Goal: Task Accomplishment & Management: Manage account settings

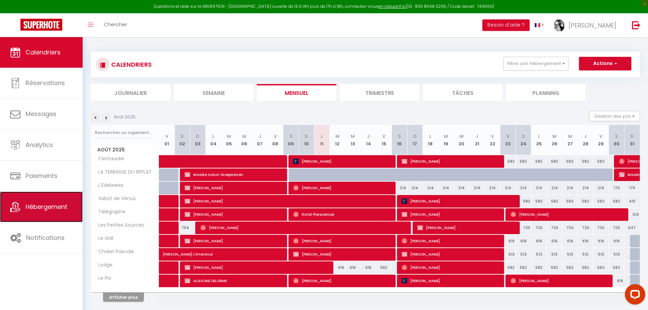
click at [40, 209] on span "Hébergement" at bounding box center [46, 206] width 42 height 8
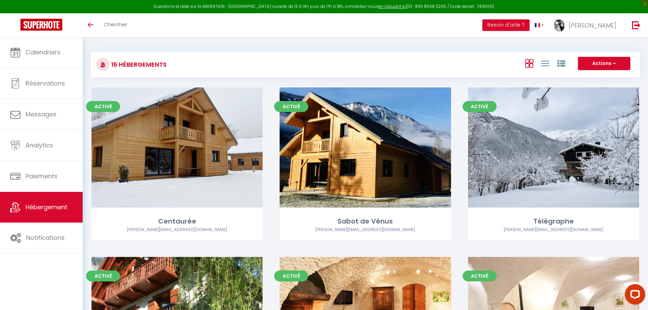
click at [51, 208] on span "Hébergement" at bounding box center [46, 207] width 42 height 8
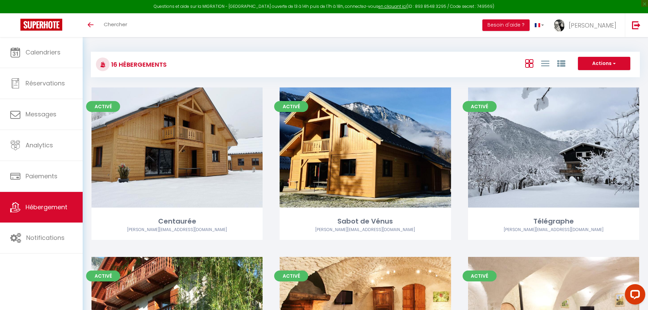
click at [51, 208] on span "Hébergement" at bounding box center [46, 207] width 42 height 8
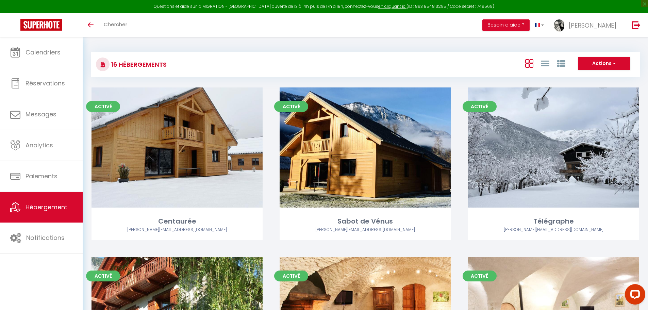
click at [51, 208] on span "Hébergement" at bounding box center [46, 207] width 42 height 8
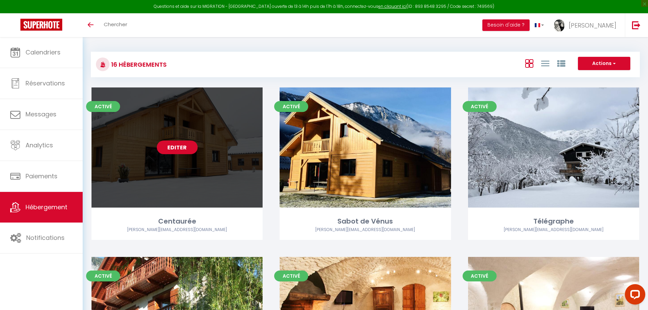
click at [187, 148] on link "Editer" at bounding box center [177, 147] width 41 height 14
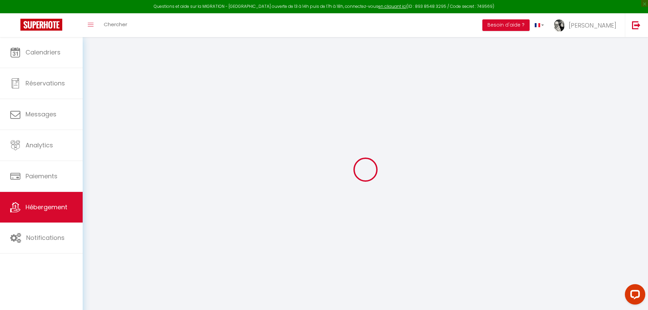
type input "Centaurée"
type input "Laurent"
type input "Col"
select select "houses"
select select "12"
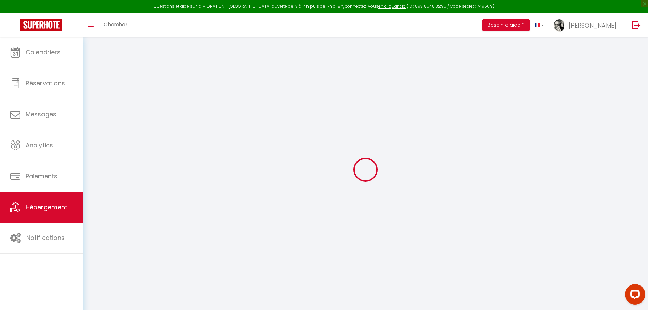
select select "5"
select select "2"
type input "170"
type input "150"
type input "1.40"
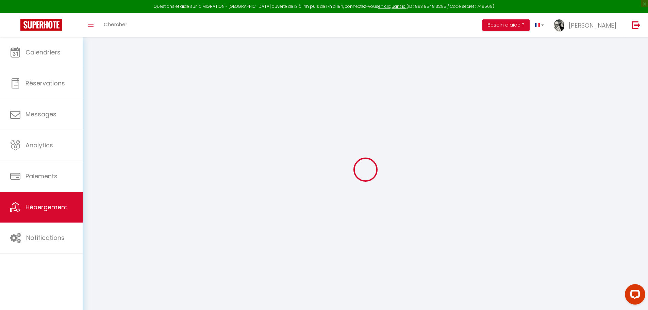
type input "500"
select select
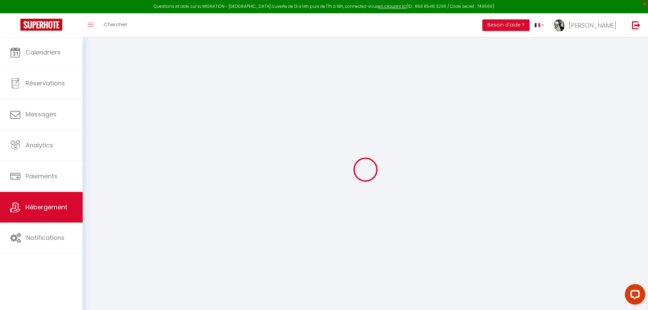
select select
type input "Quartier Le Couard"
type input "38520"
type input "LE BOURG D'OISANS"
type input "[PERSON_NAME][EMAIL_ADDRESS][DOMAIN_NAME]"
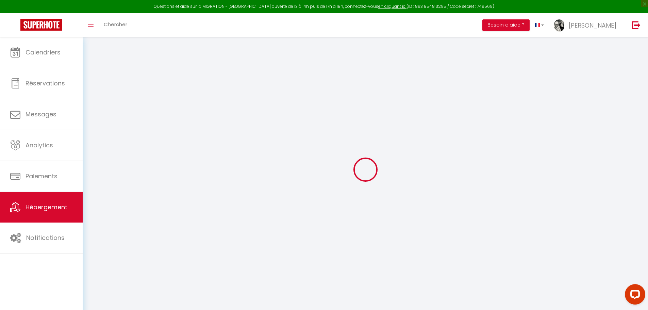
select select "236"
checkbox input "false"
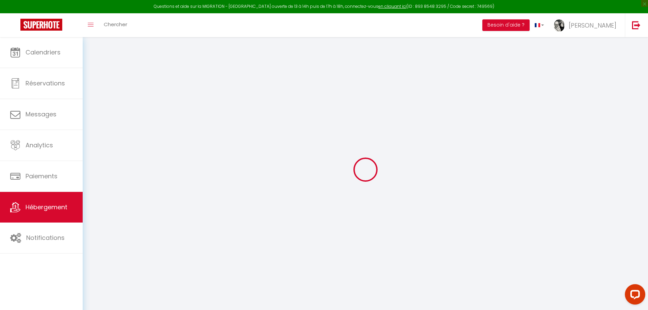
type input "0"
select select
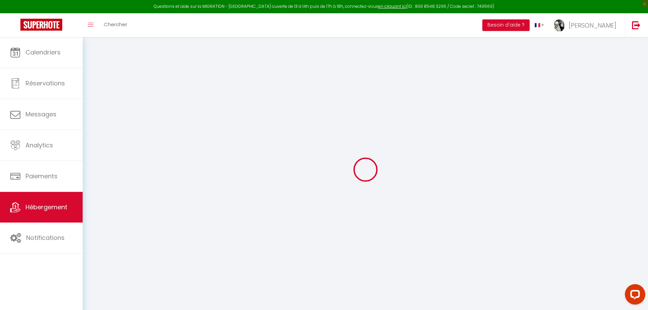
select select
checkbox input "false"
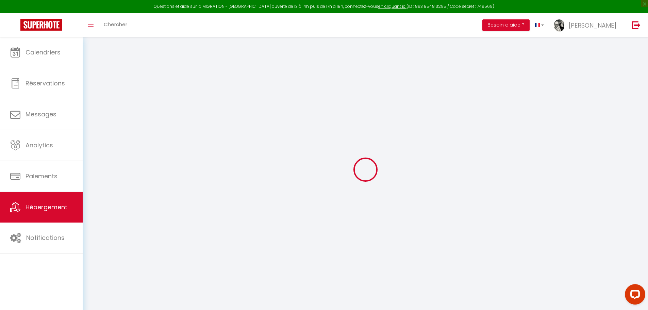
checkbox input "false"
select select "chalet"
checkbox input "false"
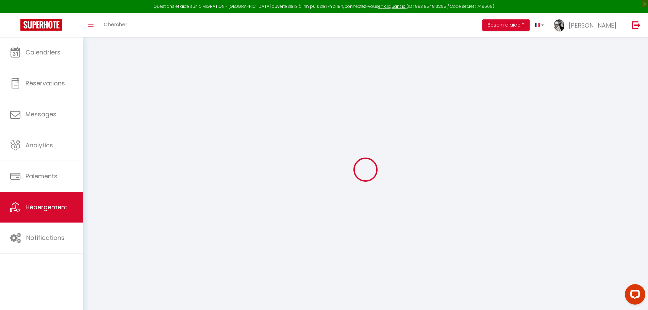
checkbox input "false"
select select "16:00"
select select "00:00"
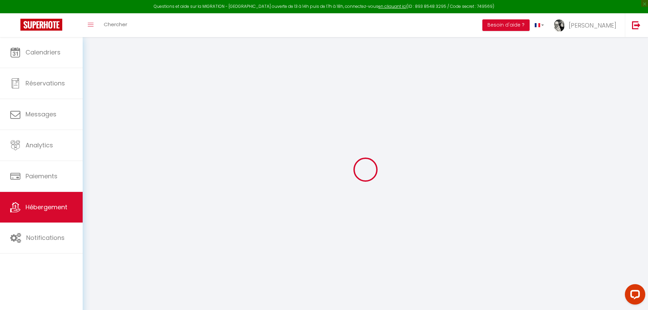
select select "09:00"
select select "30"
select select "15"
checkbox input "false"
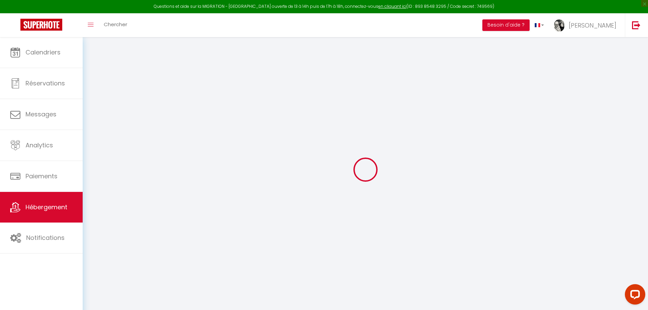
checkbox input "false"
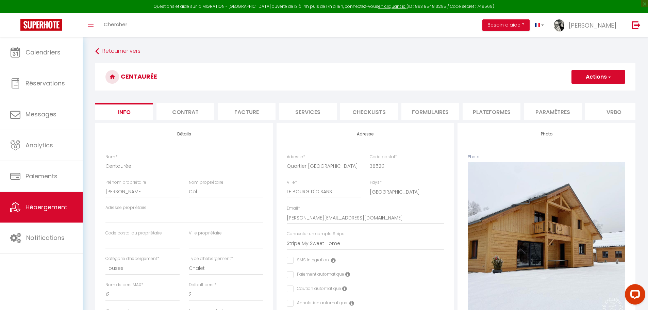
click at [492, 110] on li "Plateformes" at bounding box center [491, 111] width 58 height 17
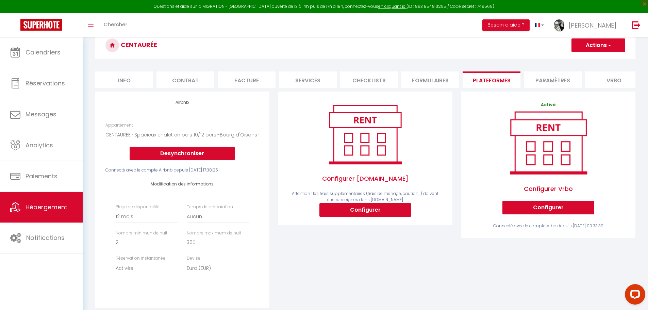
scroll to position [34, 0]
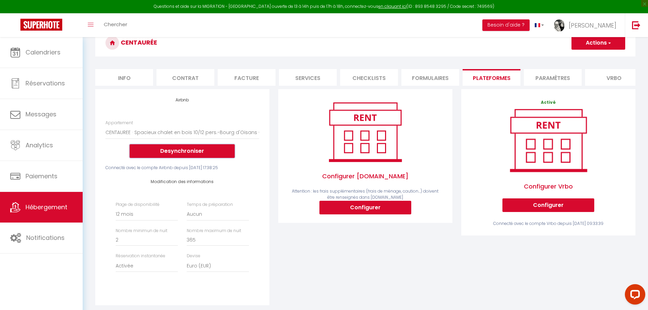
click at [187, 158] on button "Desynchroniser" at bounding box center [182, 151] width 105 height 14
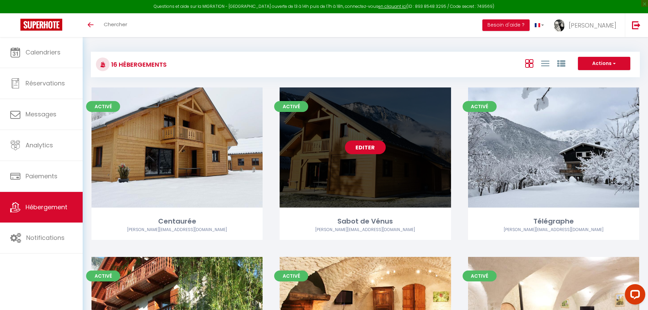
click at [365, 145] on link "Editer" at bounding box center [365, 147] width 41 height 14
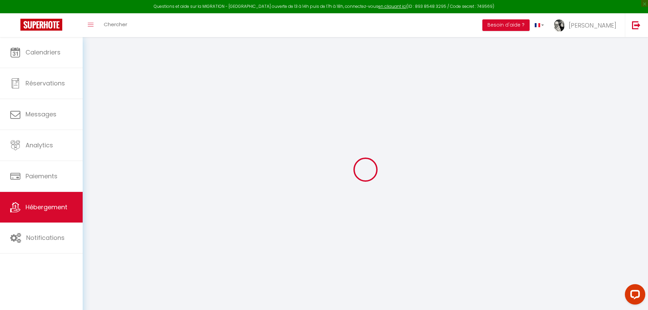
select select "chalet"
select select
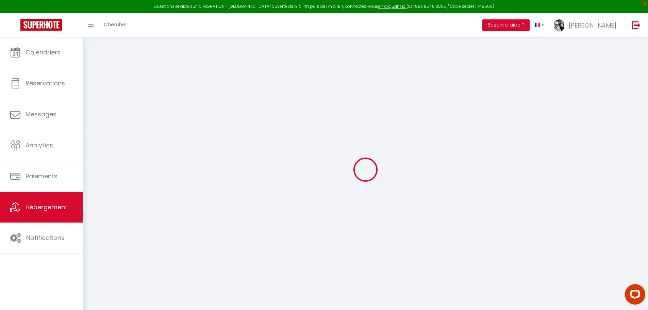
select select
checkbox input "false"
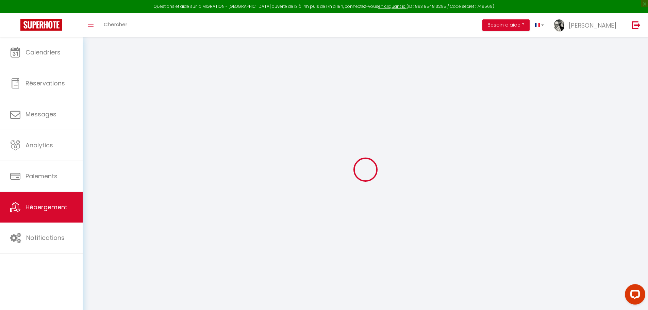
select select
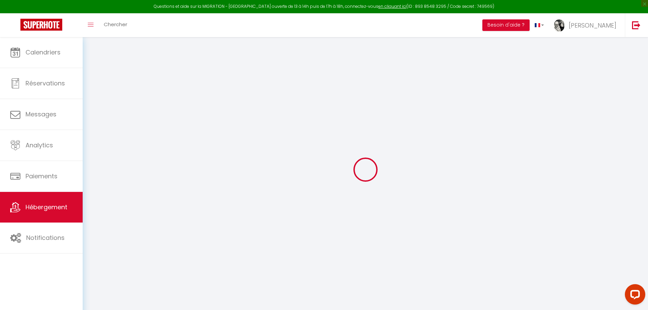
checkbox input "false"
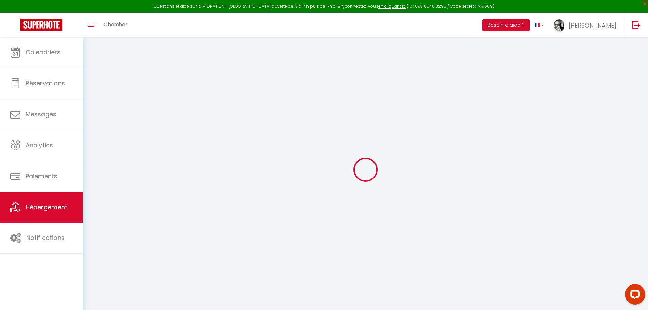
checkbox input "false"
select select "16:00"
select select "19:00"
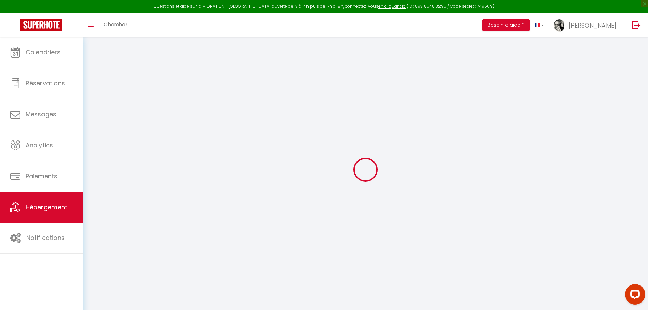
select select "09:00"
select select "30"
select select "120"
checkbox input "false"
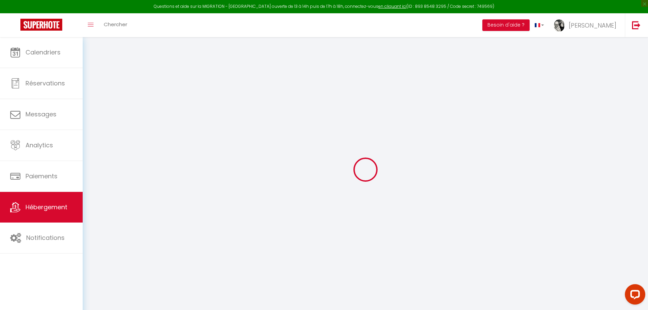
checkbox input "false"
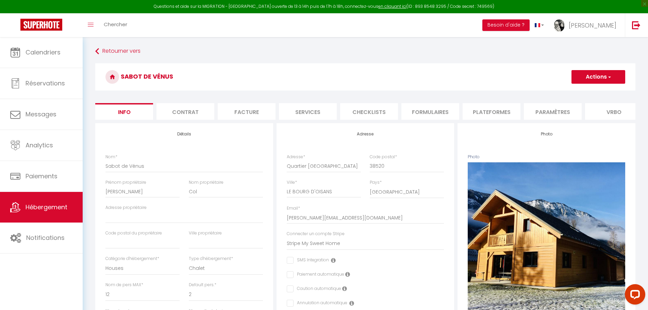
click at [497, 117] on li "Plateformes" at bounding box center [491, 111] width 58 height 17
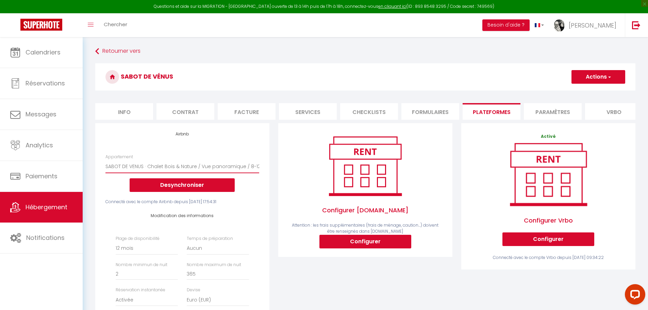
click at [206, 172] on select "SABOT DE VENUS · Chalet Bois & Nature / Vue panoramique / 8-12pers - isabelle@m…" at bounding box center [182, 166] width 154 height 13
click at [169, 192] on button "Desynchroniser" at bounding box center [182, 185] width 105 height 14
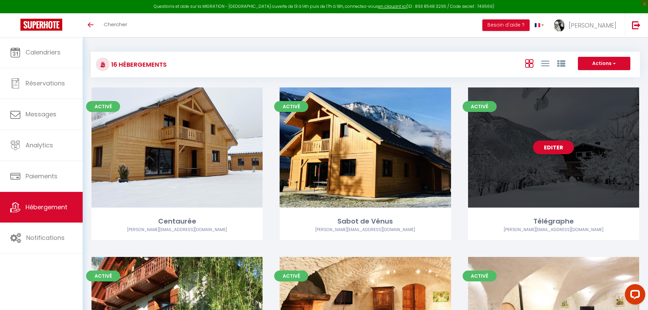
click at [554, 143] on link "Editer" at bounding box center [553, 147] width 41 height 14
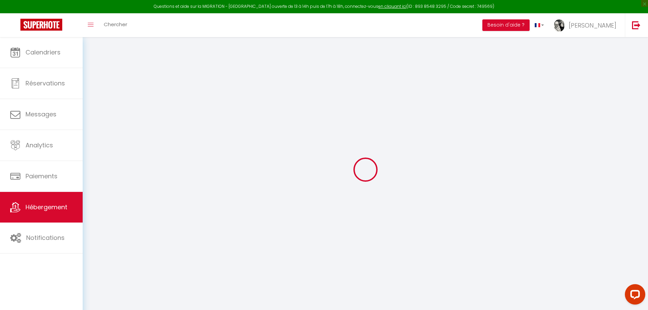
select select
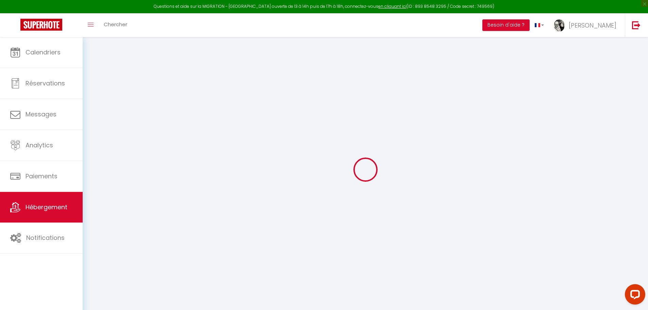
select select
checkbox input "false"
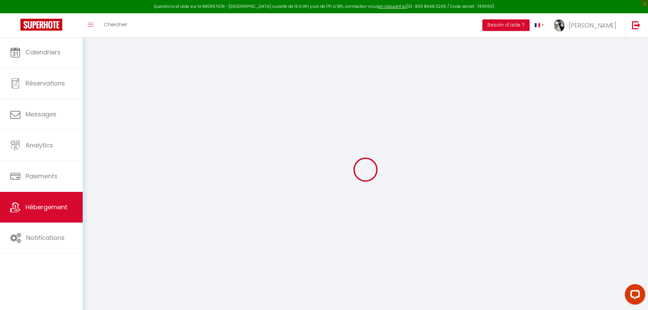
select select
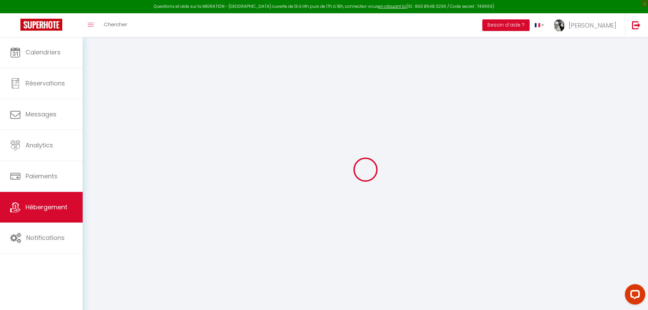
select select
checkbox input "false"
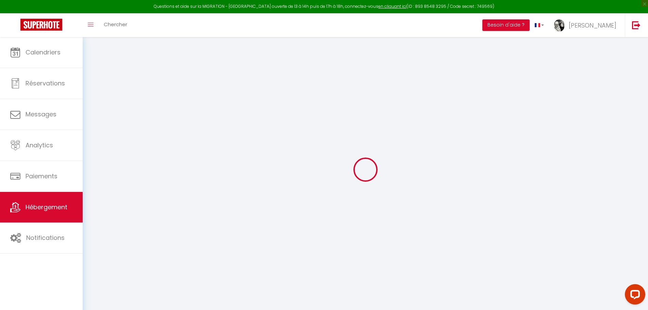
checkbox input "false"
select select
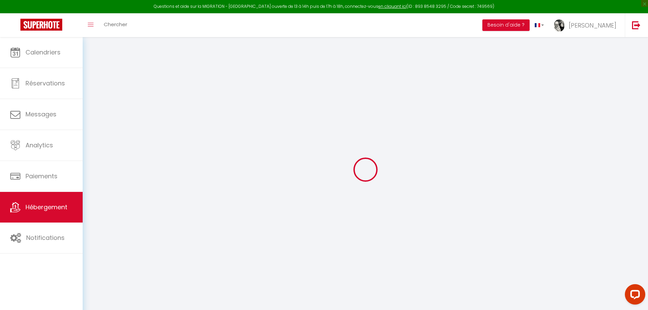
select select
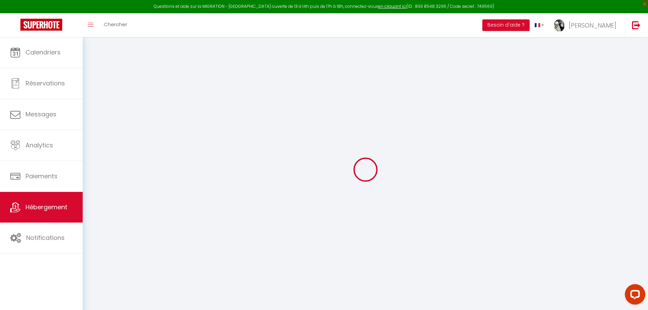
checkbox input "false"
select select
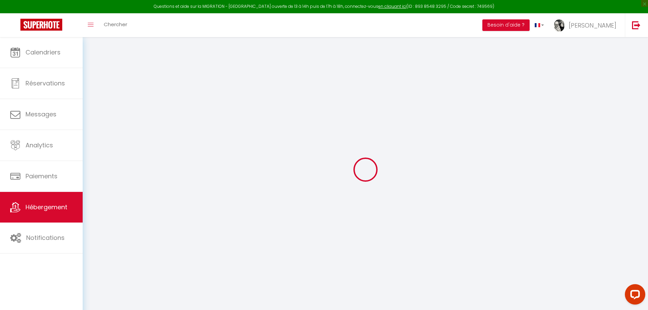
select select
type input "Télégraphe"
type input "Matthieu et Guillaume"
type input "Durdan"
select select "houses"
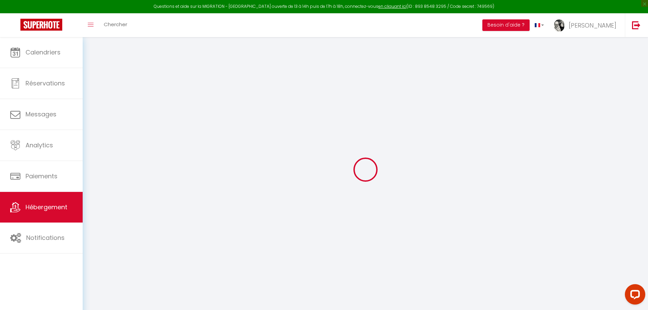
select select "14"
select select "6"
type input "213"
type input "210"
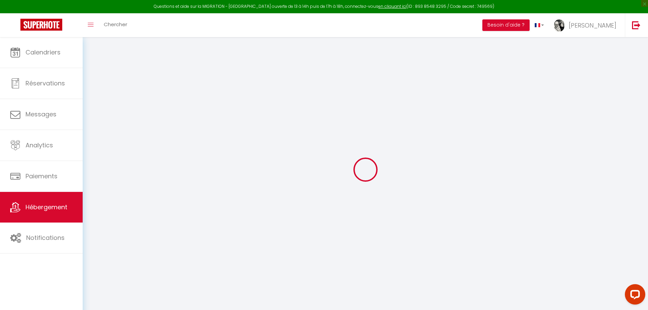
type input "1.40"
type input "500"
type input "20"
select select
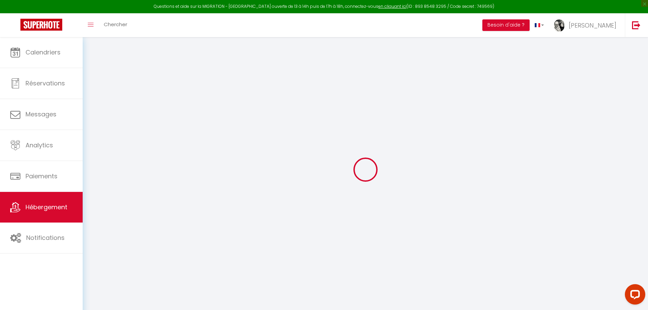
select select
type input "Centre village"
type input "38520"
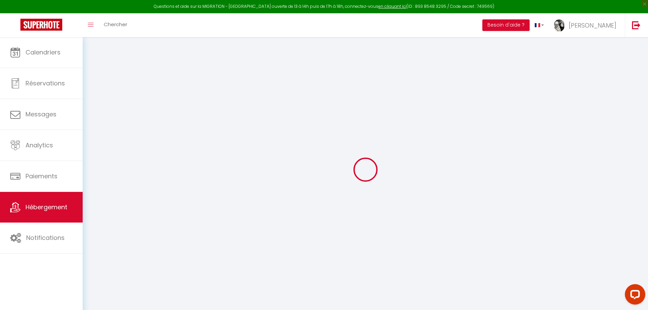
type input "LE BOURG D'OISANS"
select select "75"
type input "[PERSON_NAME][EMAIL_ADDRESS][DOMAIN_NAME]"
select select "236"
checkbox input "false"
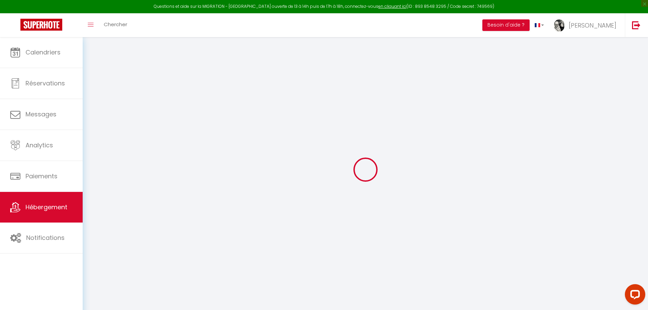
checkbox input "false"
type input "0"
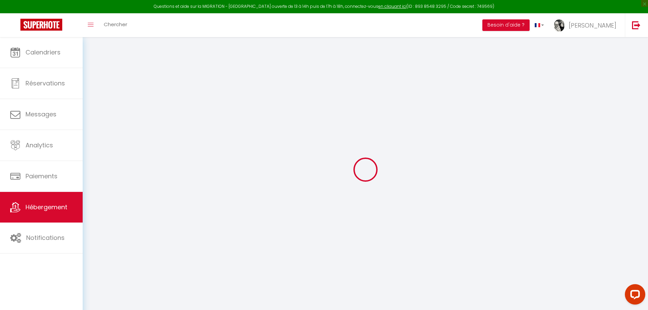
type input "0"
select select
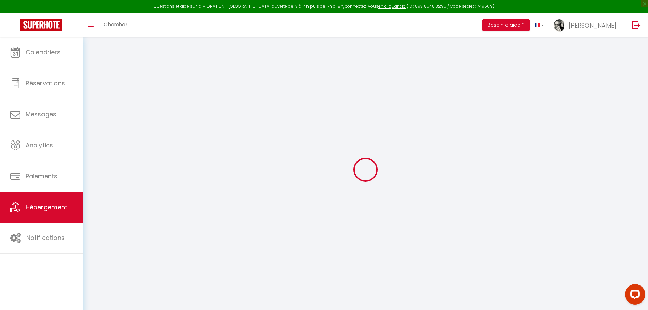
select select
checkbox input "false"
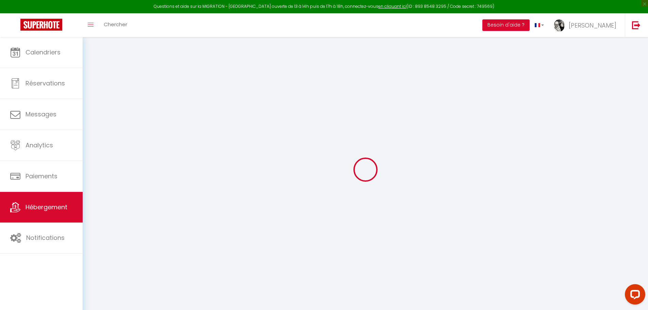
checkbox input "false"
select select
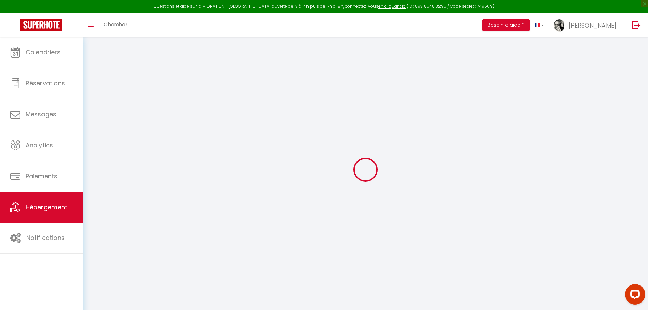
select select
checkbox input "false"
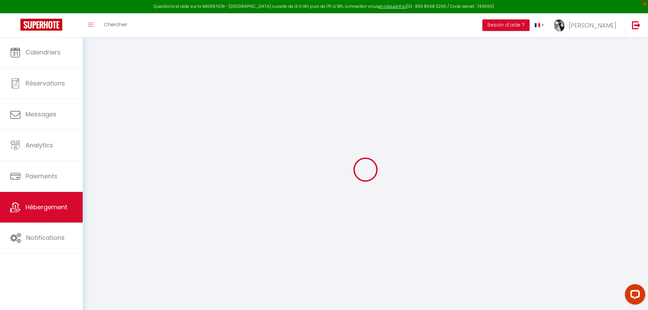
checkbox input "false"
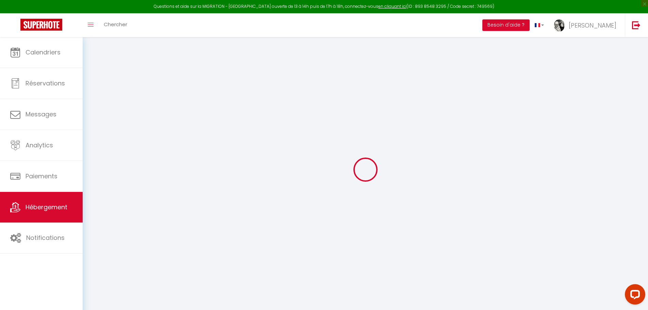
checkbox input "false"
select select "16:00"
select select
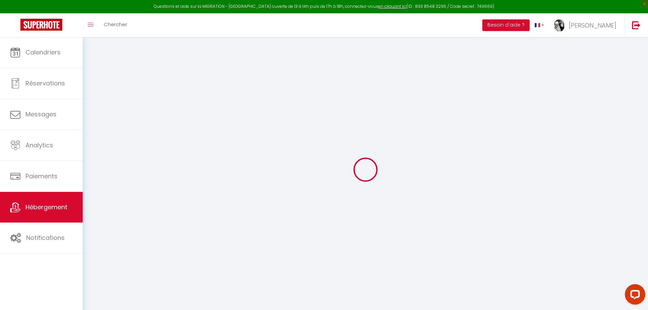
select select "09:00"
select select "30"
select select "120"
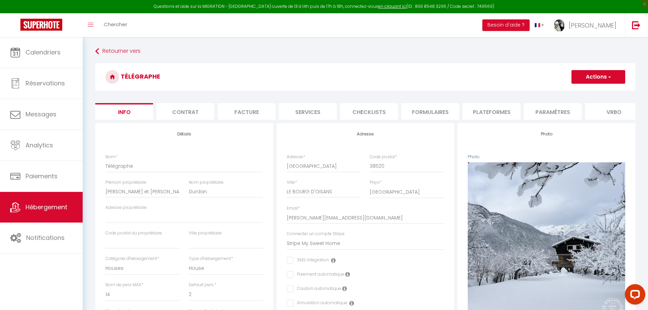
click at [500, 112] on li "Plateformes" at bounding box center [491, 111] width 58 height 17
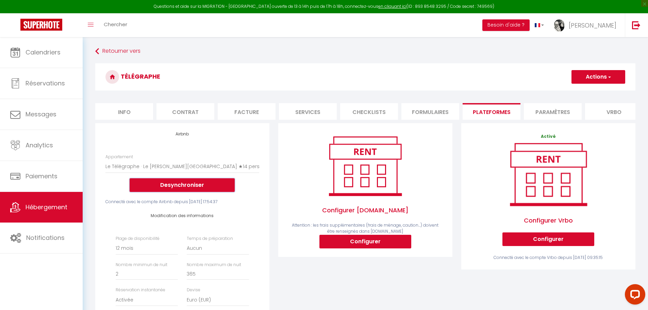
click at [210, 192] on button "Desynchroniser" at bounding box center [182, 185] width 105 height 14
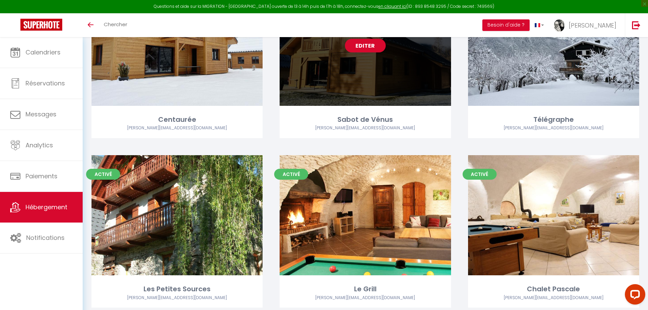
scroll to position [102, 0]
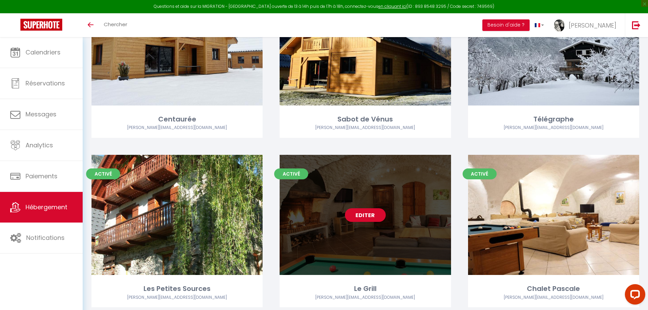
click at [365, 216] on link "Editer" at bounding box center [365, 215] width 41 height 14
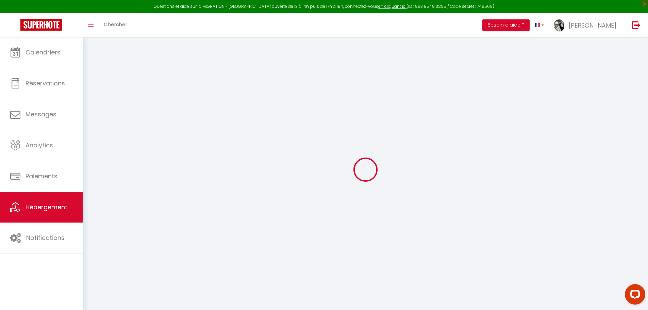
select select
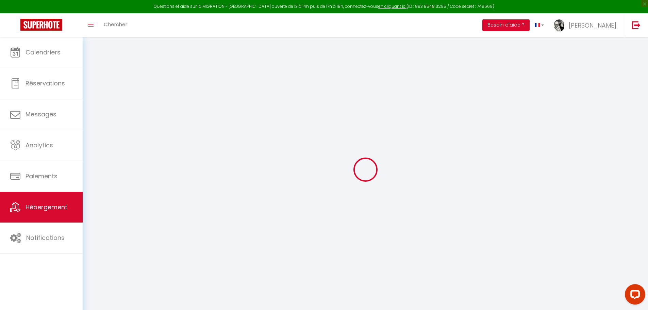
select select
checkbox input "false"
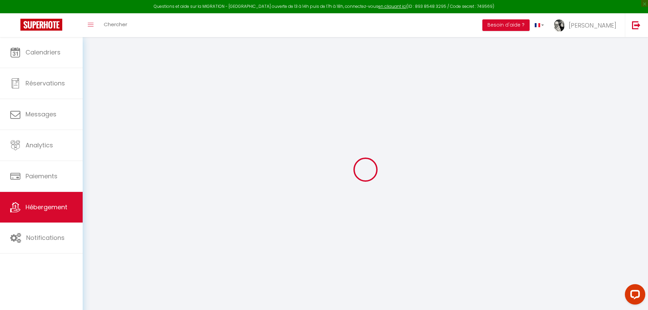
select select
type input "Le Grill"
select select "houses"
select select "14"
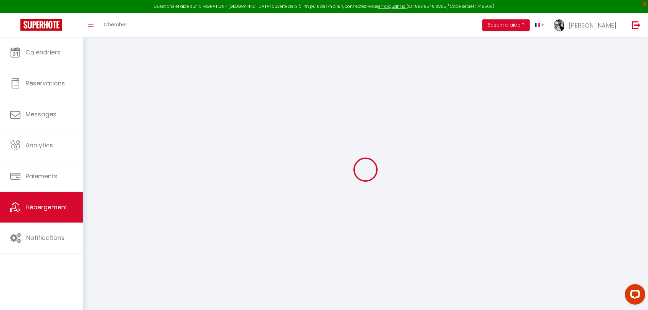
select select "6"
type input "213"
type input "210"
type input "1.87"
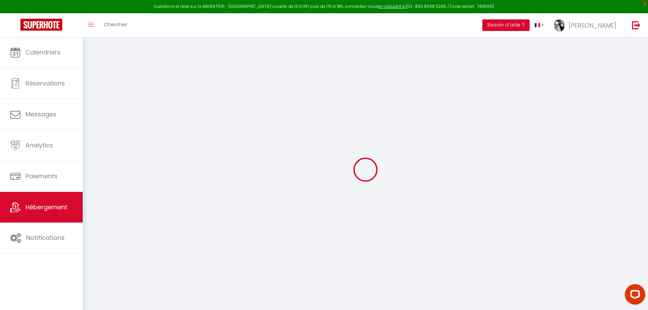
type input "500"
select select
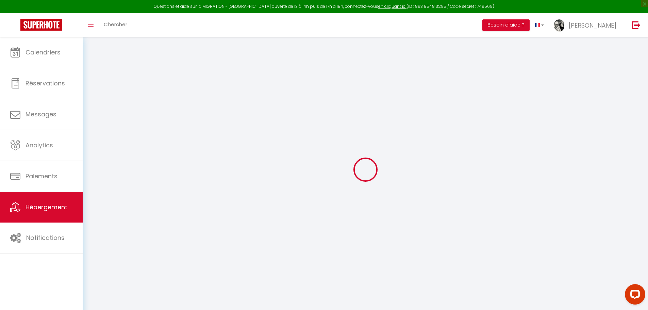
select select
type input "Village de Venosc"
type input "38520"
type input "LES 2 ALPES"
select select "75"
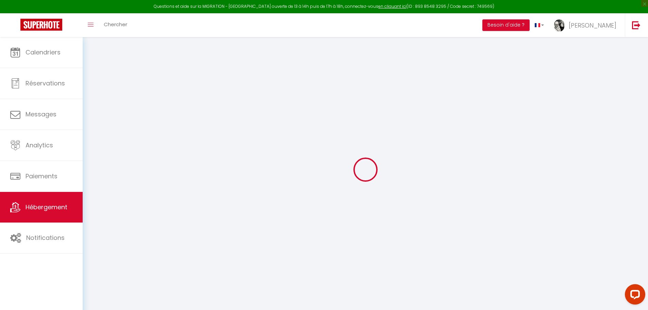
type input "[PERSON_NAME][EMAIL_ADDRESS][DOMAIN_NAME]"
select select "236"
checkbox input "false"
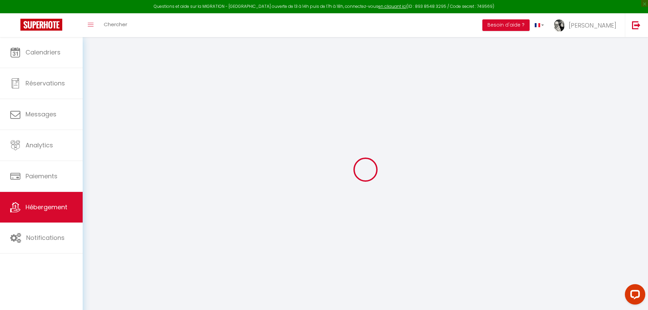
checkbox input "false"
type input "0"
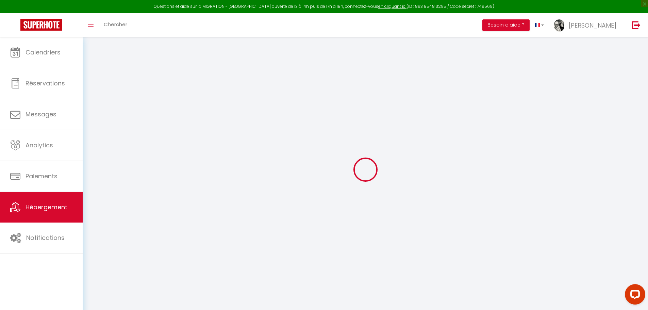
select select
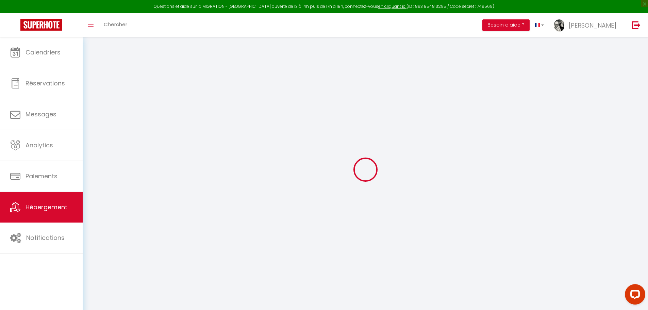
checkbox input "false"
select select
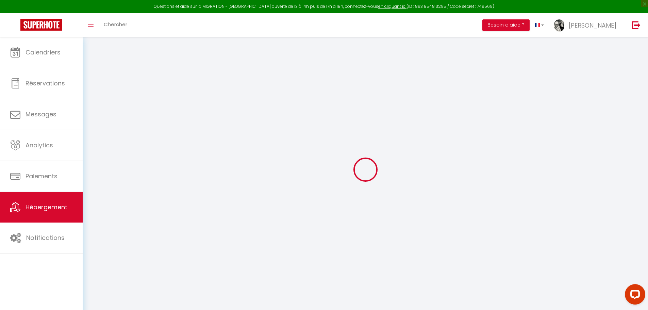
select select
checkbox input "false"
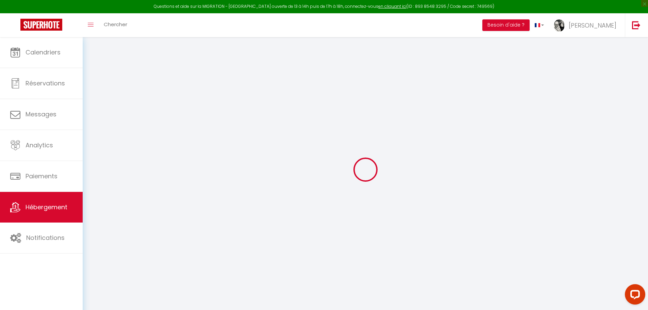
checkbox input "false"
select select
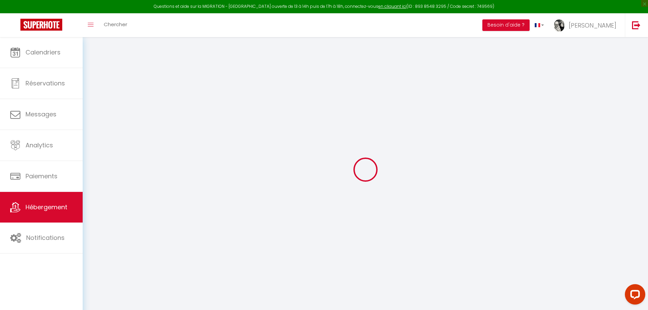
select select
checkbox input "false"
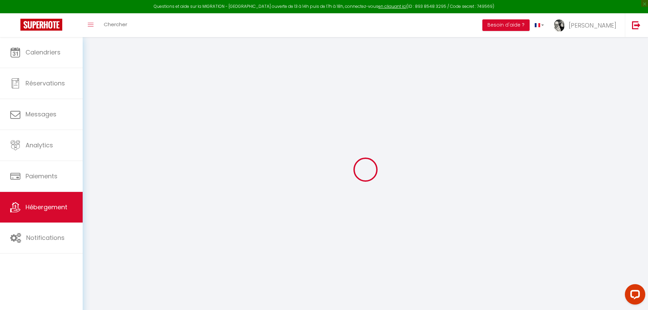
checkbox input "false"
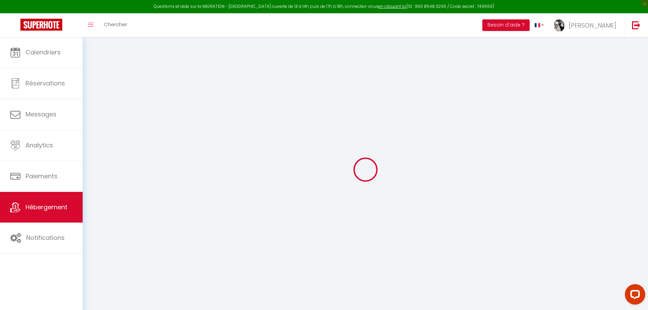
checkbox input "false"
select select "townhouse"
select select "16:00"
select select "19:00"
select select "09:00"
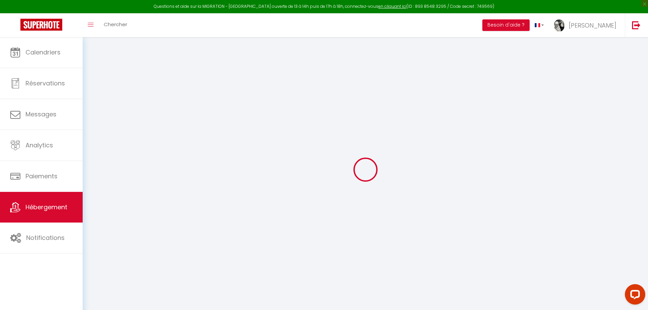
select select "30"
select select "120"
checkbox input "false"
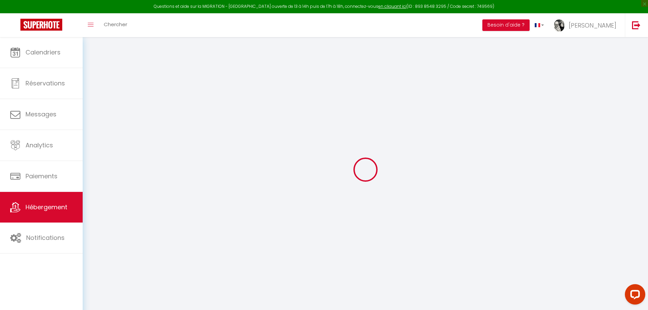
checkbox input "false"
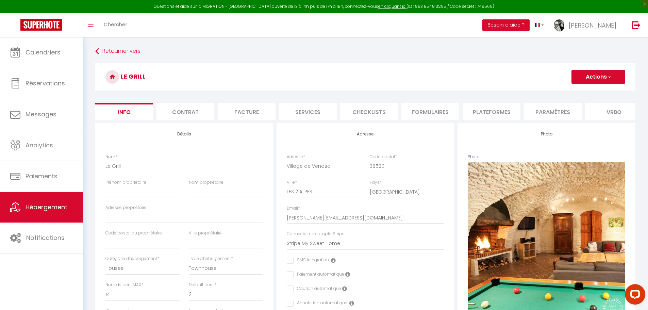
click at [495, 109] on li "Plateformes" at bounding box center [491, 111] width 58 height 17
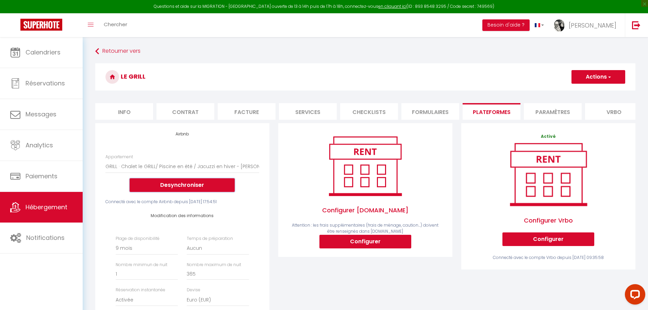
click at [187, 189] on button "Desynchroniser" at bounding box center [182, 185] width 105 height 14
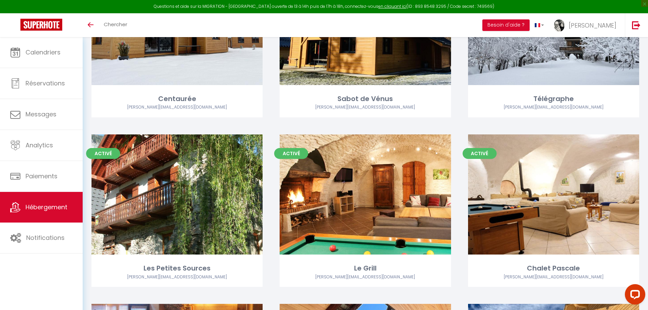
scroll to position [150, 0]
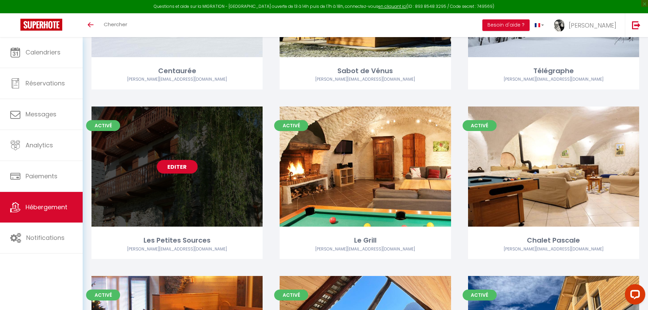
click at [174, 168] on link "Editer" at bounding box center [177, 167] width 41 height 14
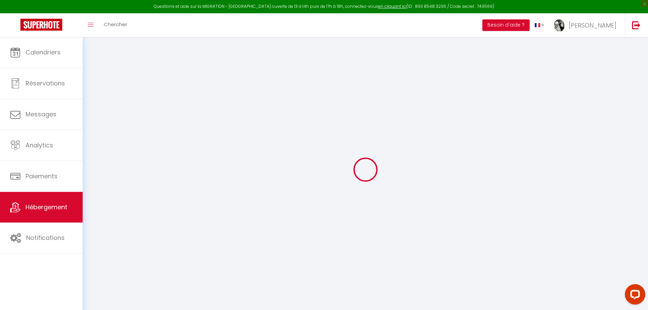
select select
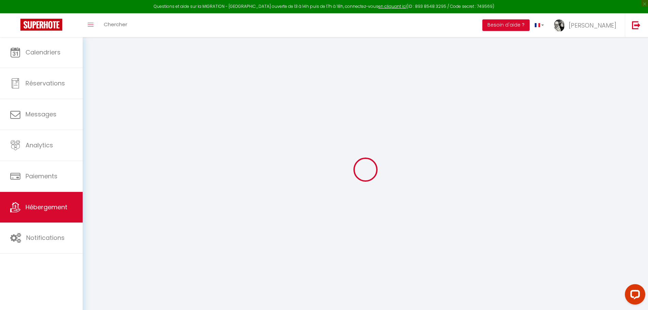
select select
checkbox input "false"
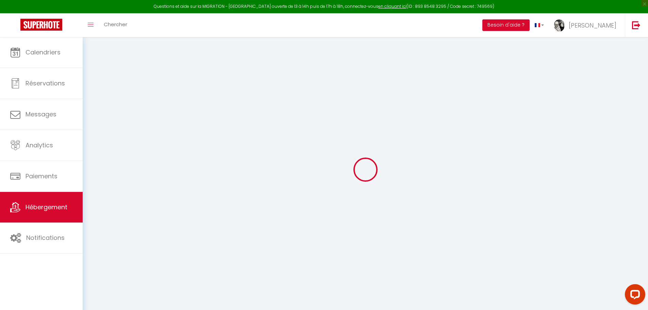
select select
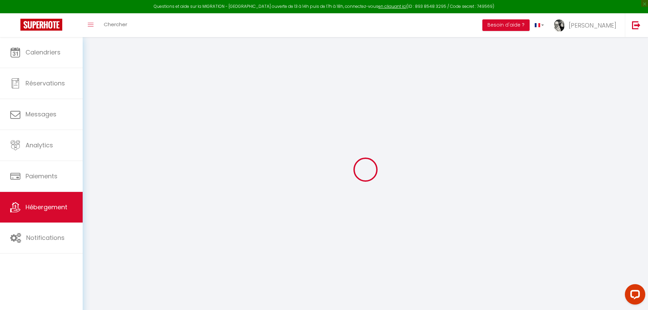
select select
checkbox input "false"
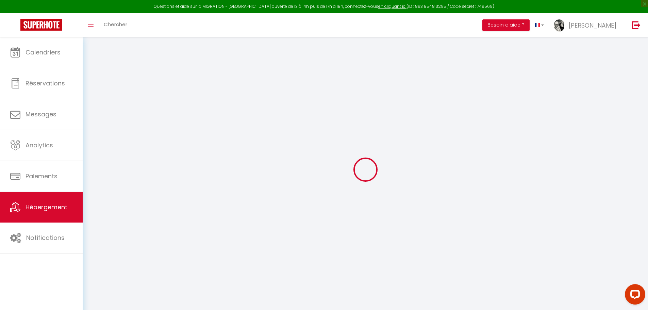
checkbox input "false"
select select
type input "Les Petites Sources"
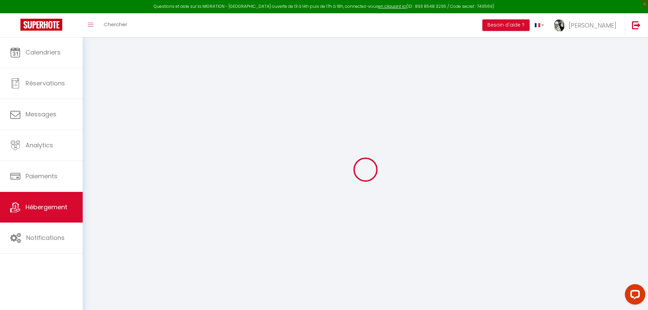
select select "houses"
select select "18"
select select "7"
type input "227"
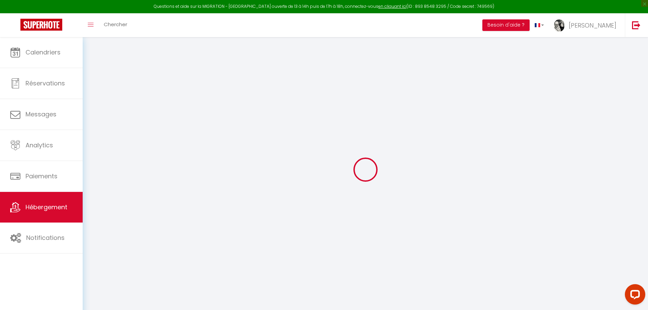
type input "180"
type input "1.40"
type input "500"
select select
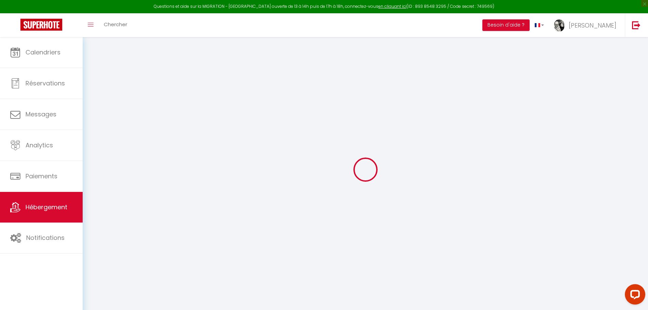
select select
type input "Quartier Le Vert"
type input "38520"
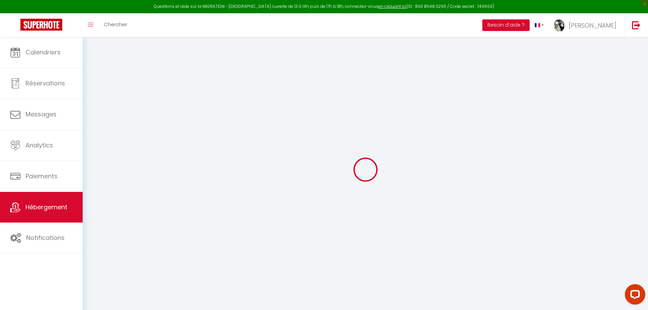
type input "LE BOURG D'OISANS"
type input "[PERSON_NAME][EMAIL_ADDRESS][DOMAIN_NAME]"
select select "236"
checkbox input "false"
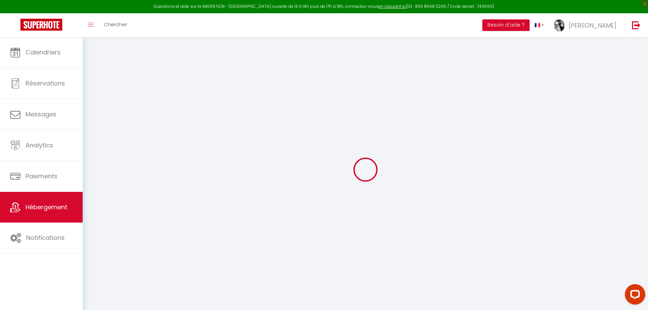
checkbox input "false"
type input "0"
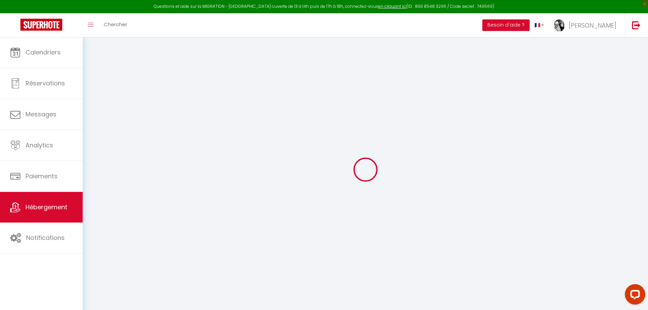
type input "0"
select select
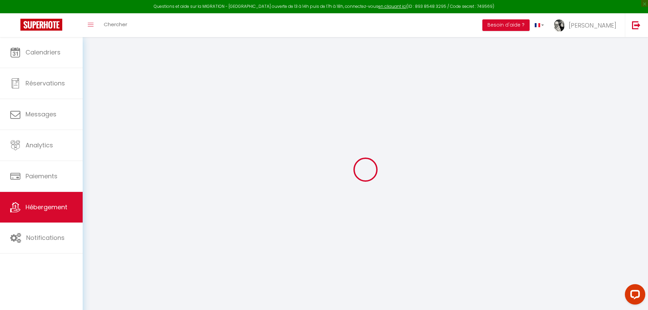
select select
checkbox input "false"
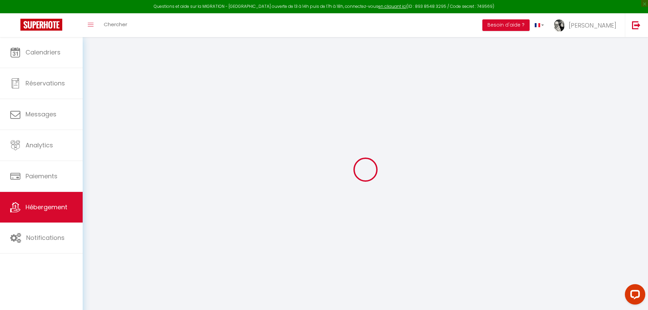
select select
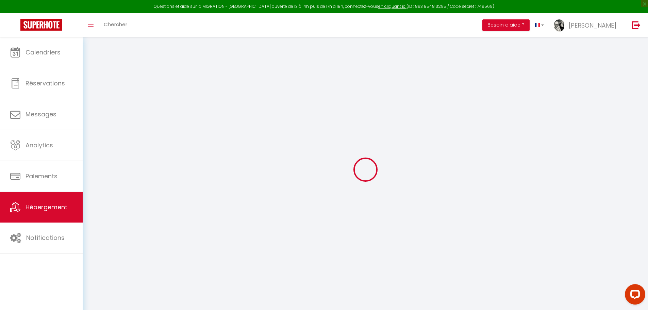
checkbox input "false"
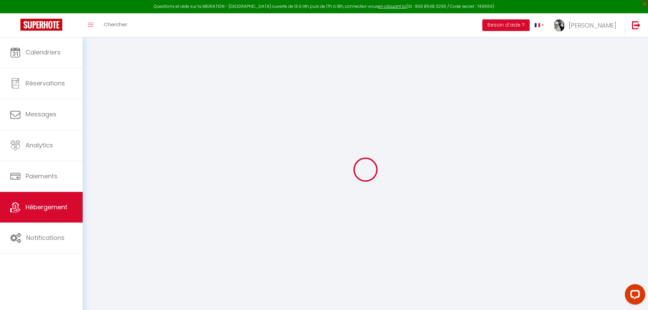
checkbox input "false"
select select "villa"
select select "16:00"
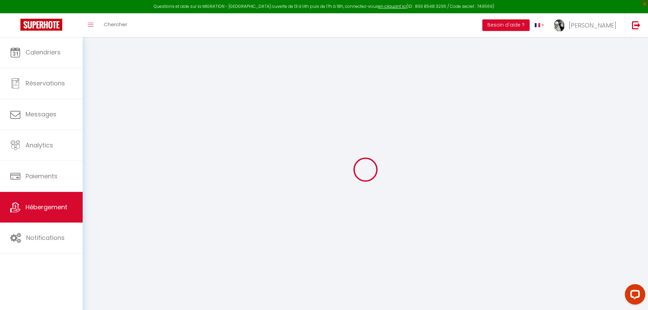
select select
select select "10:00"
select select "30"
select select "120"
select select
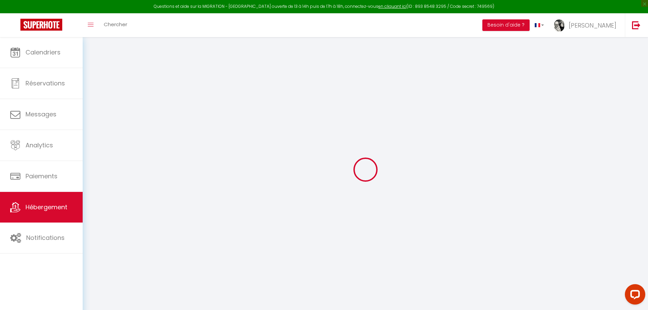
checkbox input "false"
select select
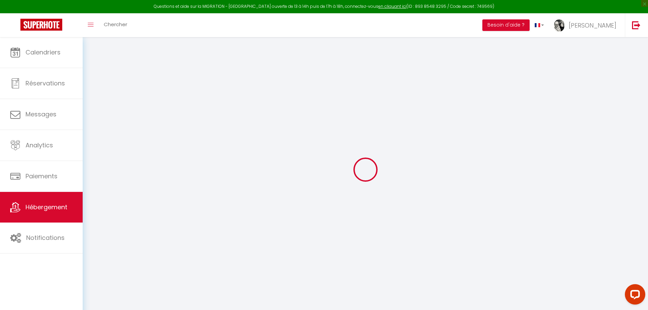
checkbox input "false"
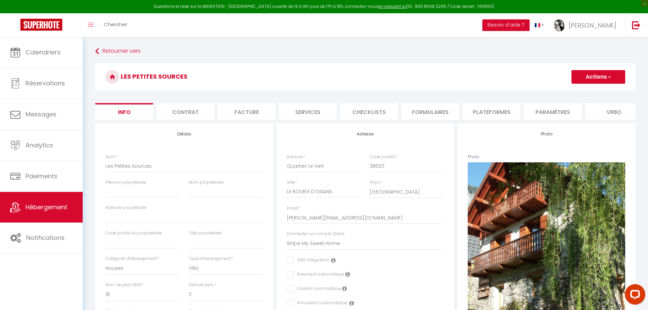
click at [499, 111] on li "Plateformes" at bounding box center [491, 111] width 58 height 17
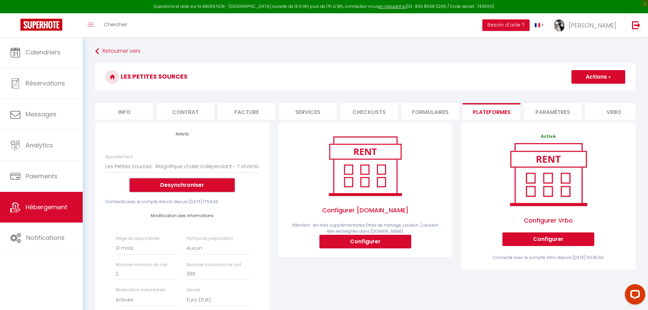
click at [200, 190] on button "Desynchroniser" at bounding box center [182, 185] width 105 height 14
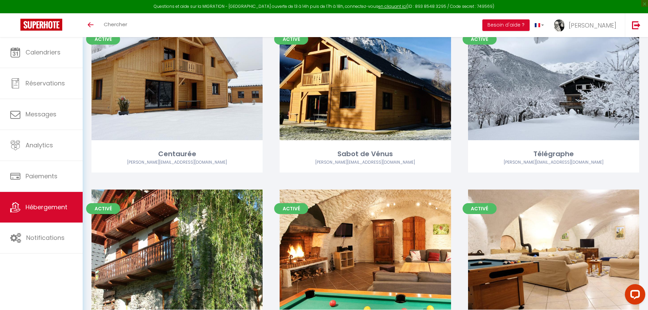
scroll to position [68, 0]
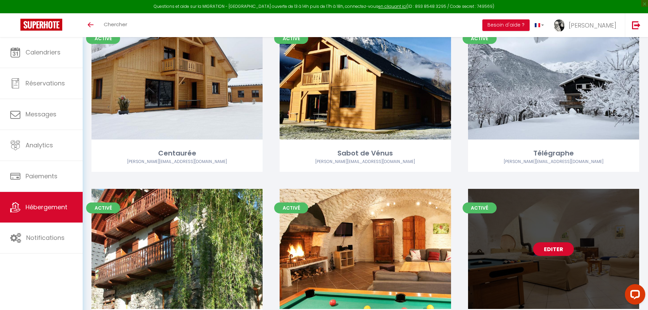
click at [550, 247] on link "Editer" at bounding box center [553, 249] width 41 height 14
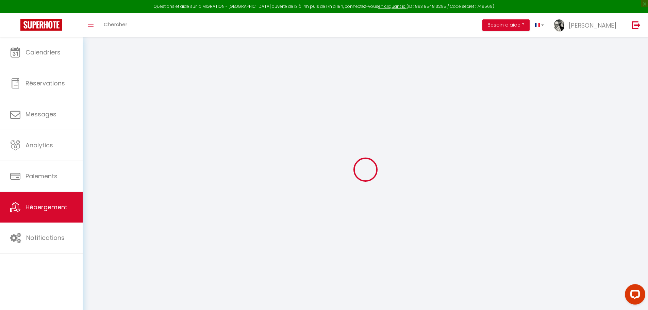
type input "Chalet Pascale"
select select "houses"
select select "14"
select select "6"
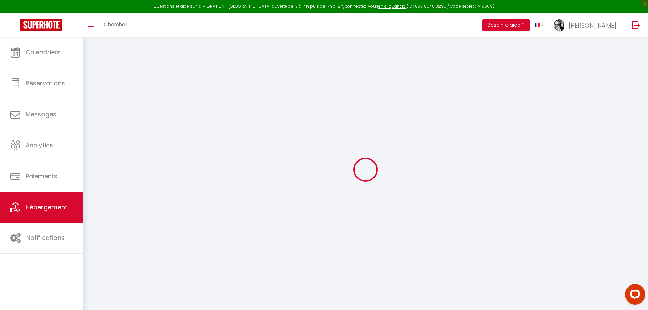
type input "213"
type input "210"
type input "1.87"
type input "500"
select select
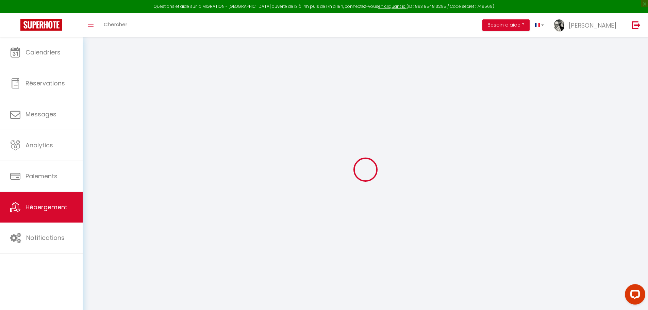
select select
type input "Village de Venosc"
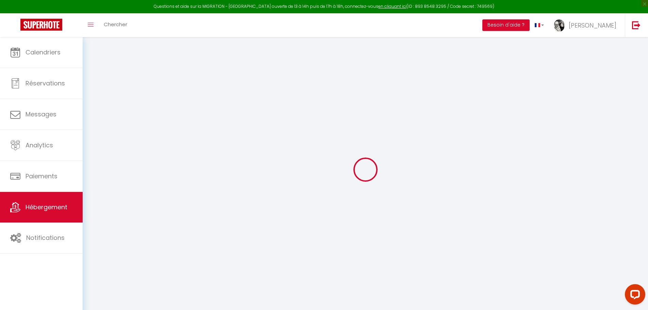
type input "38520"
type input "LES 2 ALPES"
type input "[PERSON_NAME][EMAIL_ADDRESS][DOMAIN_NAME]"
select select "236"
checkbox input "false"
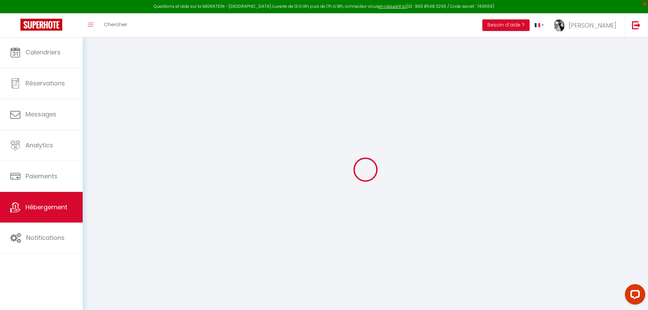
checkbox input "false"
type input "0"
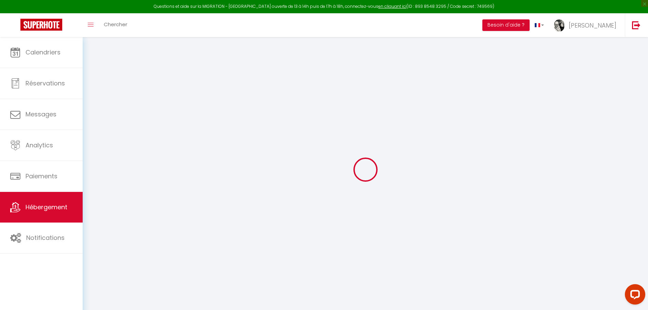
type input "0"
select select "townhouse"
select select
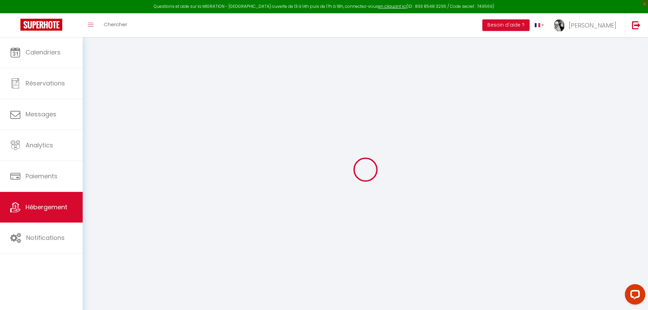
select select
checkbox input "false"
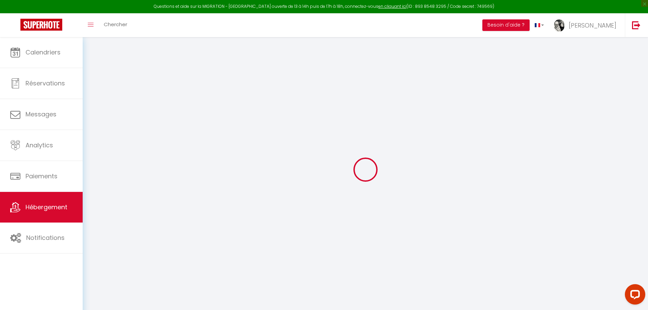
checkbox input "false"
select select
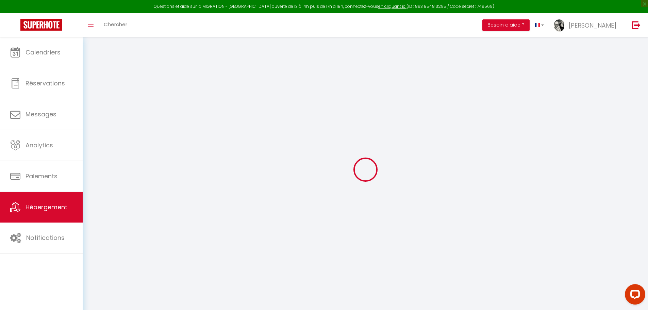
select select
checkbox input "false"
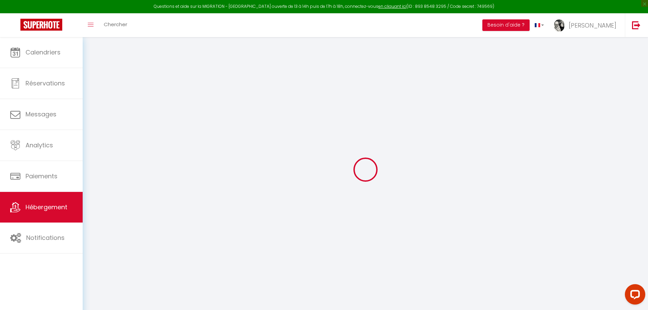
checkbox input "false"
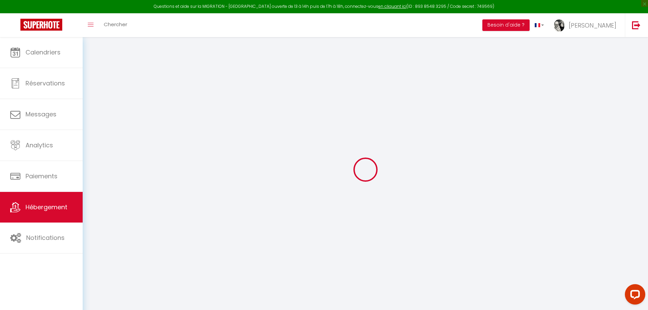
select select "16:00"
select select "19:00"
select select "09:00"
select select "30"
select select "120"
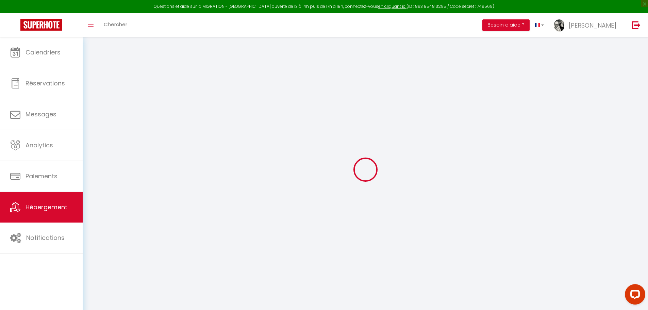
checkbox input "false"
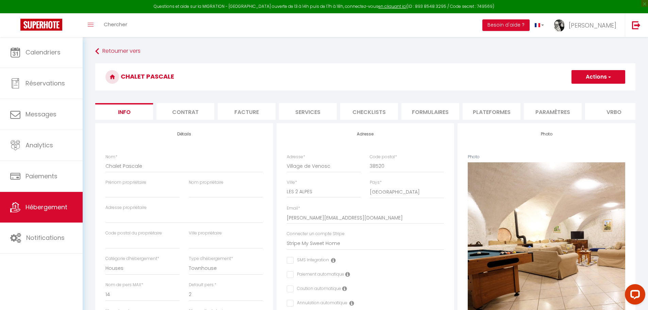
click at [488, 109] on li "Plateformes" at bounding box center [491, 111] width 58 height 17
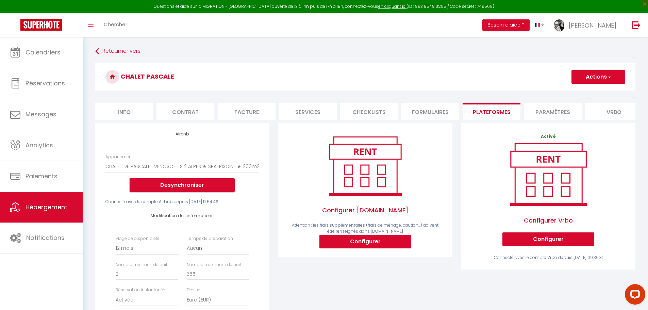
click at [184, 189] on button "Desynchroniser" at bounding box center [182, 185] width 105 height 14
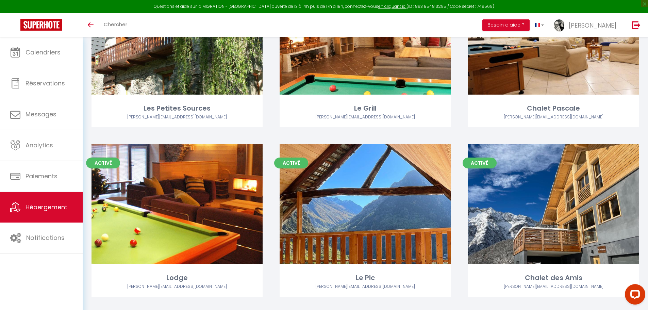
scroll to position [297, 0]
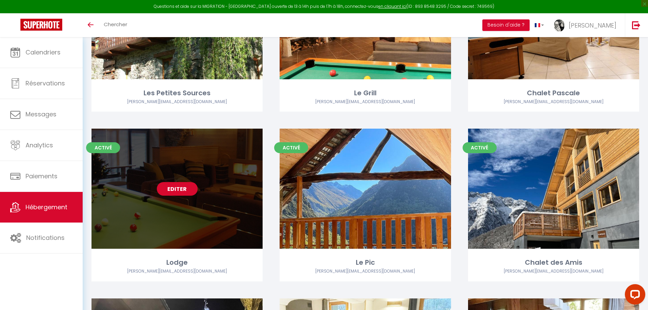
click at [176, 189] on link "Editer" at bounding box center [177, 189] width 41 height 14
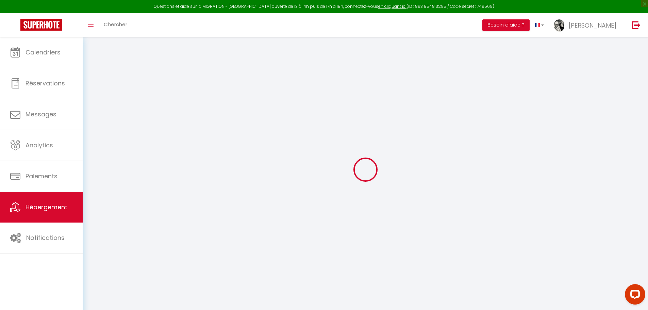
select select "townhouse"
checkbox input "false"
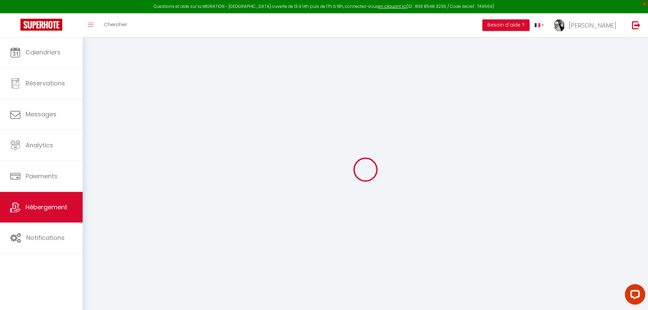
select select "16:00"
select select "19:00"
select select "09:00"
select select "30"
select select "120"
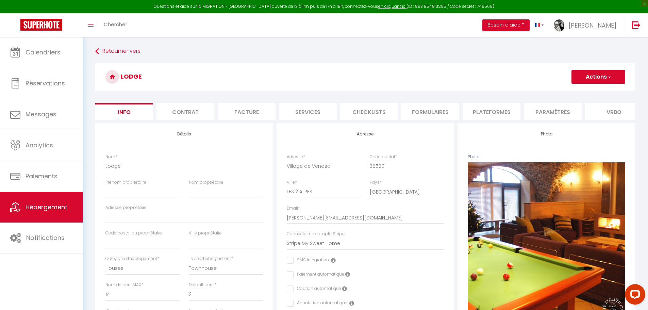
checkbox input "false"
click at [489, 112] on li "Plateformes" at bounding box center [491, 111] width 58 height 17
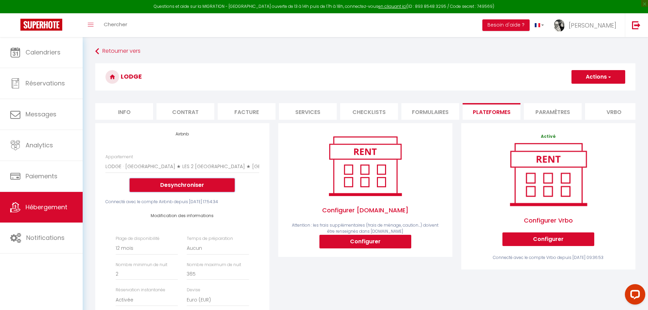
click at [161, 190] on button "Desynchroniser" at bounding box center [182, 185] width 105 height 14
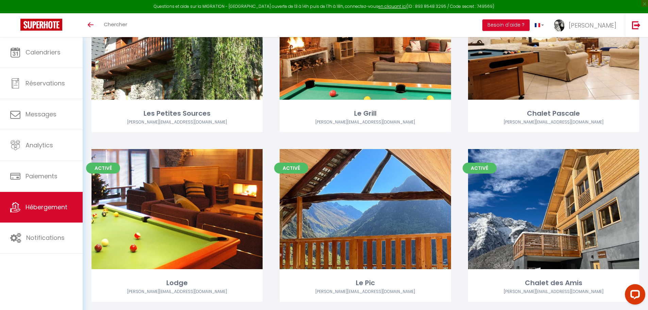
scroll to position [296, 0]
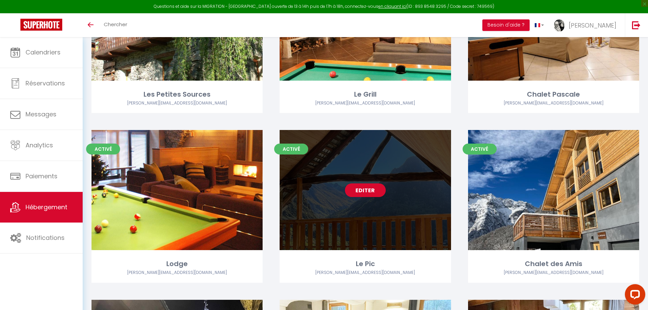
click at [362, 190] on link "Editer" at bounding box center [365, 190] width 41 height 14
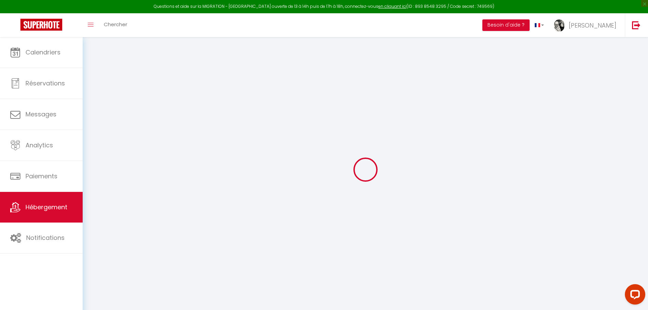
select select
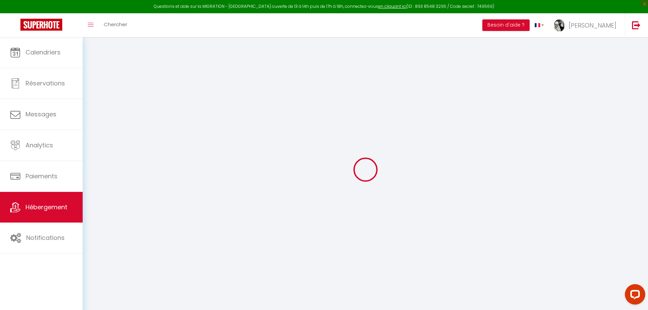
select select
checkbox input "false"
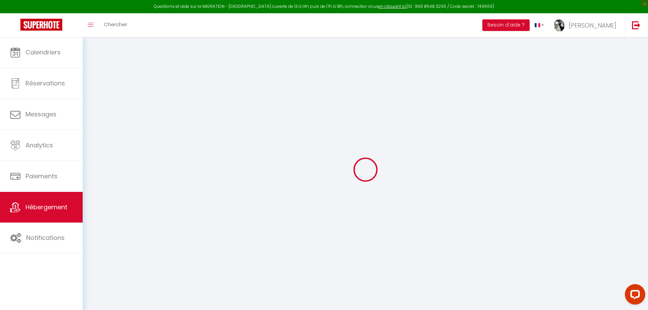
select select
type input "Le Pic"
select select "houses"
select select "14"
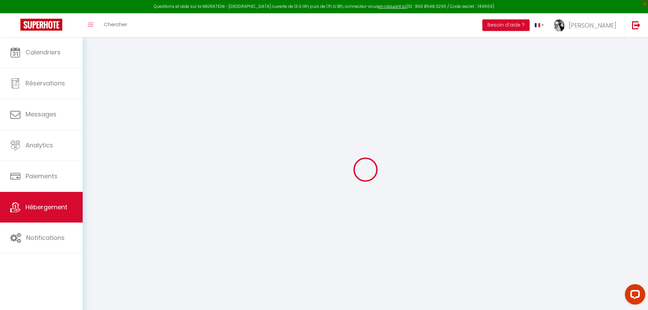
select select "5"
type input "213"
type input "210"
type input "1.87"
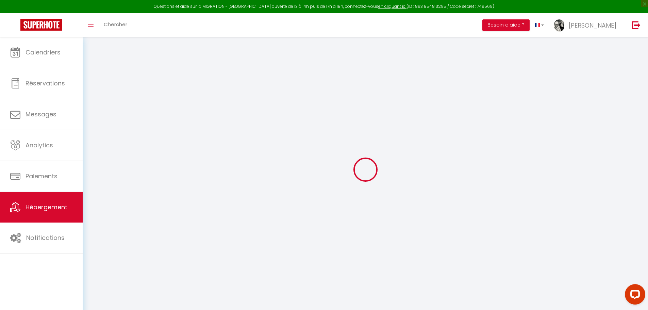
type input "500"
select select
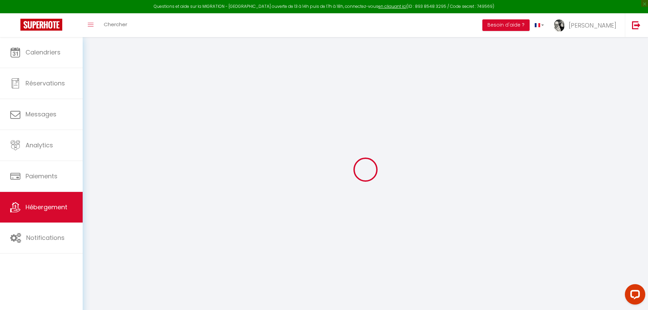
select select
type input "Village de Venosc"
type input "38860"
type input "LES 2 ALPES"
type input "[PERSON_NAME][EMAIL_ADDRESS][DOMAIN_NAME]"
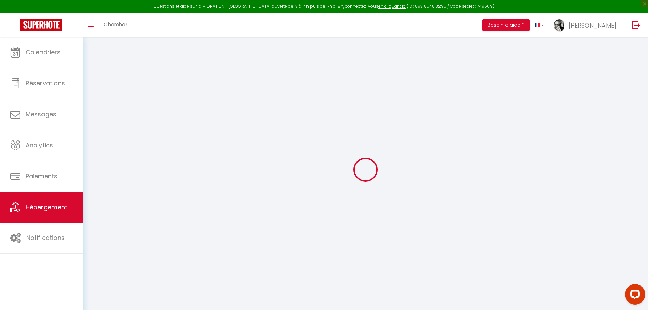
select select "236"
checkbox input "false"
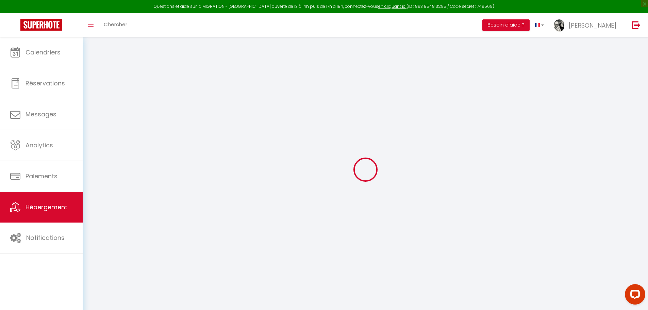
type input "0"
select select
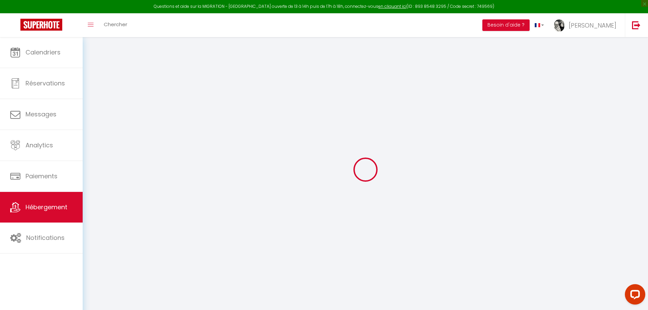
select select
checkbox input "false"
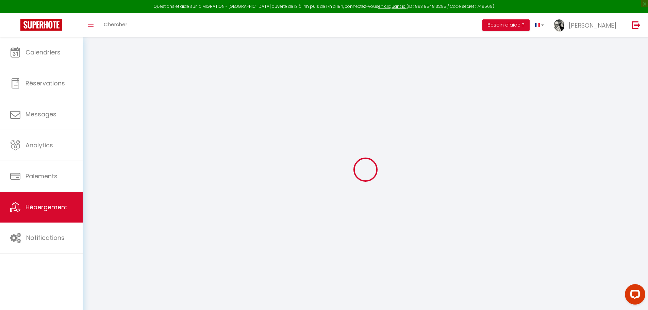
checkbox input "false"
select select "townhouse"
select select
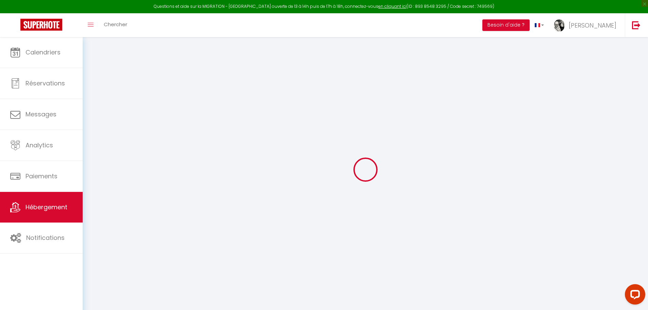
select select
checkbox input "false"
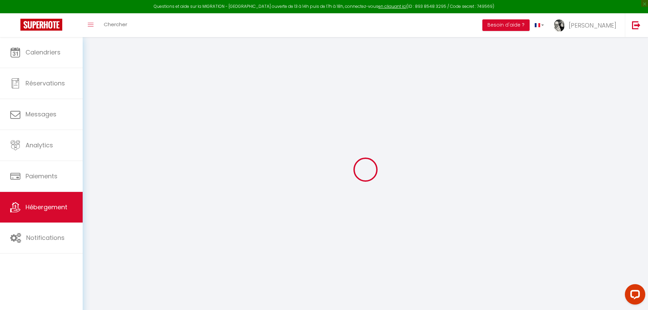
checkbox input "false"
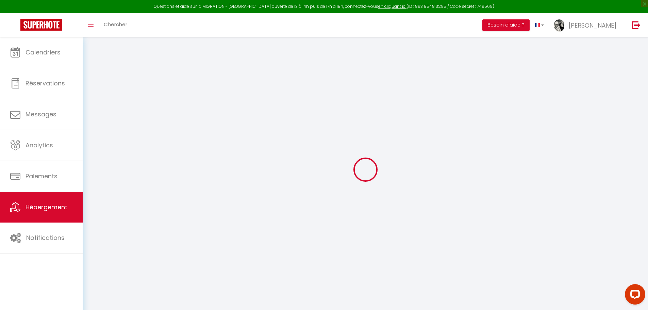
checkbox input "false"
select select "16:00"
select select "18:30"
select select "09:00"
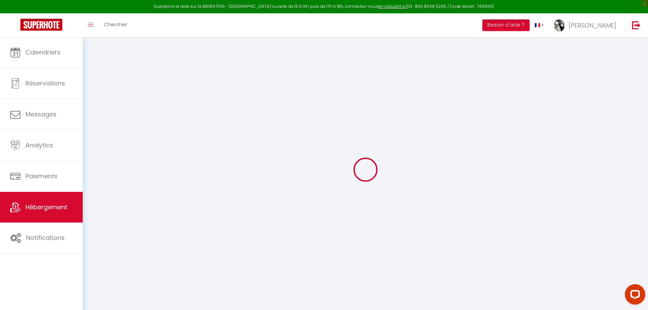
select select "30"
select select "120"
checkbox input "false"
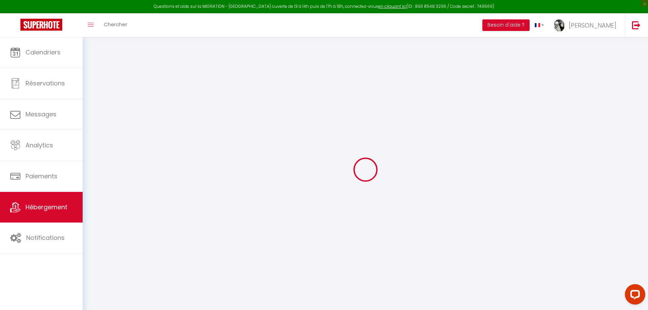
checkbox input "false"
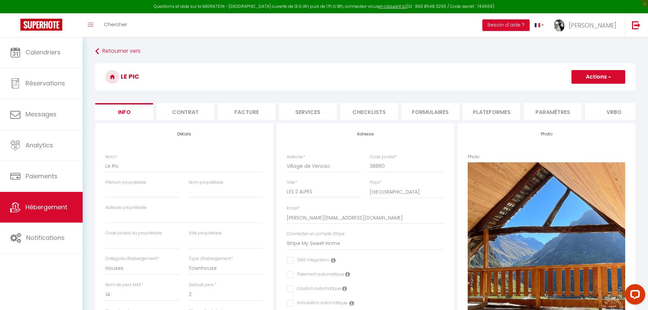
click at [505, 111] on li "Plateformes" at bounding box center [491, 111] width 58 height 17
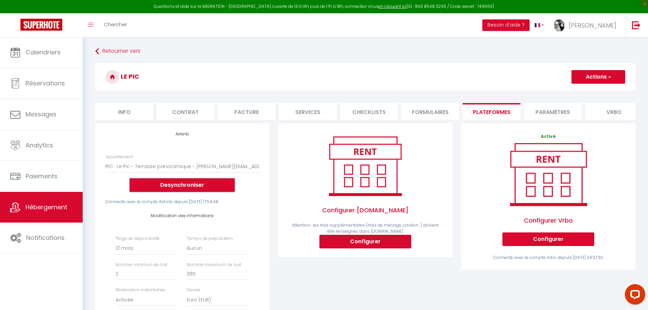
click at [191, 192] on button "Desynchroniser" at bounding box center [182, 185] width 105 height 14
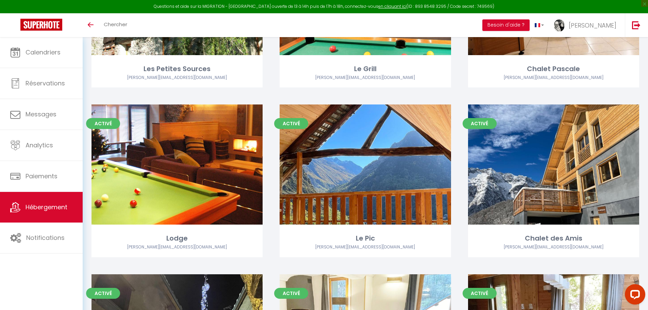
scroll to position [366, 0]
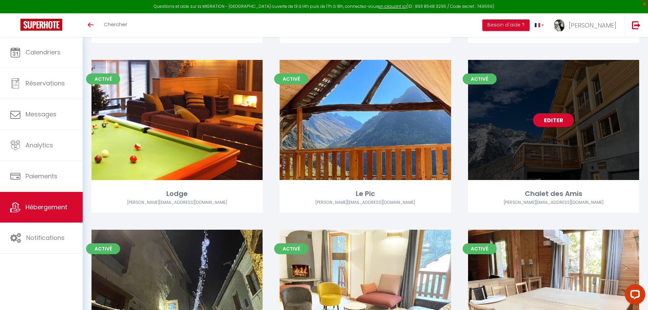
click at [564, 121] on link "Editer" at bounding box center [553, 120] width 41 height 14
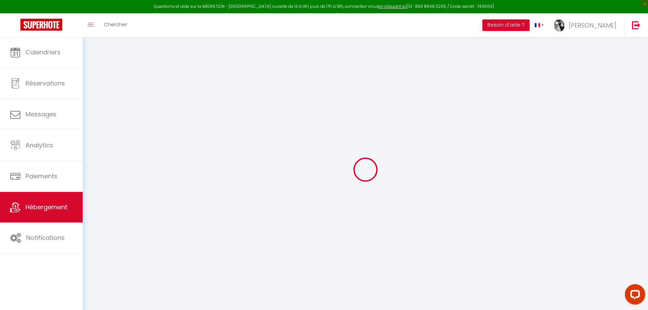
type input "Chalet des Amis"
select select "houses"
select select "12"
select select "5"
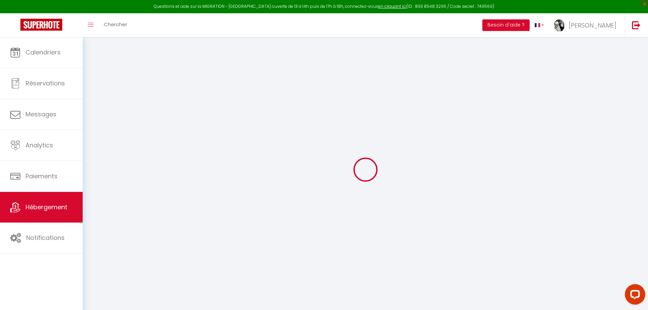
type input "213"
type input "210"
type input "1.87"
type input "500"
select select
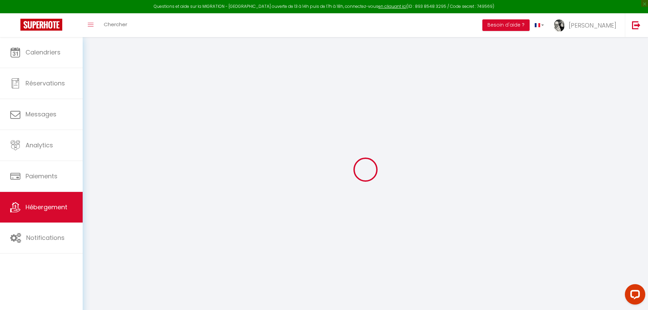
select select
type input "Village de Venosc"
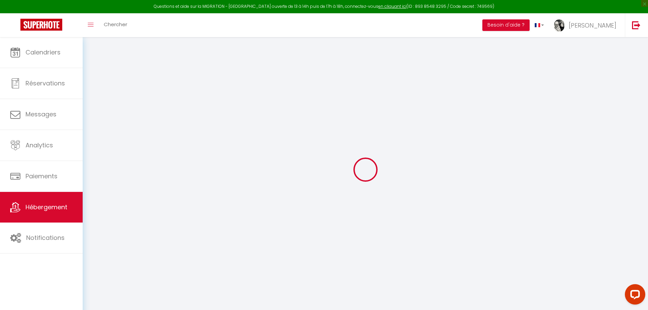
type input "38860"
type input "LES 2 ALPES"
type input "[PERSON_NAME][EMAIL_ADDRESS][DOMAIN_NAME]"
select select "236"
checkbox input "false"
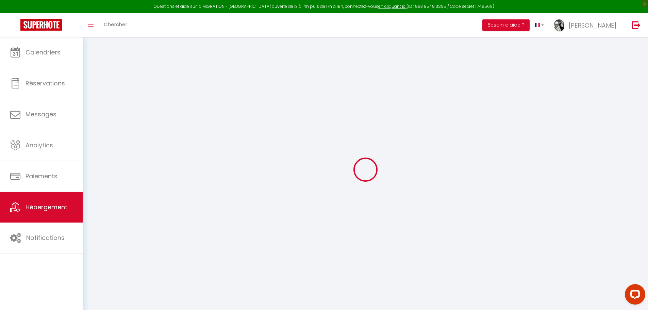
checkbox input "false"
type input "0"
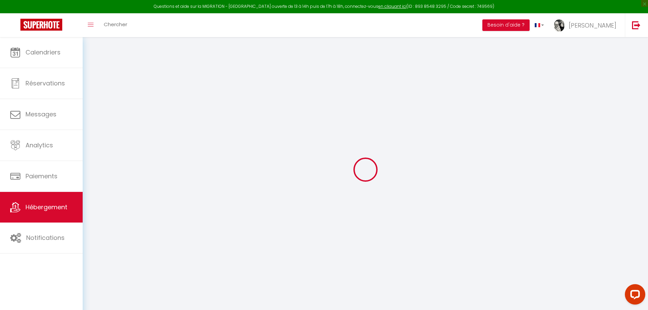
type input "0"
select select
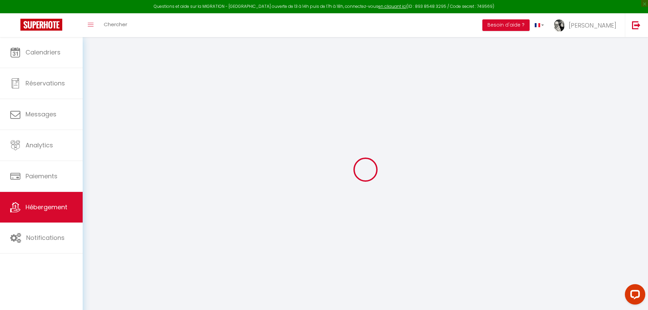
select select
checkbox input "false"
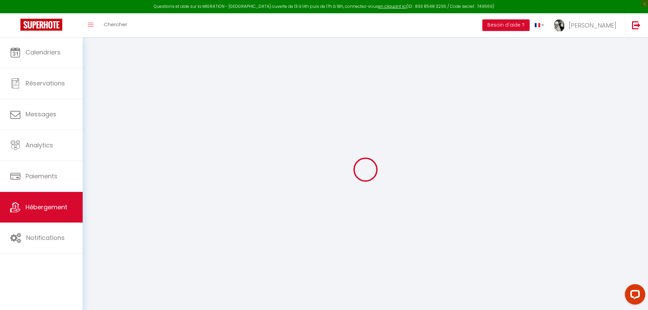
checkbox input "false"
select select "chalet"
select select
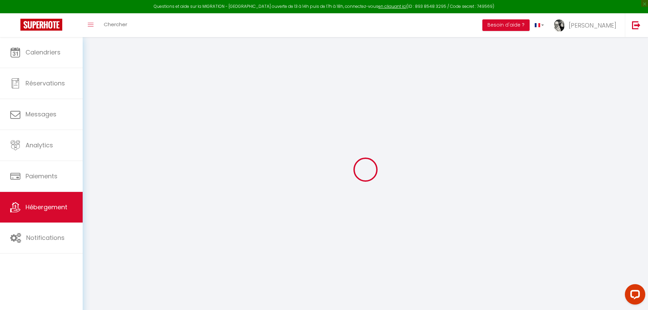
select select
checkbox input "false"
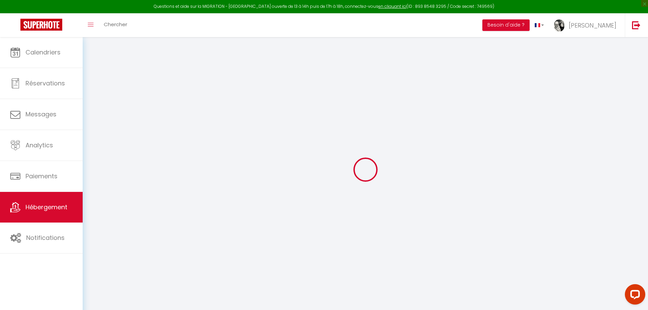
checkbox input "false"
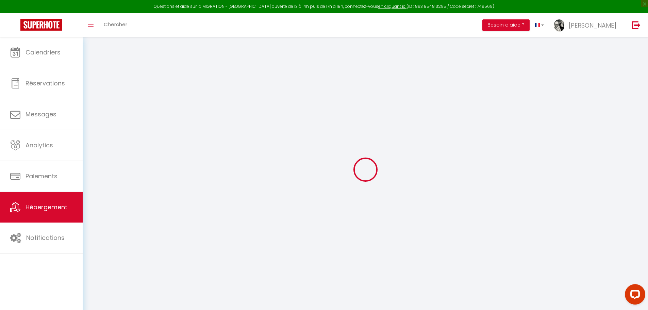
select select "16:00"
select select
select select "09:00"
select select "30"
select select "120"
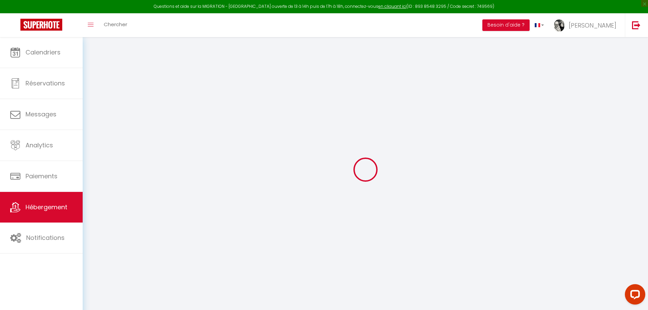
select select
checkbox input "false"
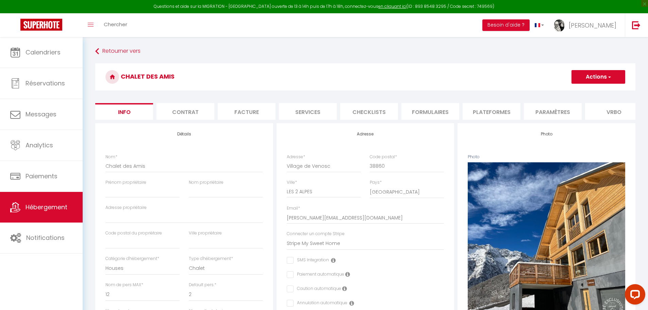
click at [496, 114] on li "Plateformes" at bounding box center [491, 111] width 58 height 17
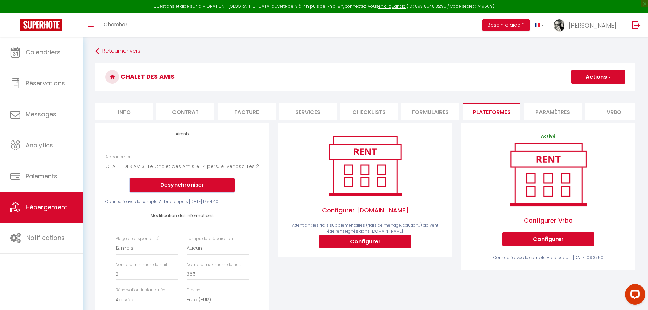
click at [203, 189] on button "Desynchroniser" at bounding box center [182, 185] width 105 height 14
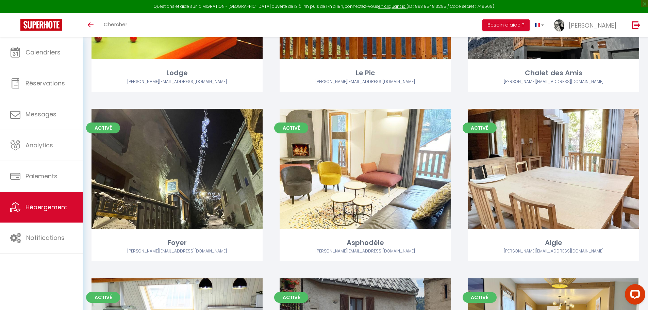
scroll to position [493, 0]
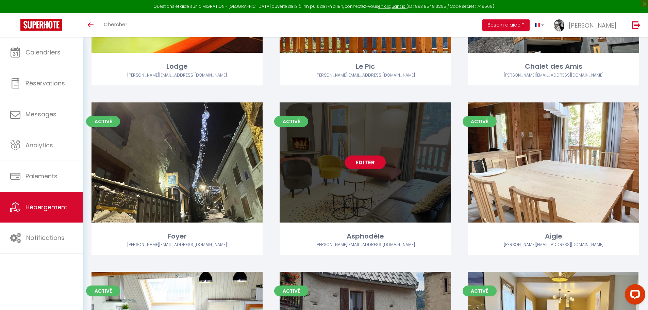
click at [365, 162] on link "Editer" at bounding box center [365, 162] width 41 height 14
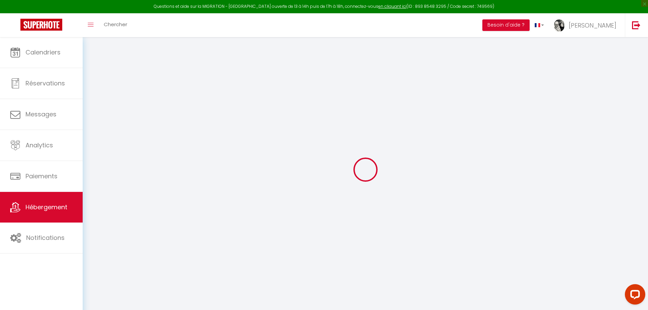
select select
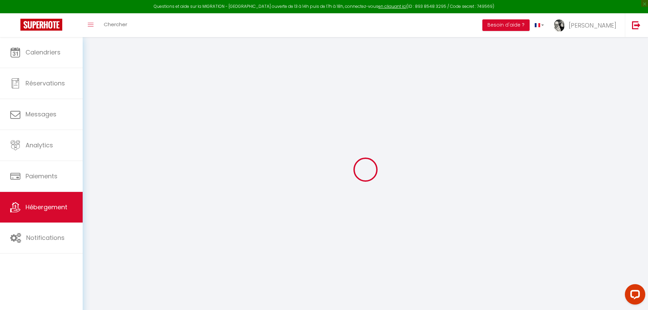
select select
checkbox input "false"
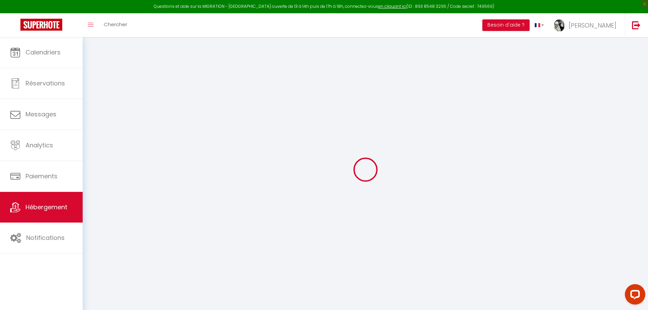
select select
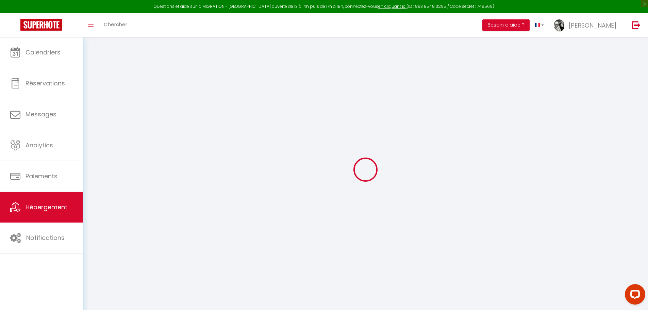
select select
checkbox input "false"
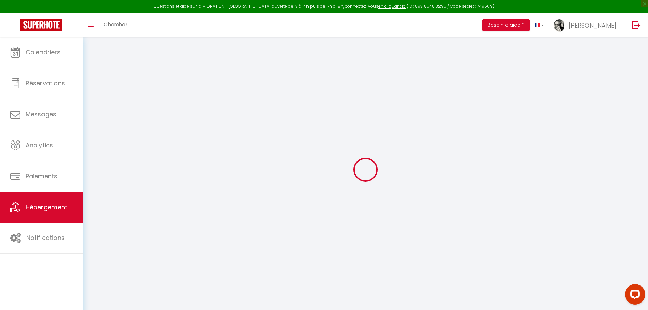
checkbox input "false"
select select
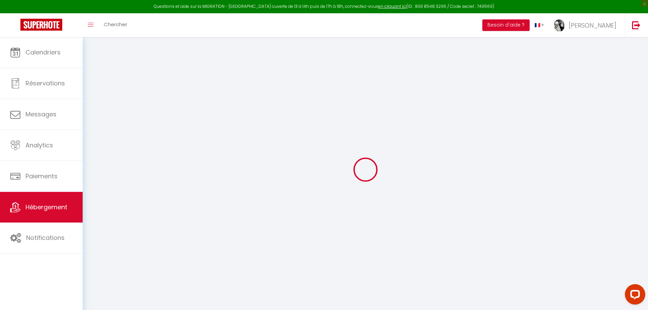
select select
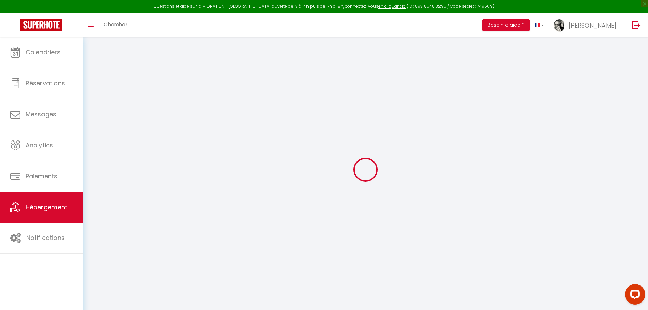
checkbox input "false"
select select
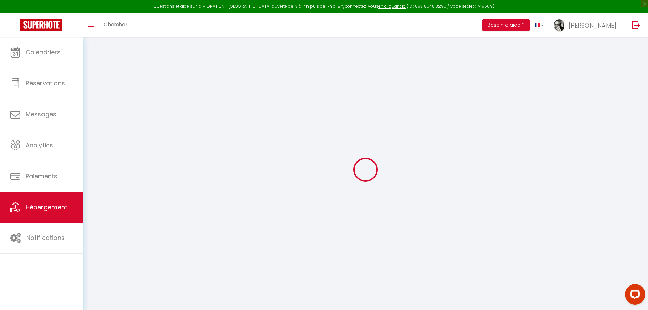
select select
type input "Asphodèle"
select select "houses"
select select "12"
select select "5"
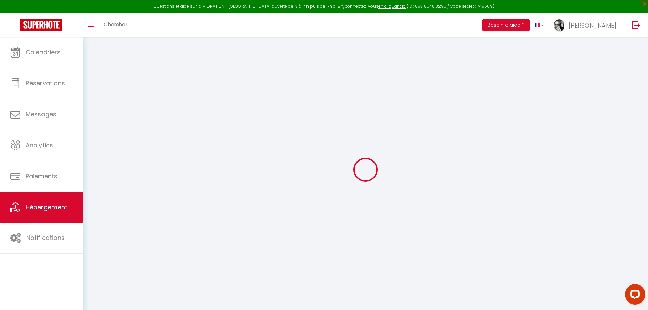
select select "5"
type input "170"
type input "180"
type input "1.87"
type input "500"
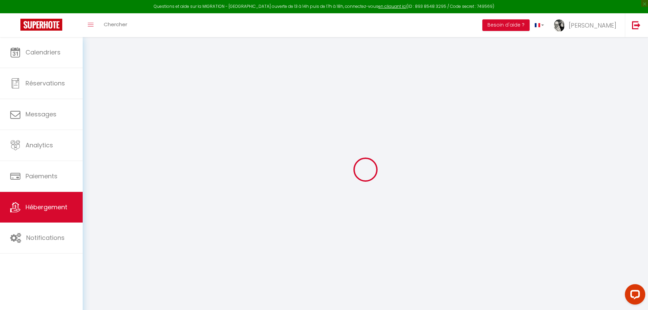
select select
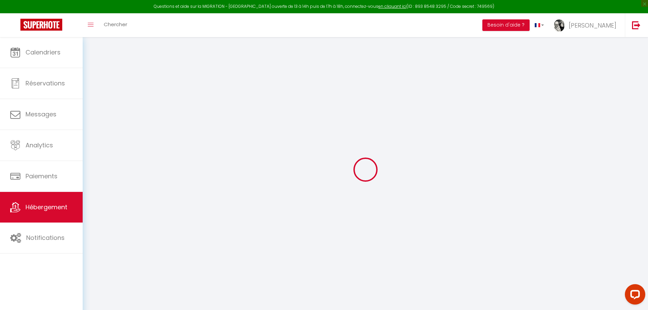
type input "Village de Venosc"
type input "38520"
type input "LES 2 ALPES"
type input "[PERSON_NAME][EMAIL_ADDRESS][DOMAIN_NAME]"
select select "236"
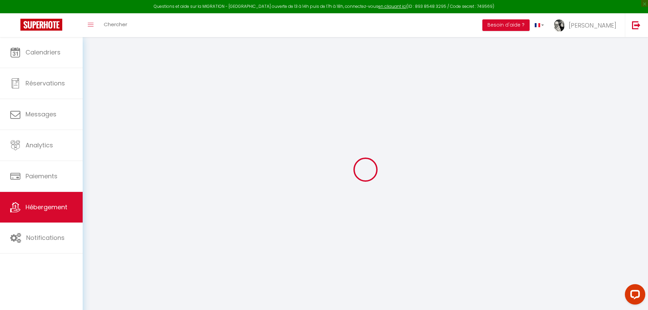
checkbox input "false"
type input "0"
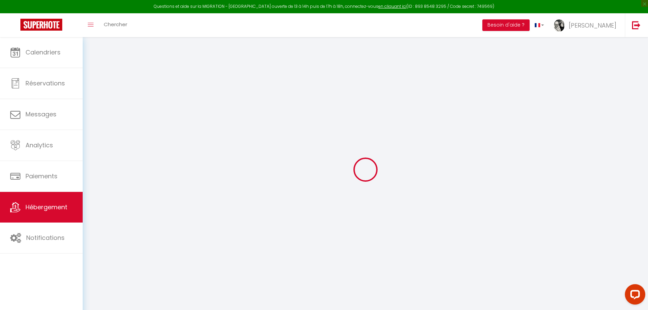
type input "0"
select select "townhouse"
select select
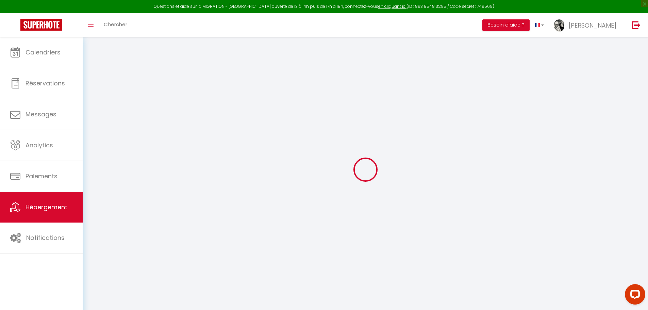
select select
checkbox input "false"
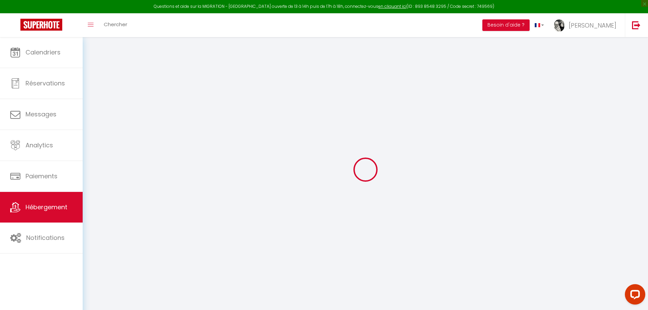
checkbox input "false"
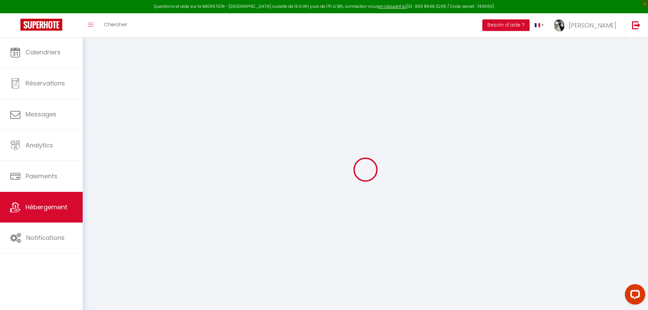
checkbox input "false"
select select "16:00"
select select
select select "09:00"
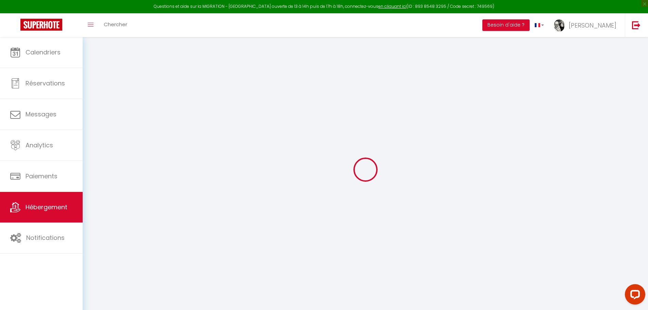
select select "30"
select select "120"
select select
checkbox input "false"
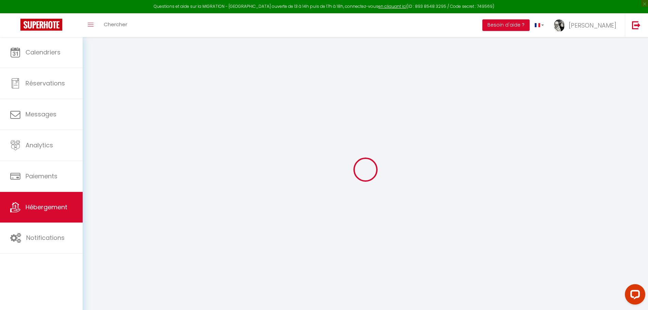
checkbox input "false"
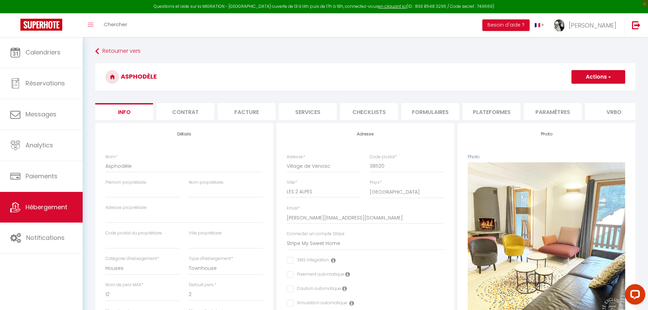
click at [477, 106] on li "Plateformes" at bounding box center [491, 111] width 58 height 17
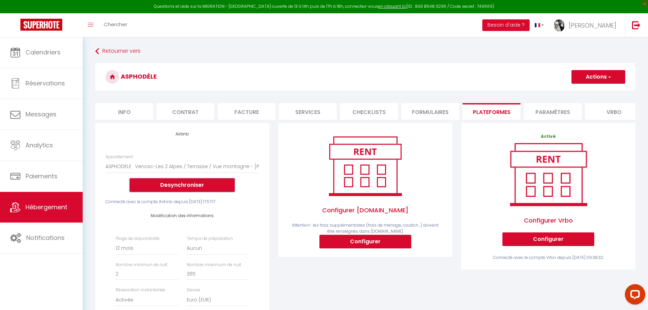
click at [182, 192] on button "Desynchroniser" at bounding box center [182, 185] width 105 height 14
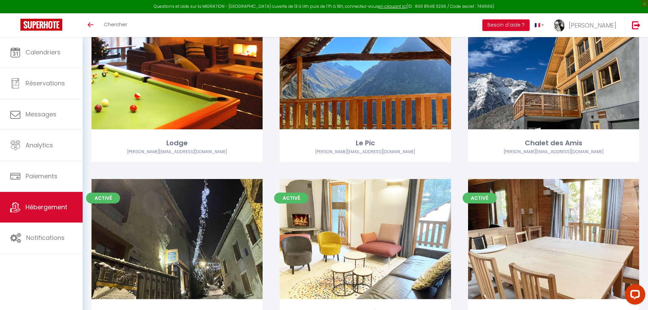
scroll to position [497, 0]
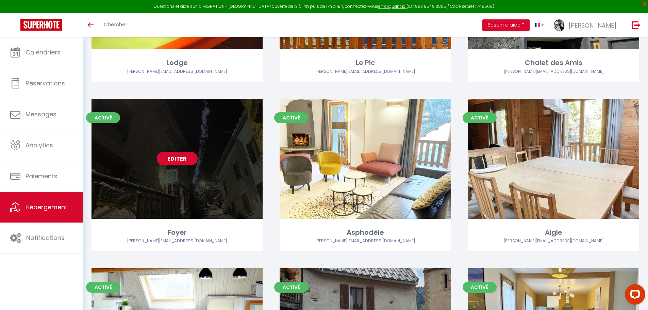
click at [171, 156] on link "Editer" at bounding box center [177, 159] width 41 height 14
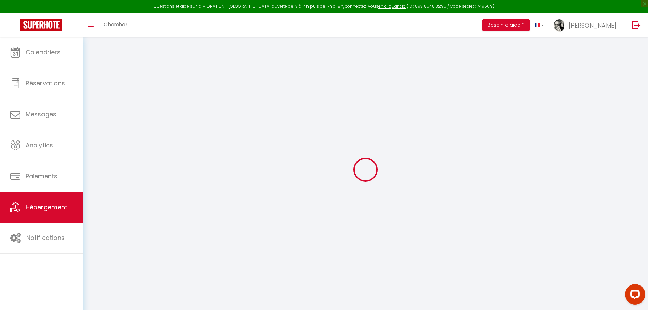
select select
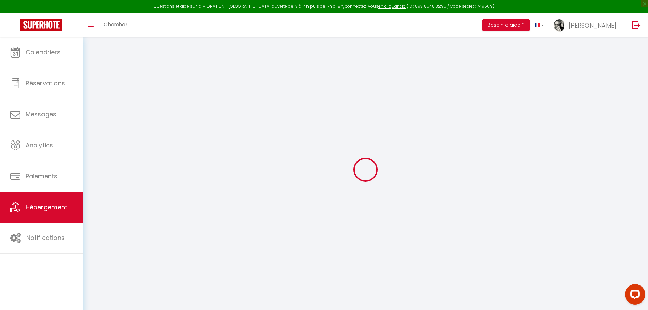
select select
checkbox input "false"
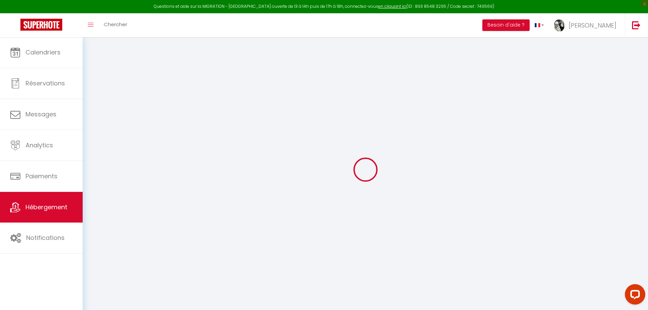
select select
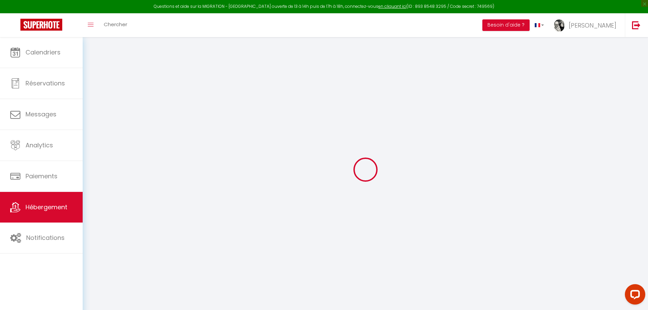
select select
checkbox input "false"
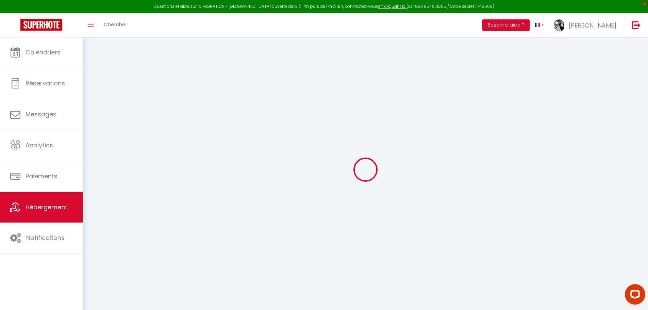
checkbox input "false"
select select
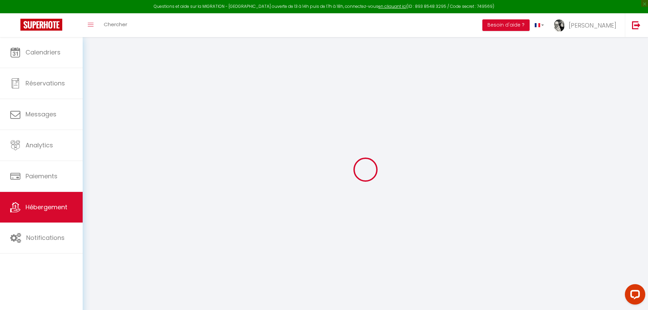
select select
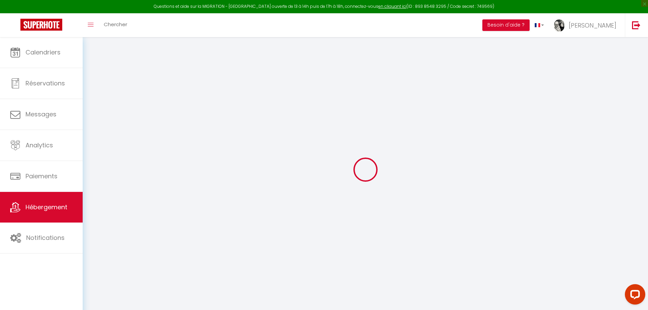
checkbox input "false"
select select
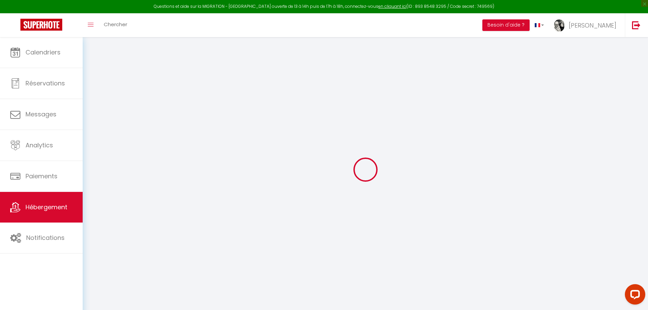
select select
type input "Foyer"
select select "houses"
select select "12"
select select "5"
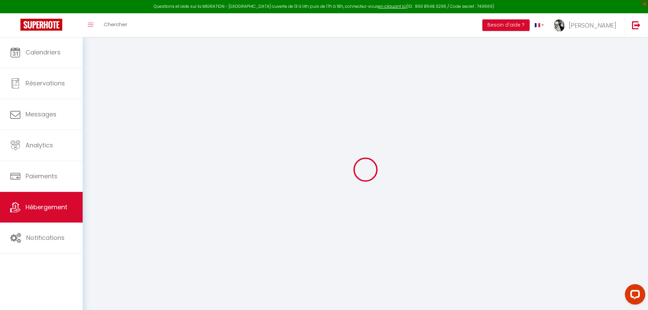
select select "5"
type input "170"
type input "180"
type input "1.87"
type input "500"
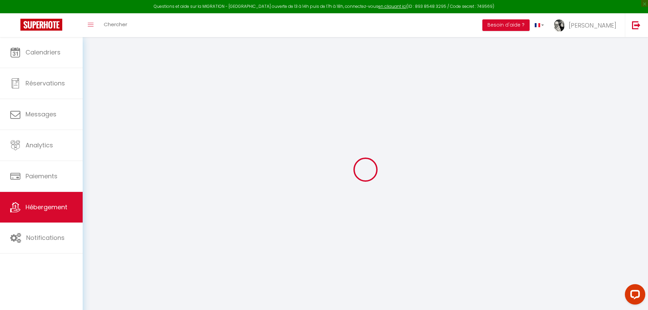
select select
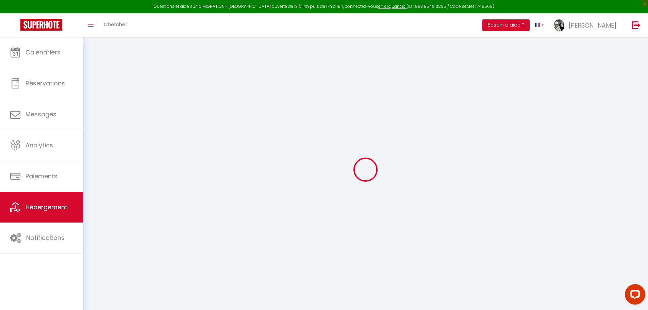
type input "Village de Venosc"
type input "38520"
type input "LES 2 ALPES"
select select "75"
type input "[PERSON_NAME][EMAIL_ADDRESS][DOMAIN_NAME]"
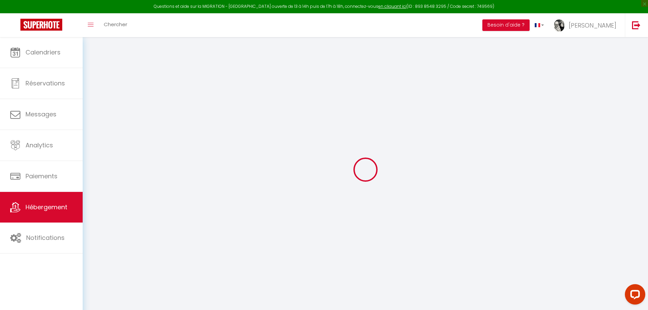
select select "236"
checkbox input "false"
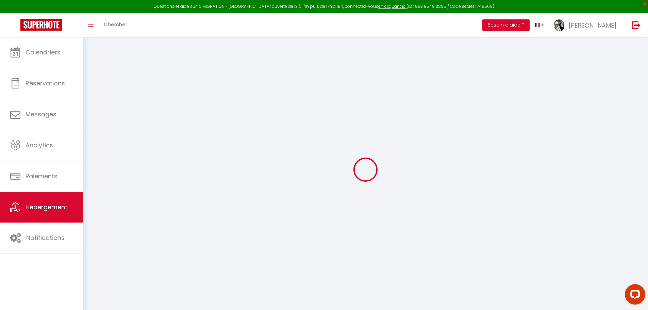
type input "0"
select select "townhouse"
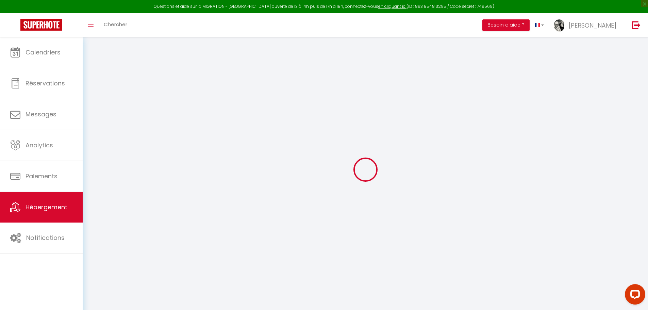
select select
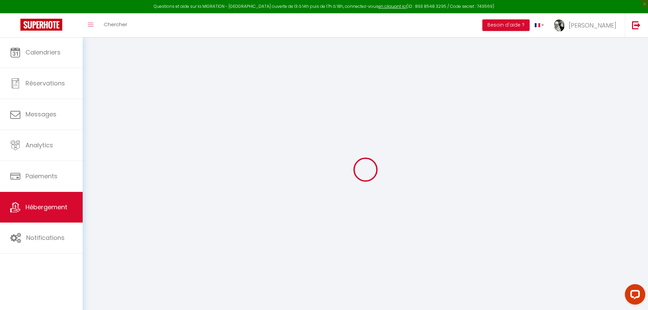
checkbox input "false"
select select
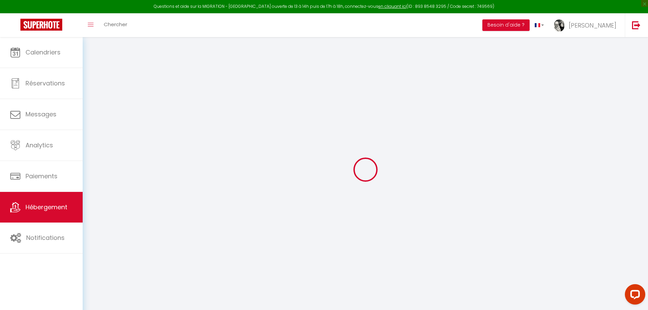
select select
checkbox input "false"
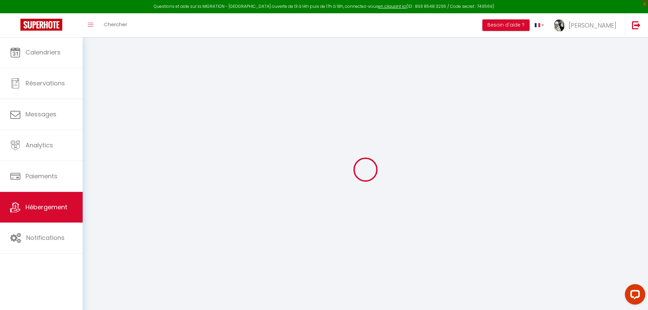
checkbox input "false"
select select
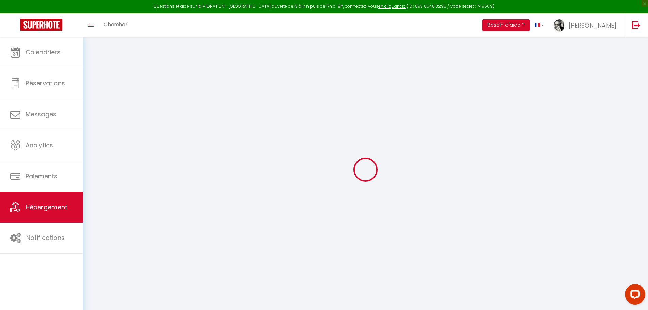
select select
checkbox input "false"
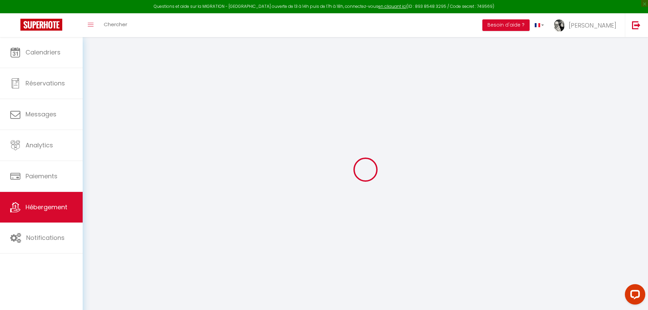
checkbox input "false"
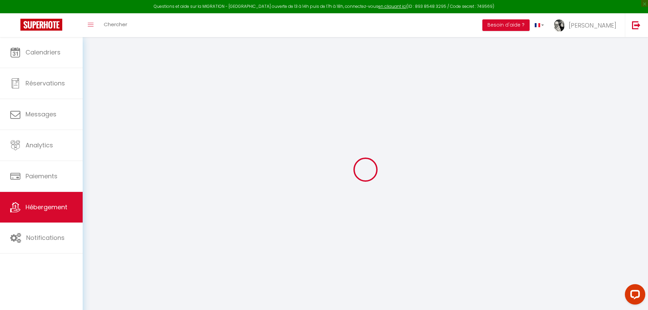
checkbox input "false"
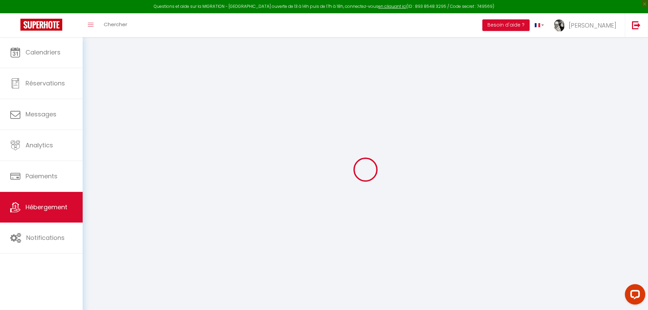
select select "16:00"
select select "19:00"
select select "09:00"
select select "30"
select select "120"
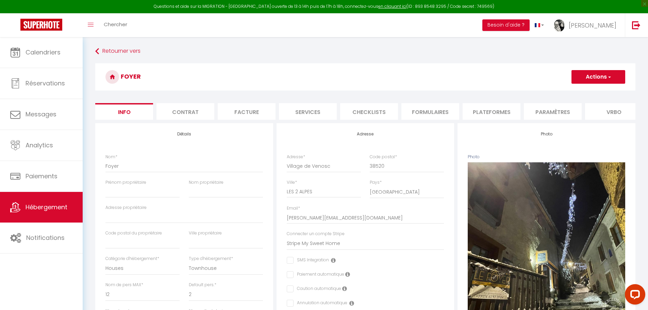
click at [479, 110] on li "Plateformes" at bounding box center [491, 111] width 58 height 17
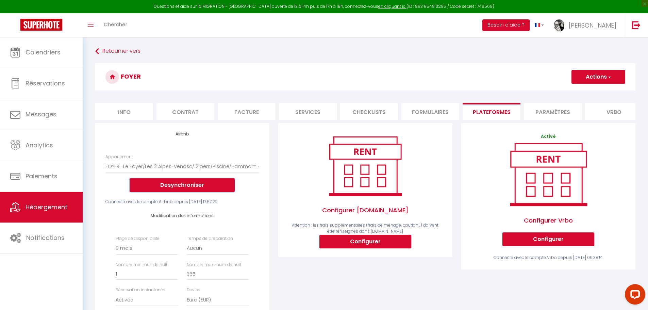
click at [179, 185] on button "Desynchroniser" at bounding box center [182, 185] width 105 height 14
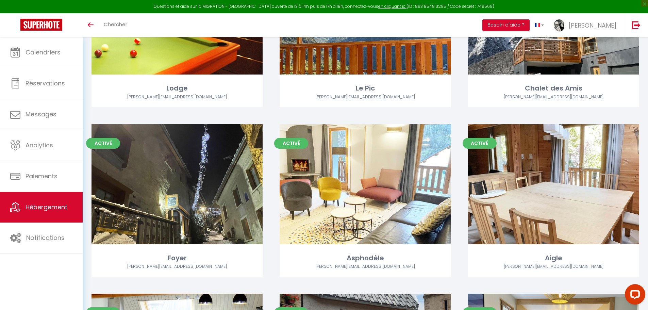
scroll to position [473, 0]
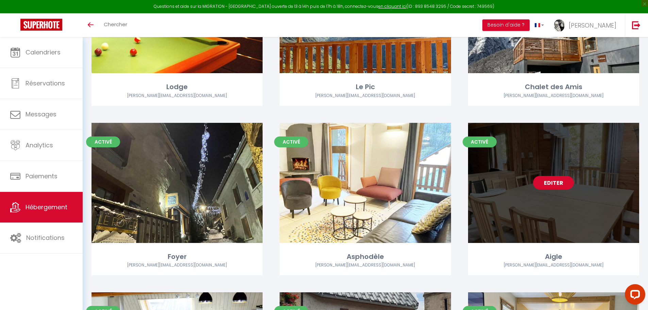
click at [561, 184] on link "Editer" at bounding box center [553, 183] width 41 height 14
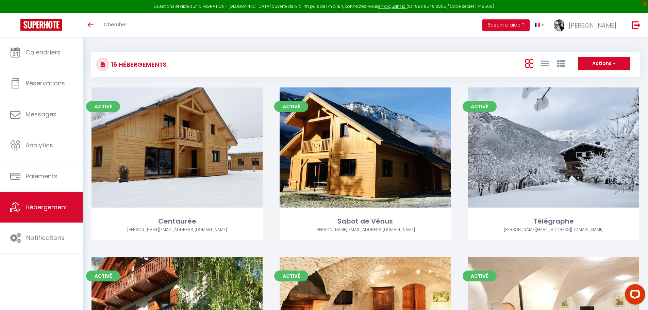
select select "3"
select select "2"
select select "1"
select select
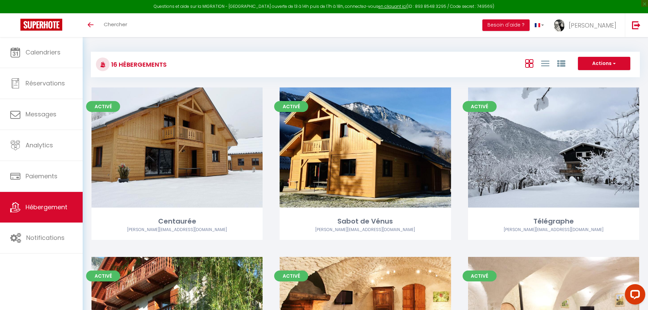
select select "28"
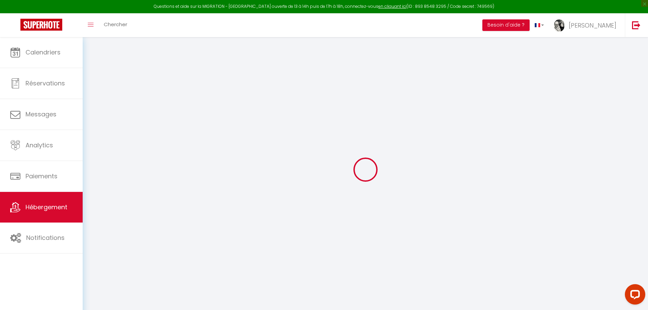
select select
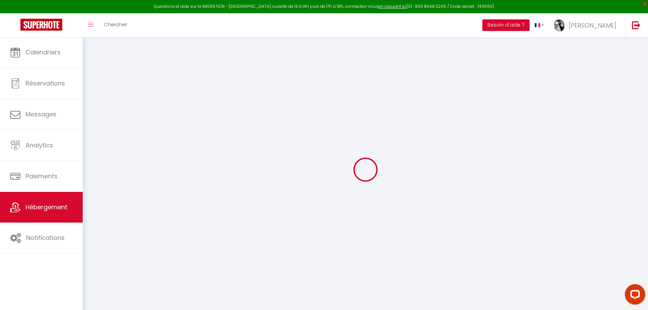
select select
checkbox input "false"
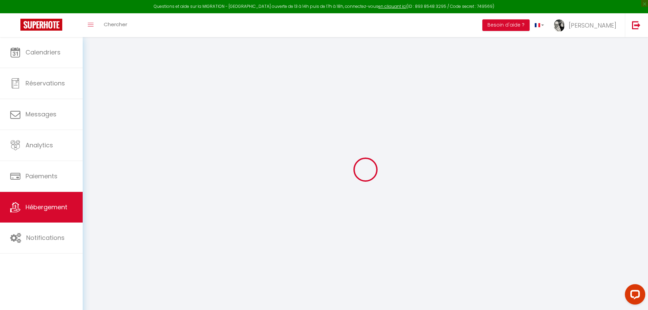
select select
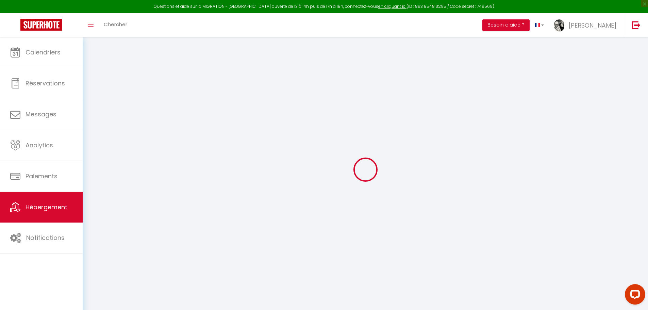
select select
checkbox input "false"
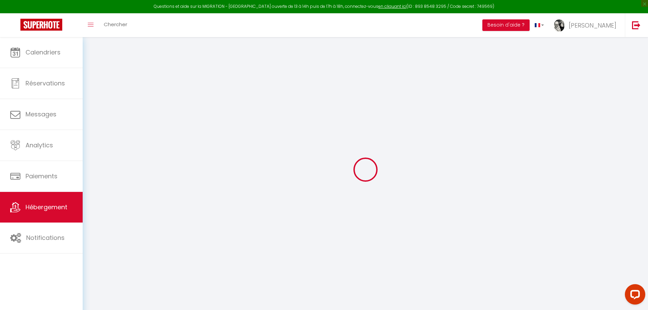
checkbox input "false"
select select
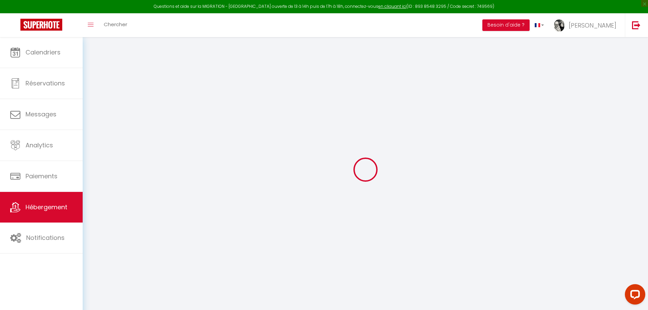
select select
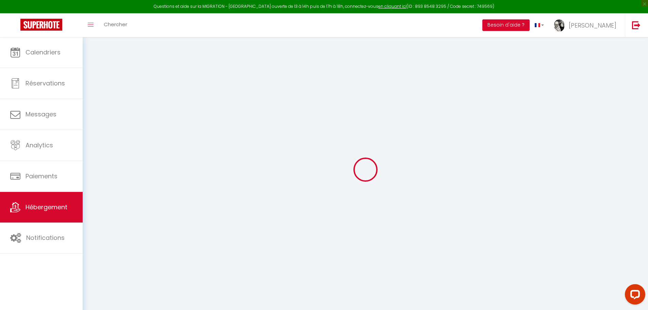
checkbox input "false"
select select
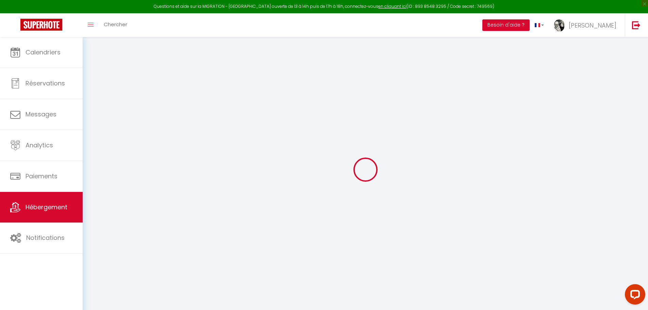
select select
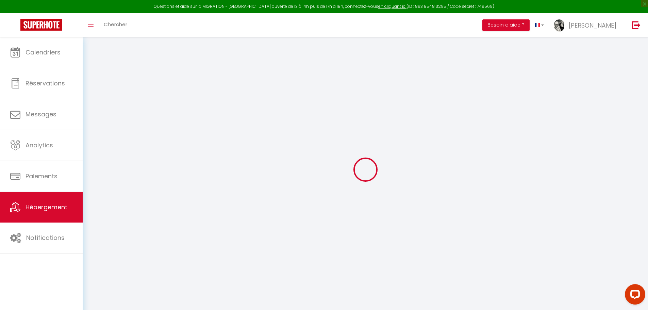
select select
checkbox input "false"
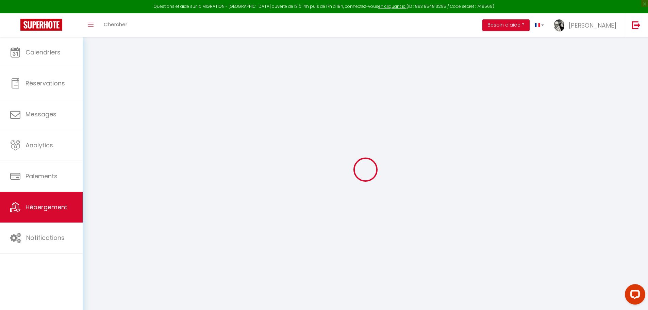
checkbox input "false"
select select
type input "Aigle"
select select "10"
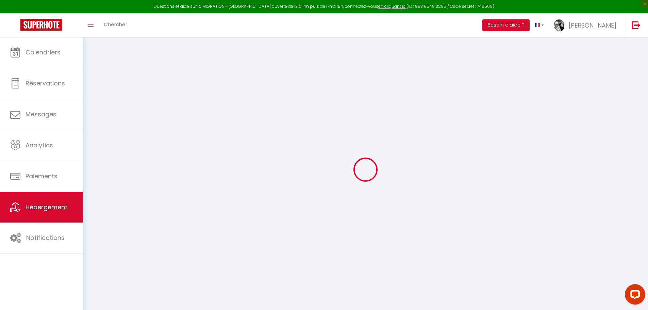
select select "3"
select select "2"
type input "156"
type input "110"
type input "1.87"
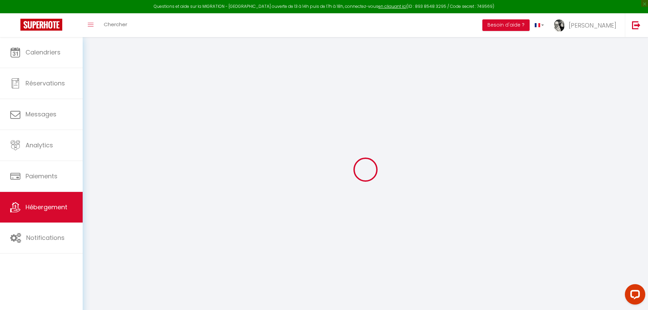
type input "500"
select select
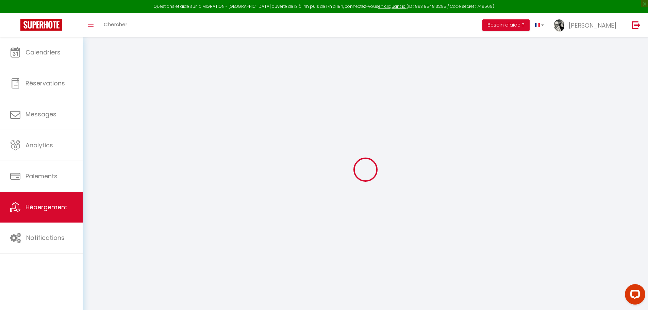
select select
type input "Village de Venosc"
type input "38520"
type input "LES 2 ALPES"
select select "75"
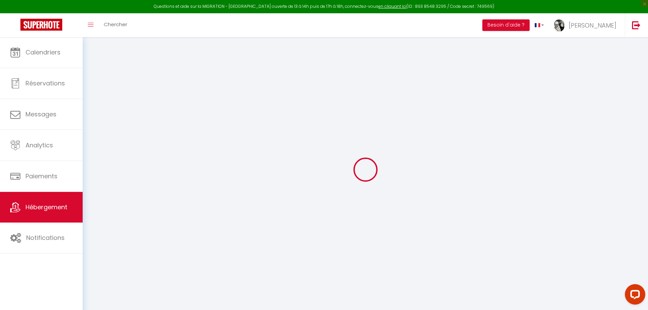
type input "[PERSON_NAME][EMAIL_ADDRESS][DOMAIN_NAME]"
select select "236"
checkbox input "false"
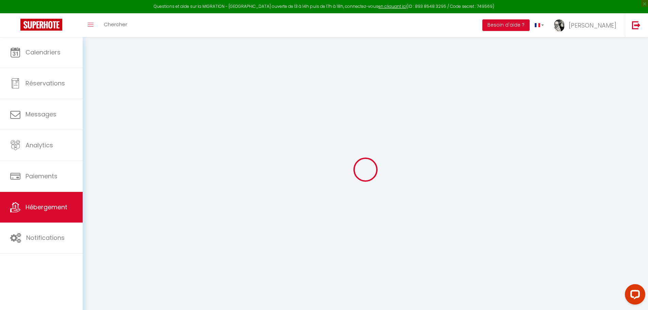
checkbox input "false"
type input "0"
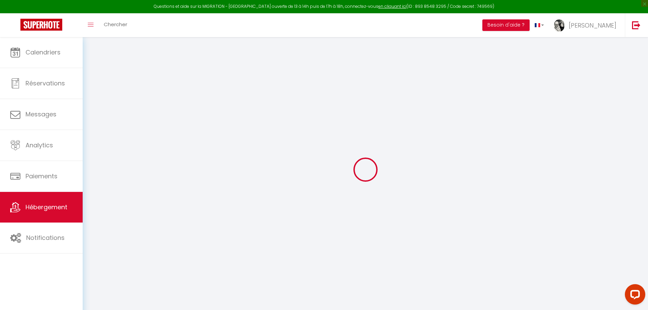
select select
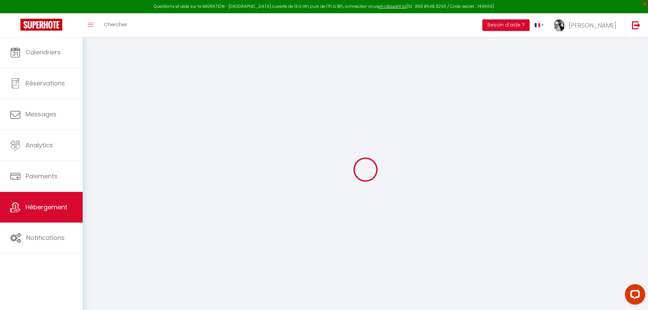
checkbox input "false"
select select
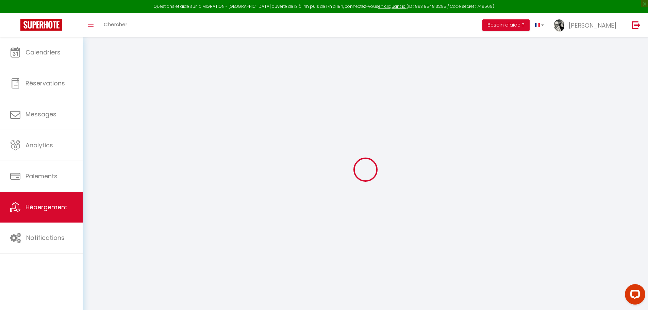
select select
checkbox input "false"
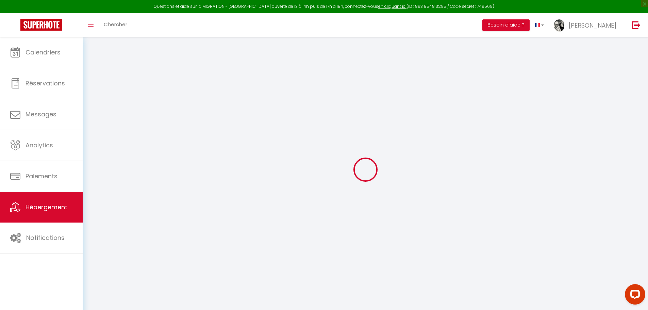
checkbox input "false"
select select
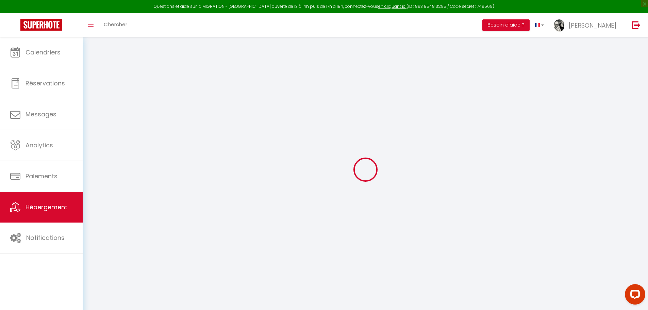
select select
checkbox input "false"
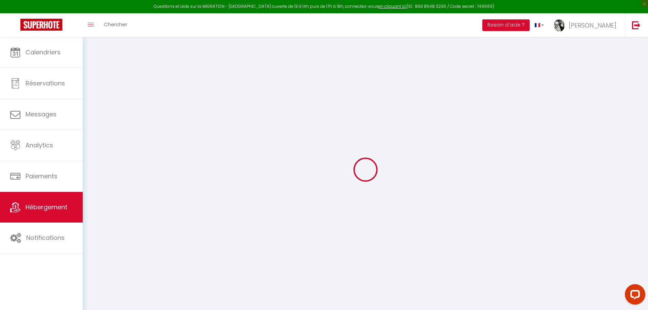
checkbox input "false"
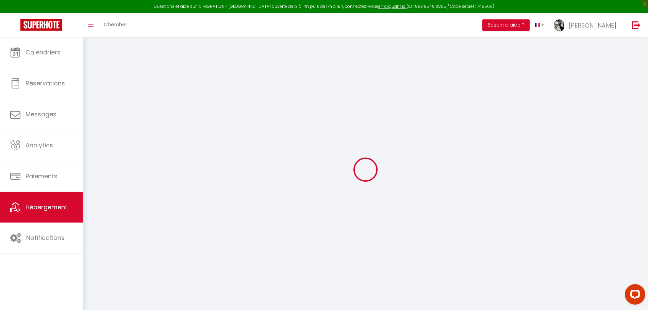
checkbox input "false"
select select "16:00"
select select
select select "09:00"
select select "30"
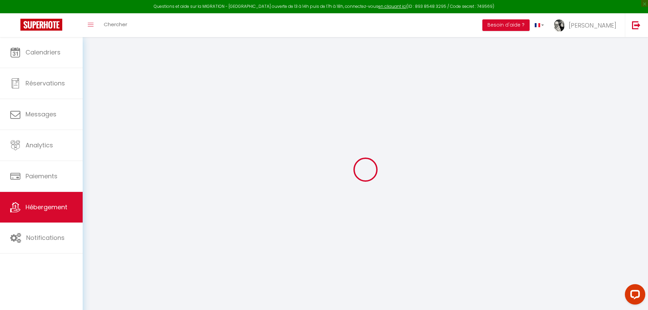
select select "120"
select select
checkbox input "false"
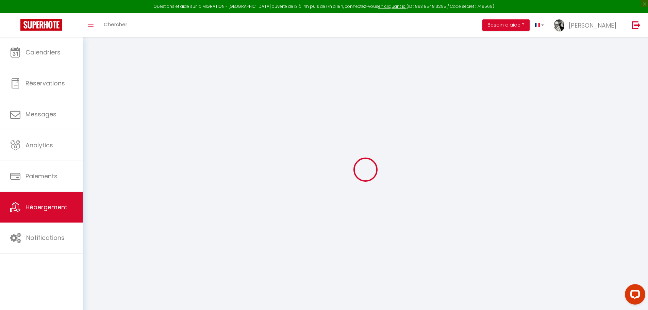
checkbox input "false"
select select
checkbox input "false"
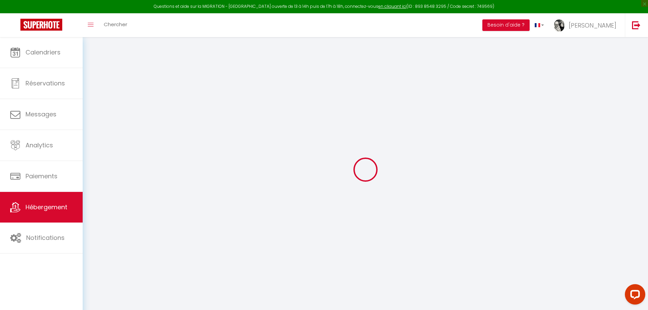
checkbox input "false"
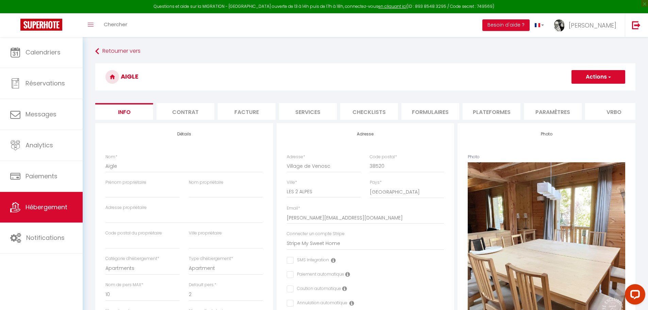
click at [476, 114] on li "Plateformes" at bounding box center [491, 111] width 58 height 17
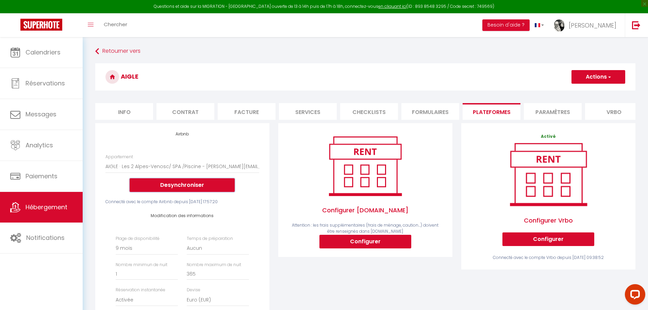
click at [163, 190] on button "Desynchroniser" at bounding box center [182, 185] width 105 height 14
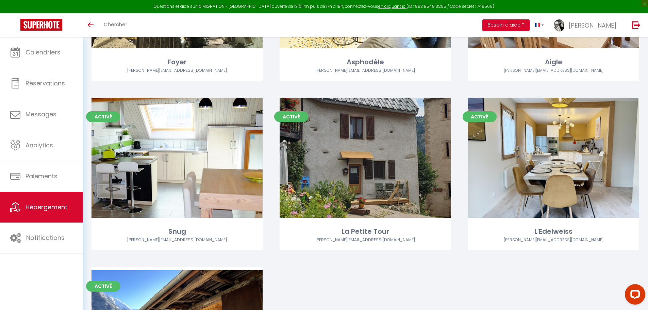
scroll to position [670, 0]
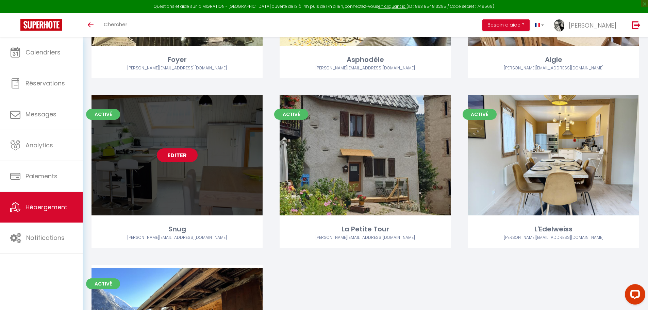
click at [174, 154] on link "Editer" at bounding box center [177, 155] width 41 height 14
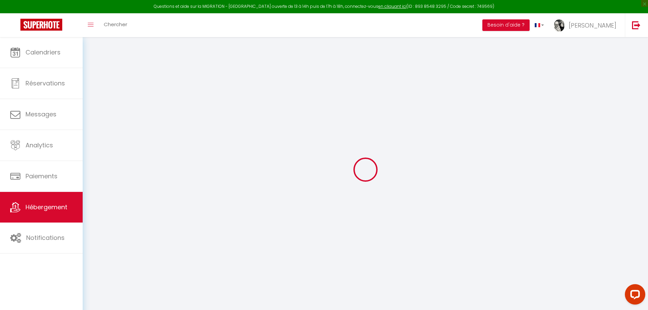
type input "Snug"
type input "My Sweet Home"
select select "6"
select select "2"
type input "93"
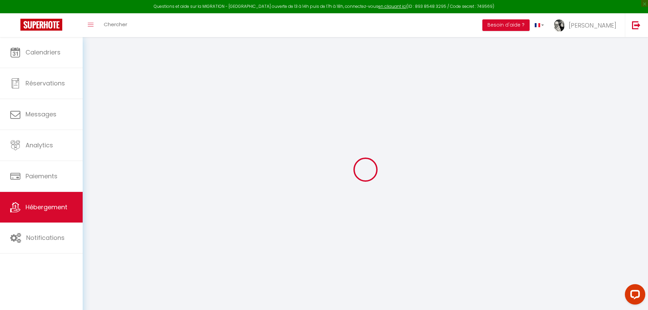
type input "80"
type input "1.87"
type input "500"
select select
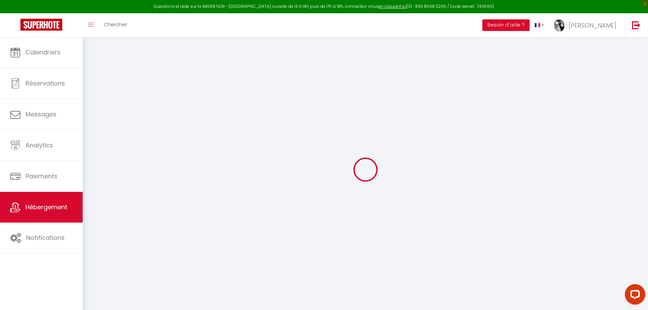
select select
type input "Village de Venosc"
type input "38520"
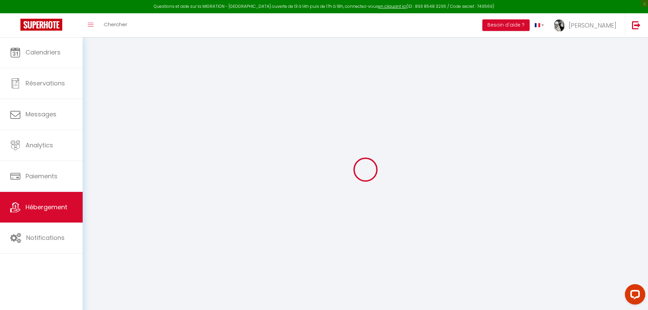
type input "LES 2 ALPES"
select select "75"
type input "[PERSON_NAME][EMAIL_ADDRESS][DOMAIN_NAME]"
select select "236"
checkbox input "false"
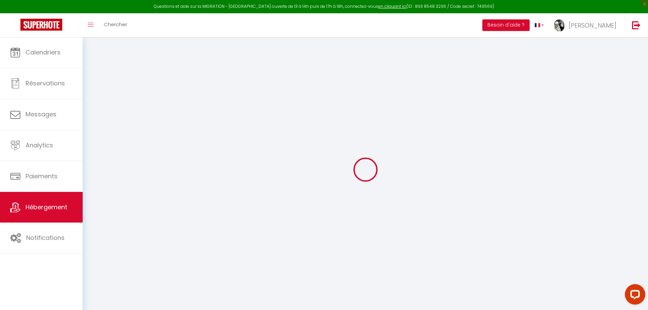
checkbox input "false"
type input "0"
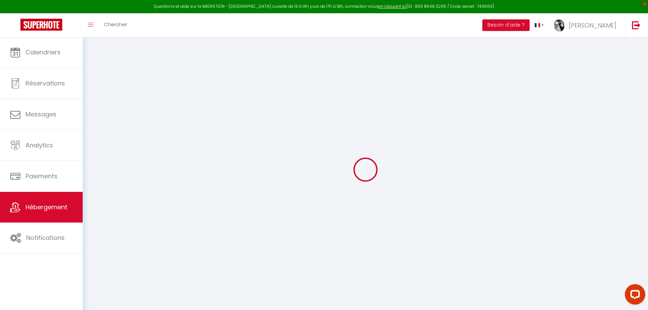
type input "0"
select select
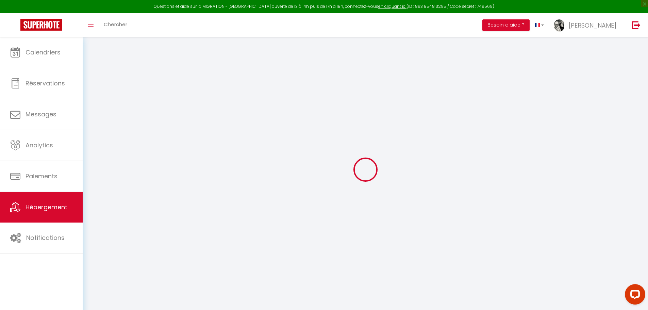
select select
checkbox input "false"
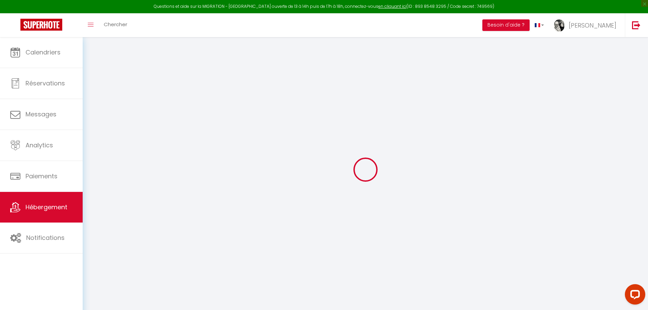
checkbox input "false"
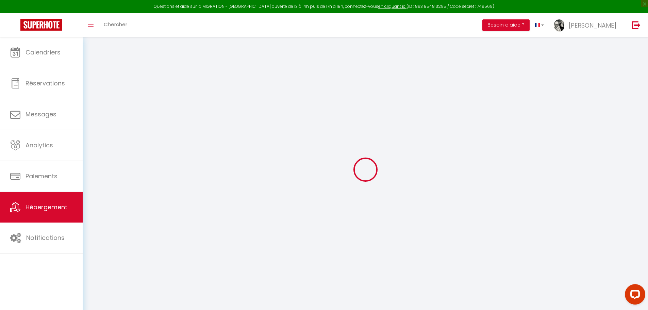
checkbox input "false"
select select "16:00"
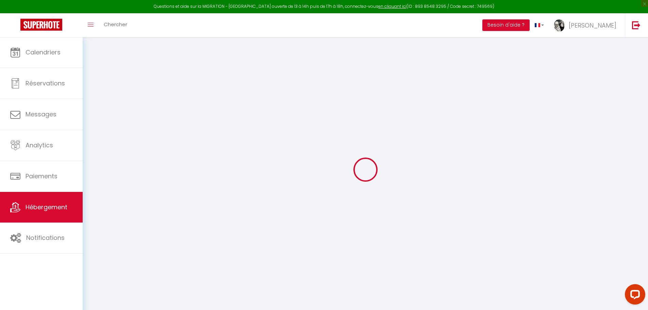
select select "19:00"
select select "09:00"
select select "30"
select select "120"
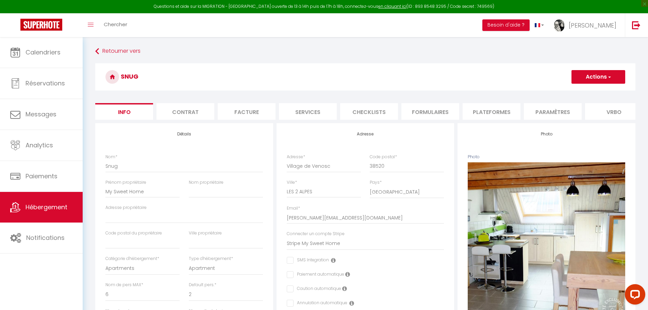
click at [517, 112] on li "Plateformes" at bounding box center [491, 111] width 58 height 17
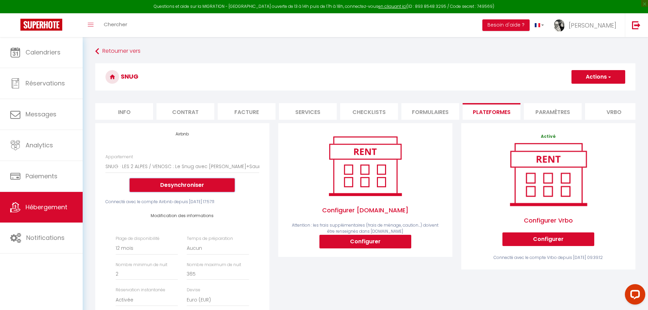
click at [200, 189] on button "Desynchroniser" at bounding box center [182, 185] width 105 height 14
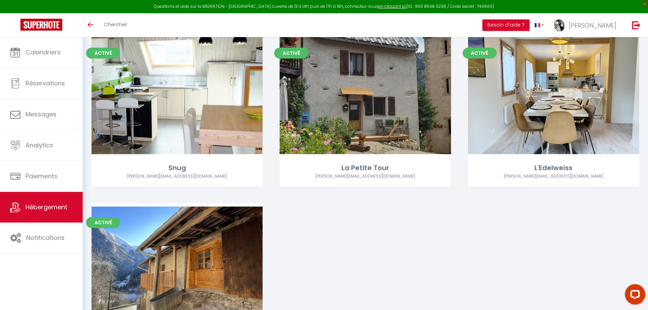
scroll to position [730, 0]
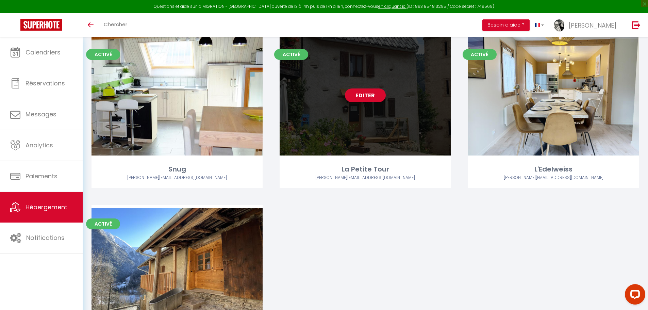
click at [361, 94] on link "Editer" at bounding box center [365, 95] width 41 height 14
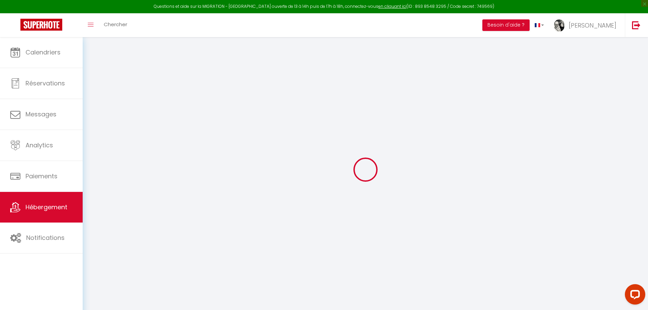
select select "townhouse"
select select
checkbox input "false"
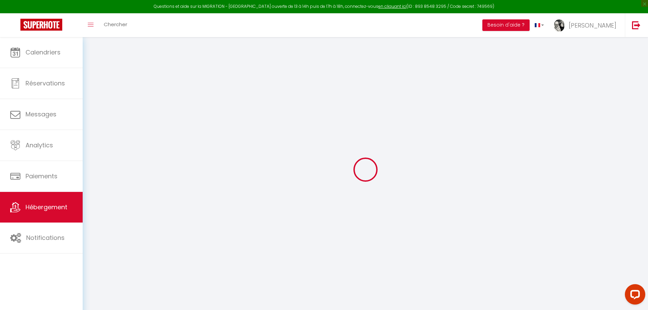
checkbox input "false"
select select "16:00"
select select "20:00"
select select "09:00"
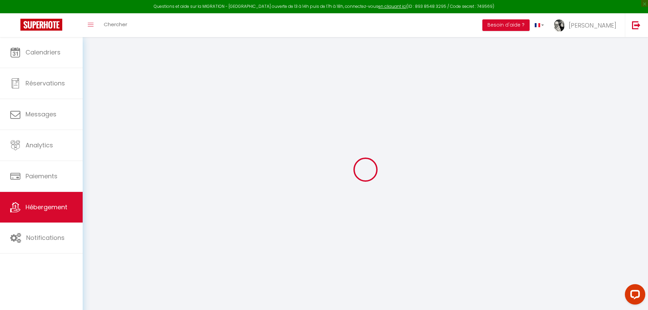
select select "30"
select select "120"
checkbox input "false"
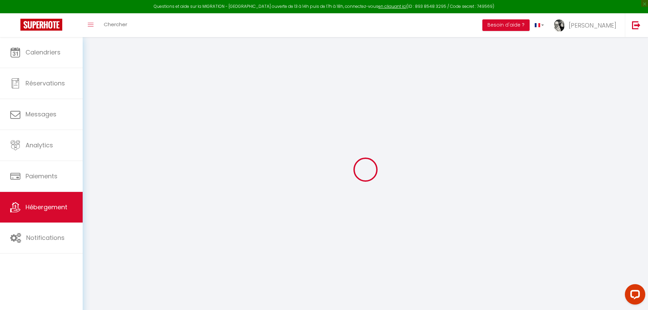
checkbox input "false"
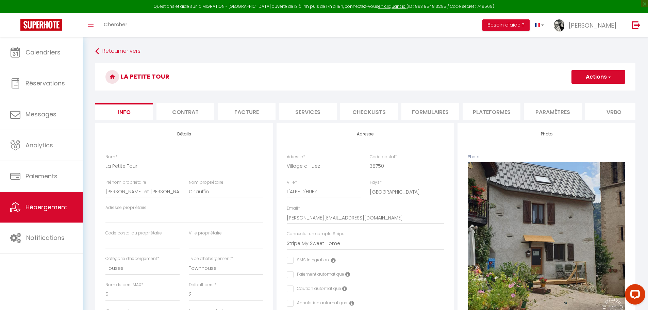
click at [497, 109] on li "Plateformes" at bounding box center [491, 111] width 58 height 17
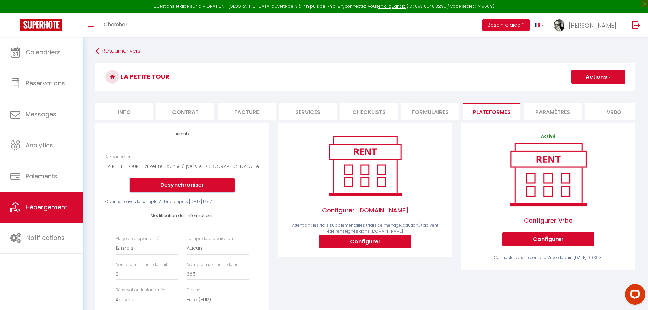
click at [203, 190] on button "Desynchroniser" at bounding box center [182, 185] width 105 height 14
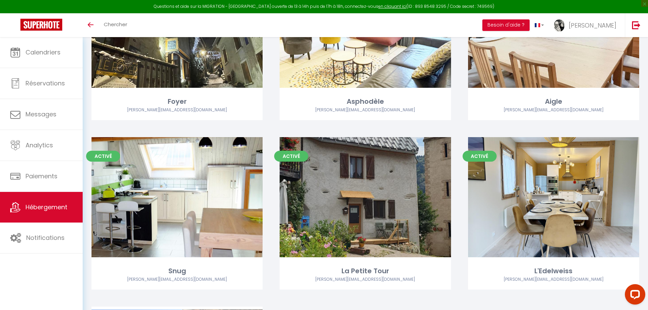
scroll to position [638, 0]
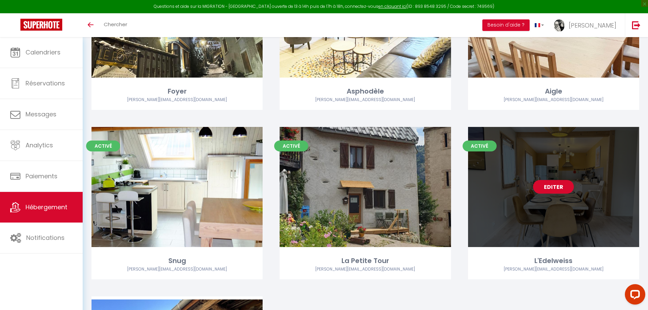
click at [564, 189] on link "Editer" at bounding box center [553, 187] width 41 height 14
select select "3"
select select "2"
select select "1"
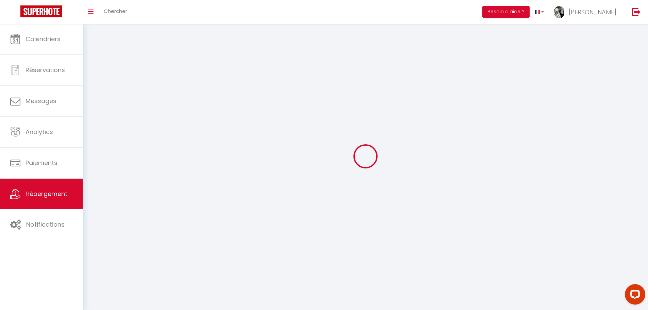
select select
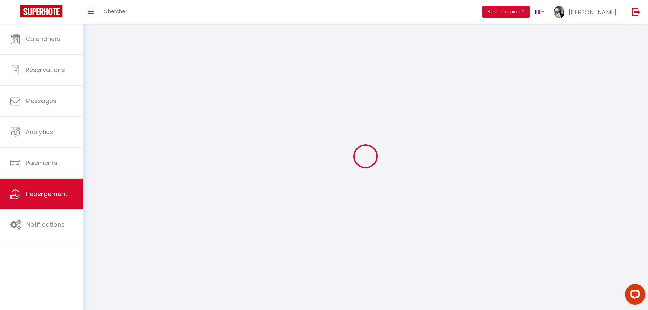
select select
checkbox input "false"
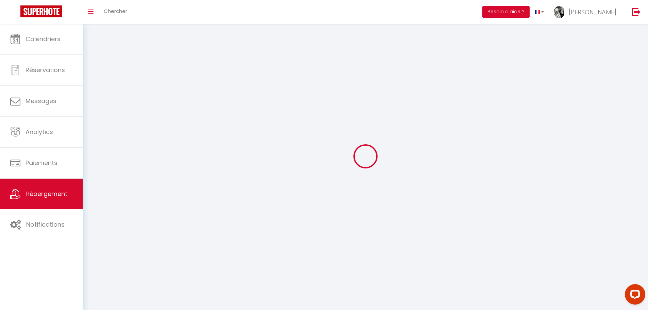
select select
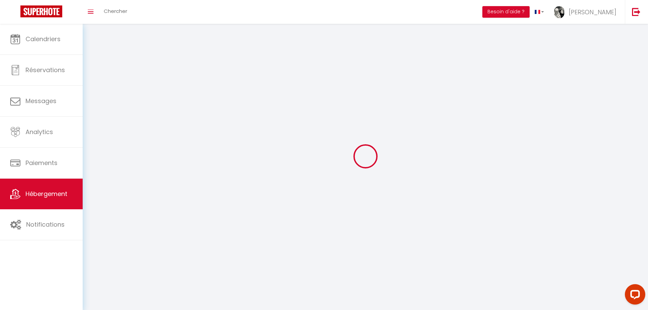
select select
checkbox input "false"
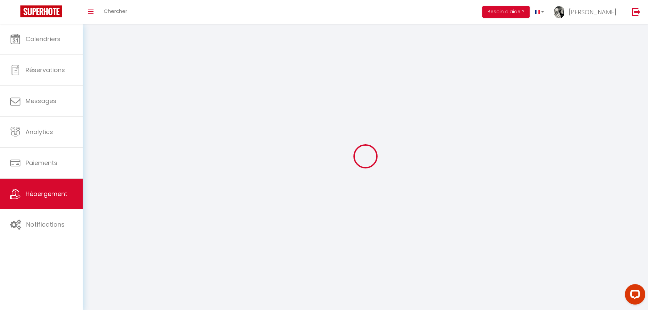
checkbox input "false"
select select
select select "28"
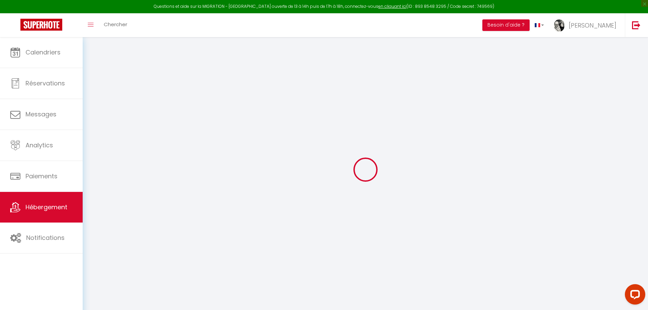
select select
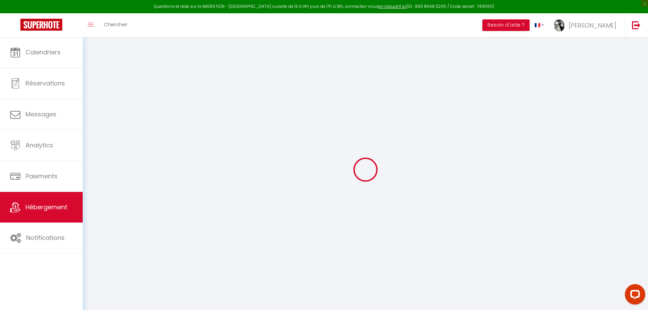
select select
checkbox input "false"
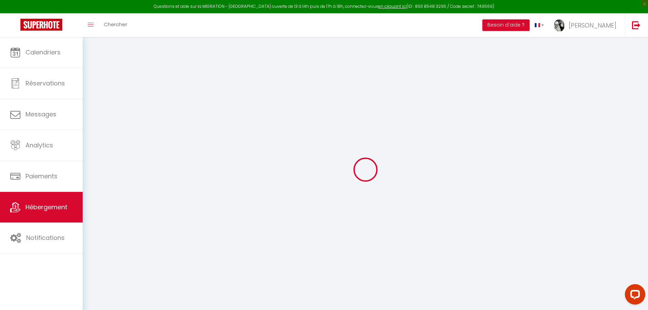
select select
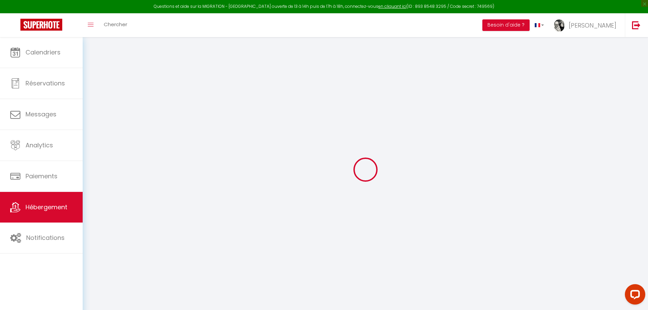
select select
checkbox input "false"
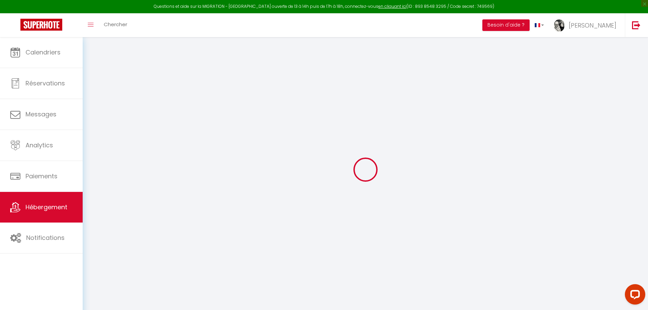
checkbox input "false"
select select
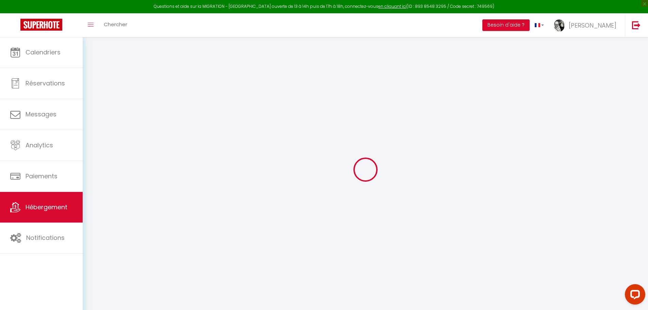
select select
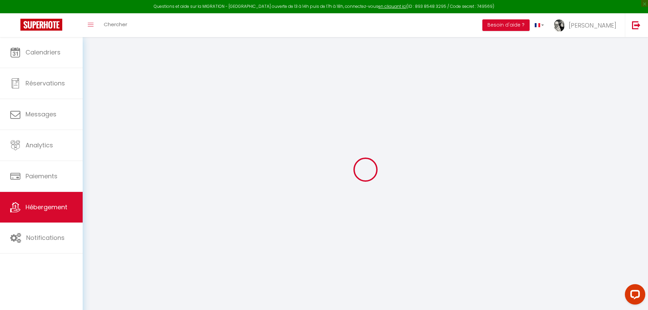
checkbox input "false"
select select
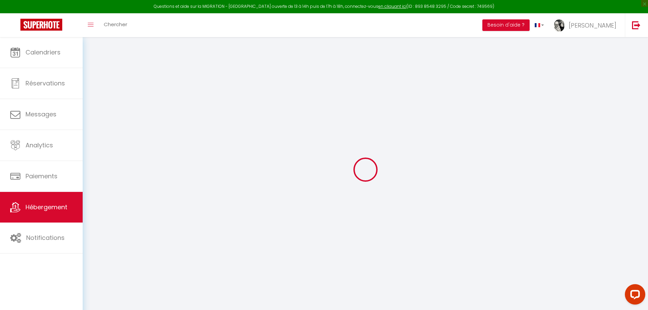
select select
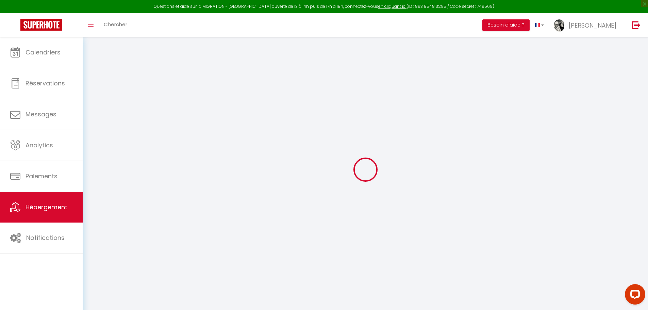
select select
checkbox input "false"
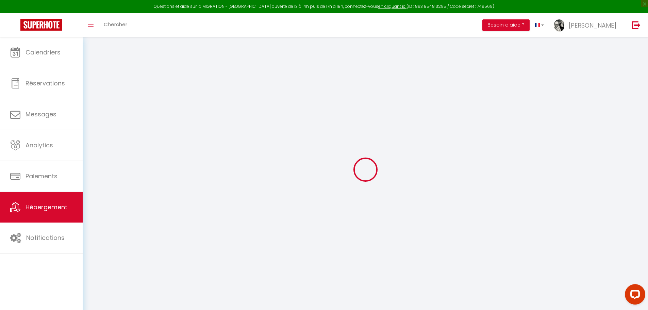
checkbox input "false"
select select
type input "L'Edelweiss"
select select "houses"
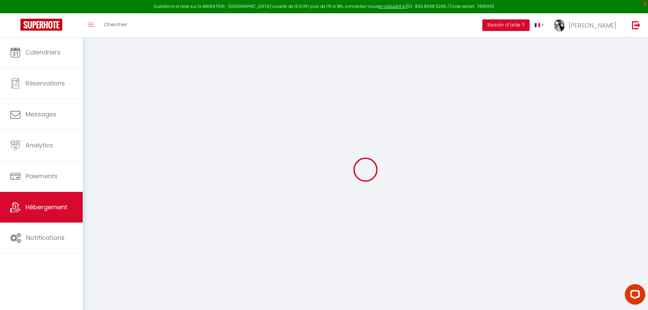
select select "9"
select select "4"
select select "2"
type input "170"
type input "350"
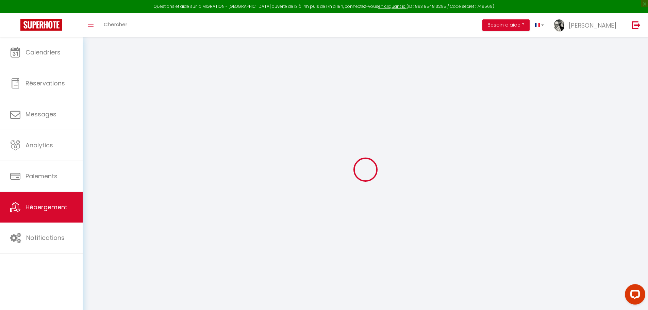
type input "150"
type input "1.40"
type input "500"
select select
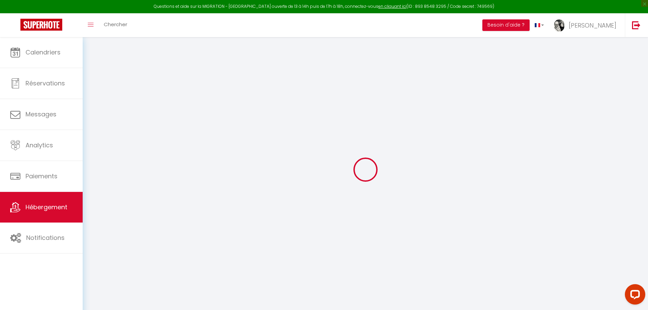
select select
type input "Quartier Le Vert"
type input "38520"
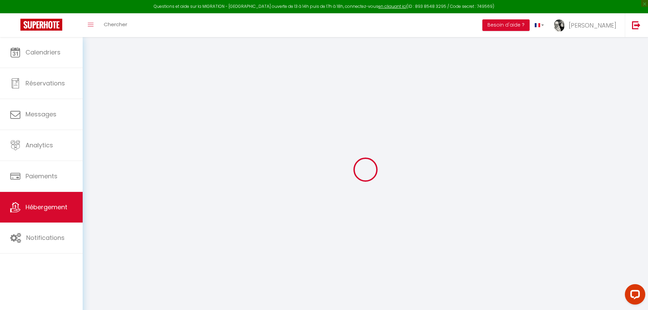
type input "LE BOURG D'OISANS"
type input "ericarnolguidel2a@gmail.com"
select select "236"
checkbox input "false"
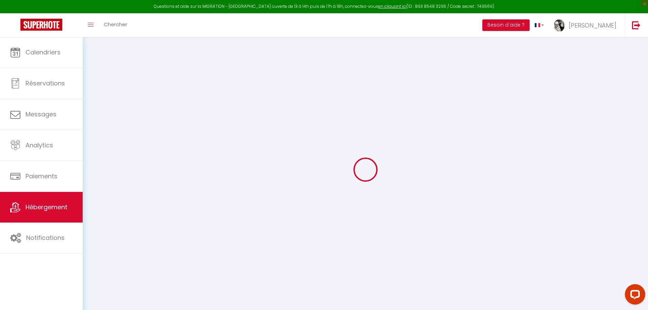
checkbox input "false"
type input "25"
type input "150"
type input "0"
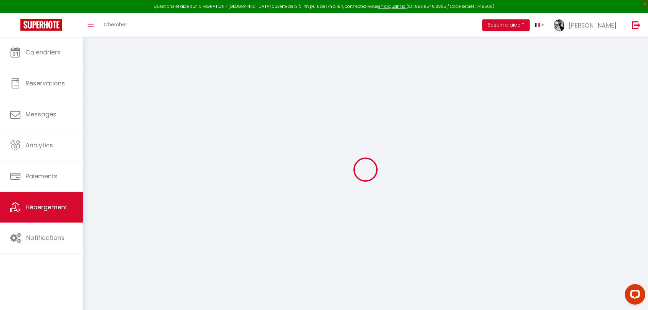
type input "0"
select select
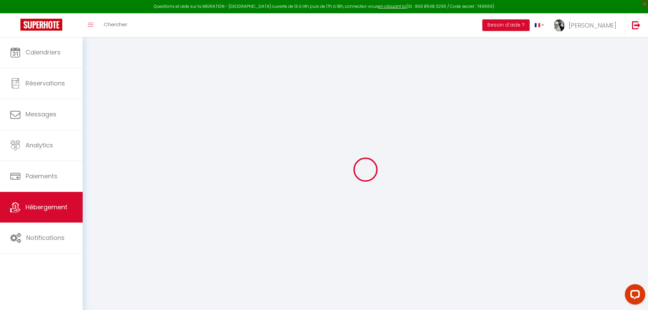
select select
checkbox input "false"
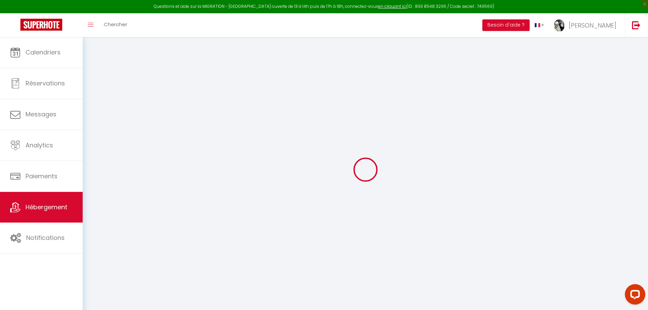
checkbox input "false"
select select
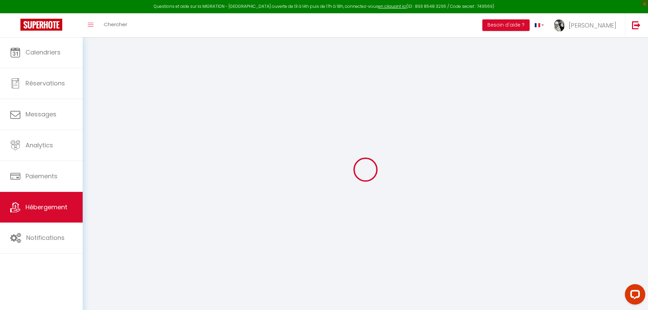
select select
checkbox input "false"
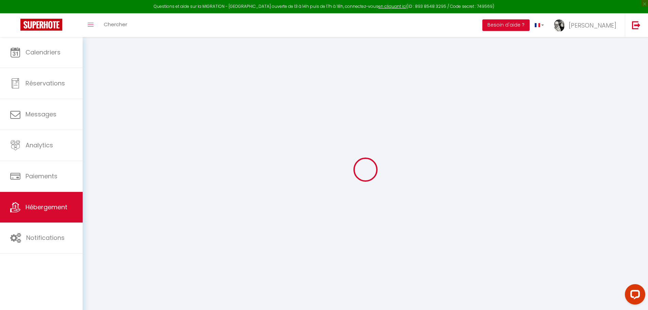
checkbox input "false"
select select "16:00"
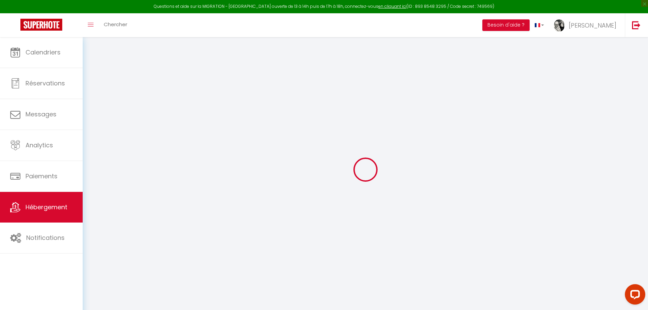
select select "19:00"
select select "09:00"
select select "30"
checkbox input "false"
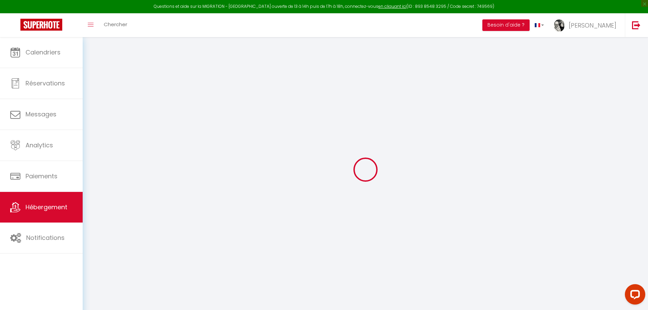
checkbox input "false"
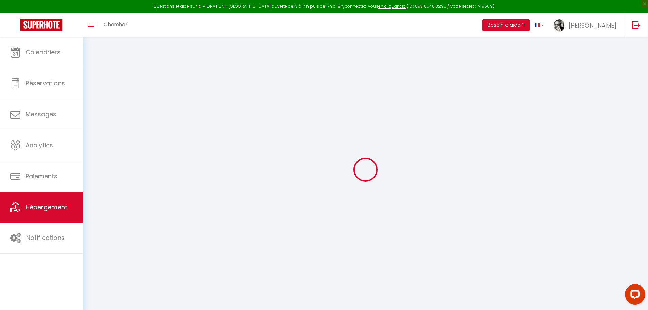
checkbox input "false"
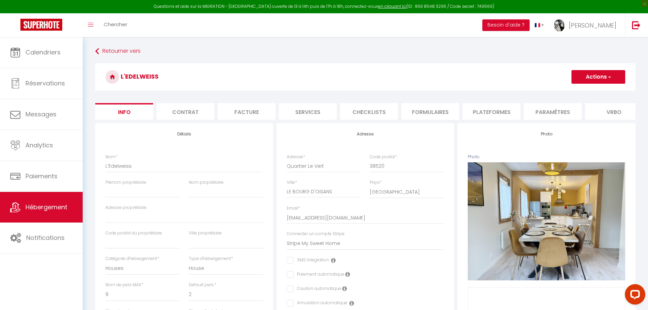
click at [476, 110] on li "Plateformes" at bounding box center [491, 111] width 58 height 17
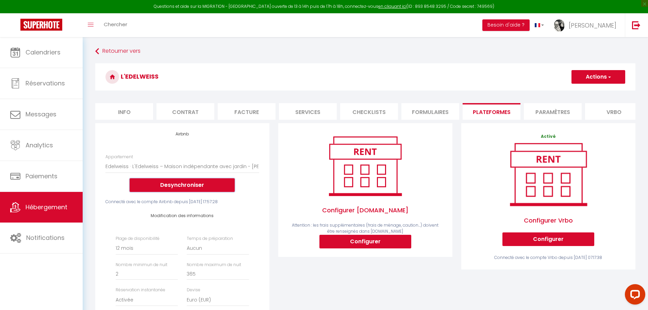
click at [182, 192] on button "Desynchroniser" at bounding box center [182, 185] width 105 height 14
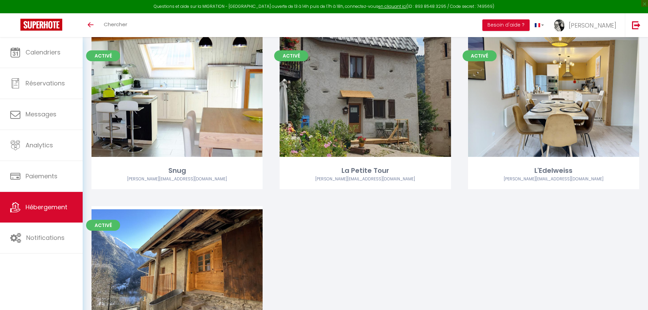
scroll to position [802, 0]
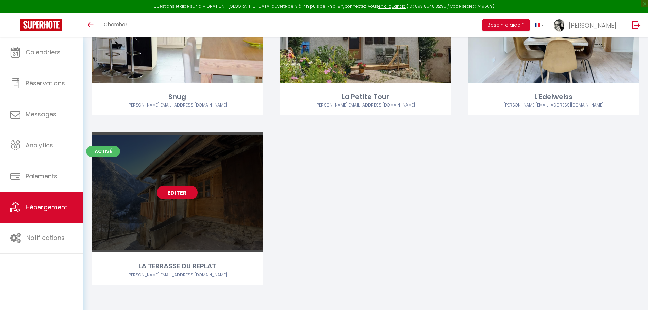
click at [171, 191] on link "Editer" at bounding box center [177, 193] width 41 height 14
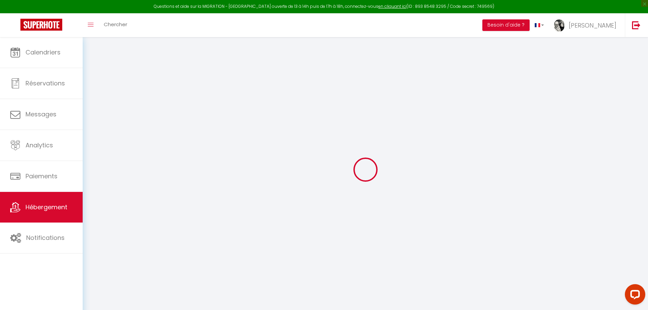
select select "16:00"
select select "23:45"
select select "09:00"
select select "30"
select select "120"
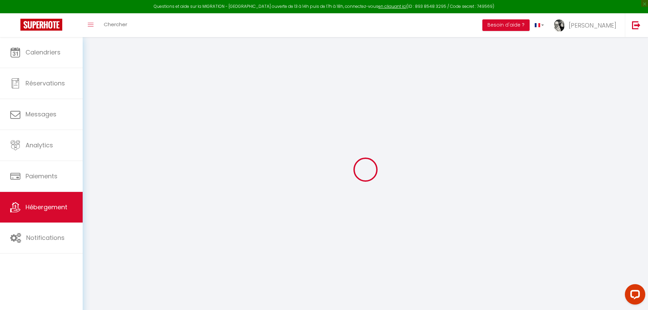
checkbox input "false"
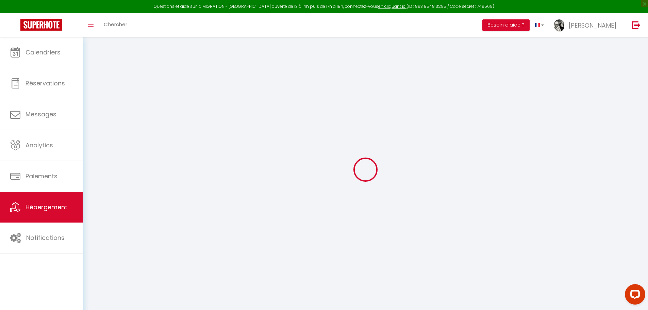
checkbox input "false"
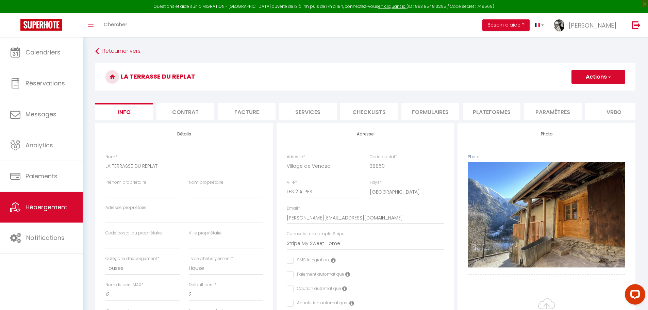
click at [508, 110] on li "Plateformes" at bounding box center [491, 111] width 58 height 17
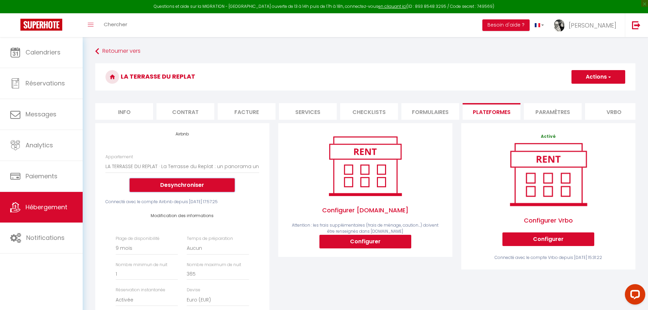
click at [185, 191] on button "Desynchroniser" at bounding box center [182, 185] width 105 height 14
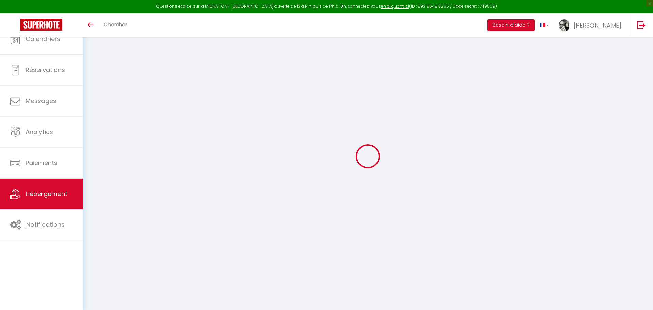
select select "+ 20 %"
select select "+ 21 %"
select select "+ 20 %"
select select "+ 21 %"
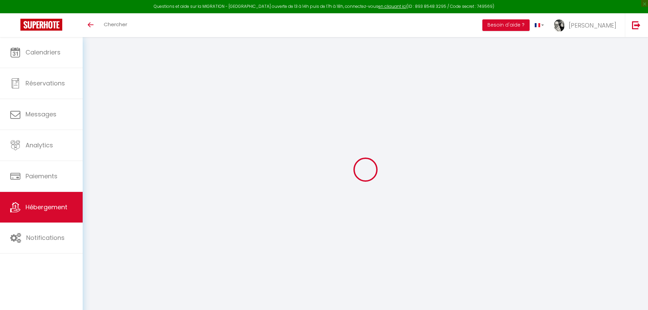
select select "+ 20 %"
select select "+ 21 %"
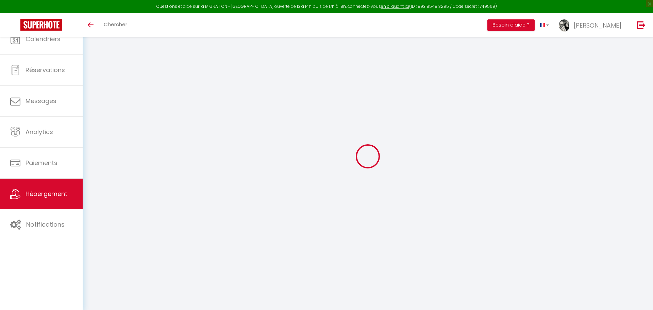
select select "+ 20 %"
select select "+ 21 %"
select select "+ 20 %"
select select "+ 21 %"
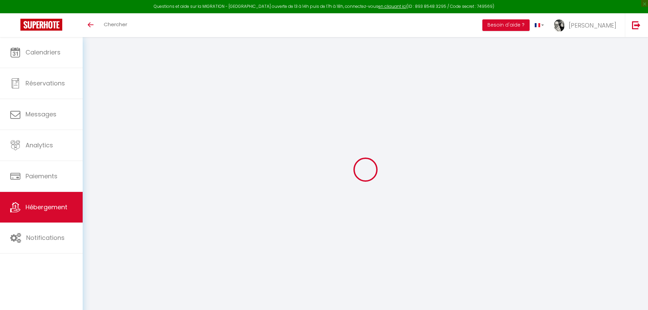
select select "+ 20 %"
select select "+ 21 %"
select select "+ 20 %"
select select "+ 21 %"
select select "+ 20 %"
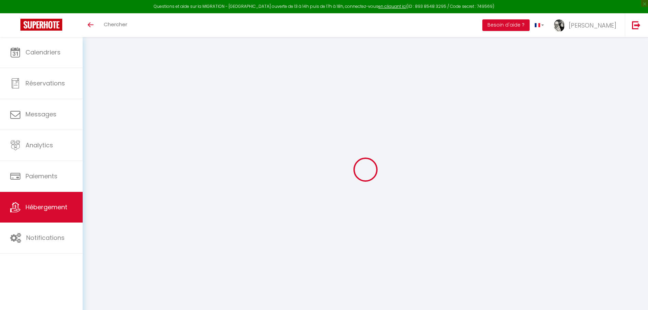
select select "+ 21 %"
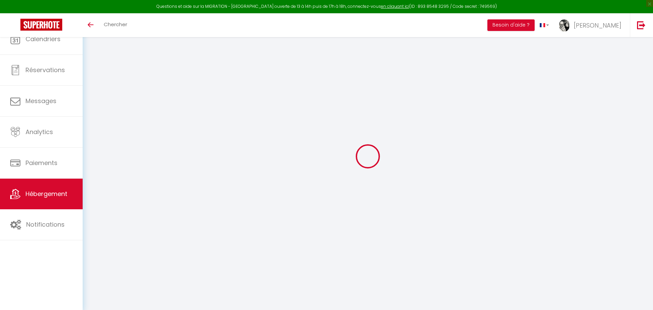
select select "+ 20 %"
select select "+ 21 %"
select select "+ 20 %"
select select "+ 21 %"
select select "+ 20 %"
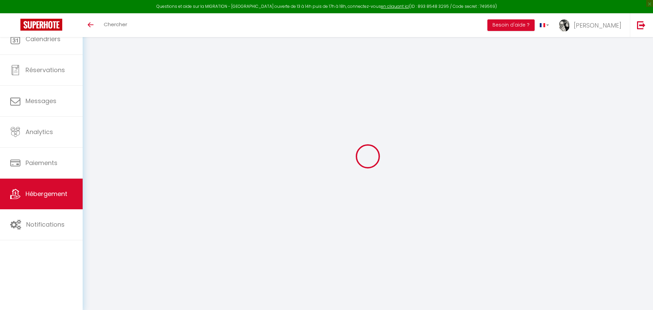
select select "+ 21 %"
select select "+ 20 %"
select select "+ 21 %"
select select "+ 20 %"
select select "+ 21 %"
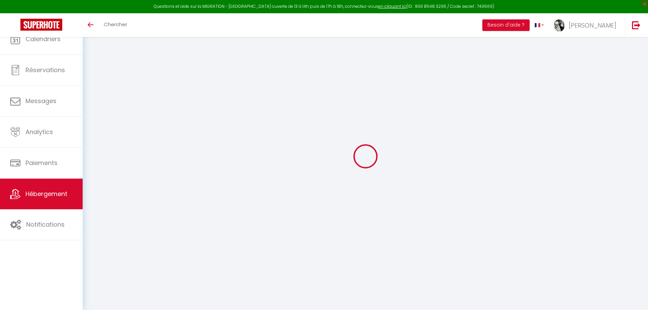
select select "+ 20 %"
select select "+ 21 %"
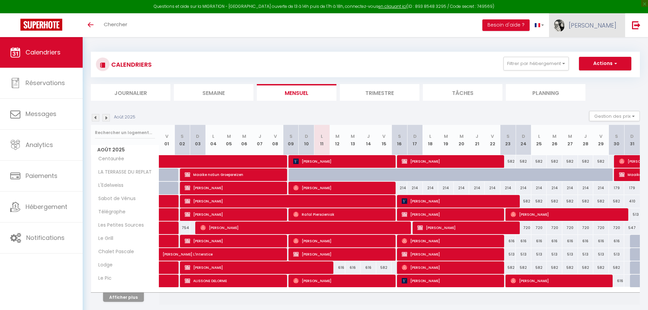
click at [600, 24] on span "[PERSON_NAME]" at bounding box center [592, 25] width 48 height 8
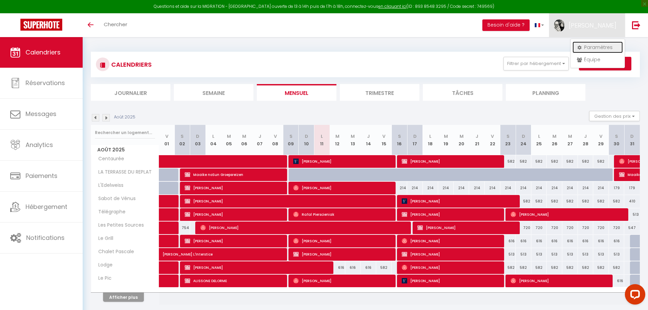
click at [597, 41] on link "Paramètres" at bounding box center [597, 47] width 50 height 12
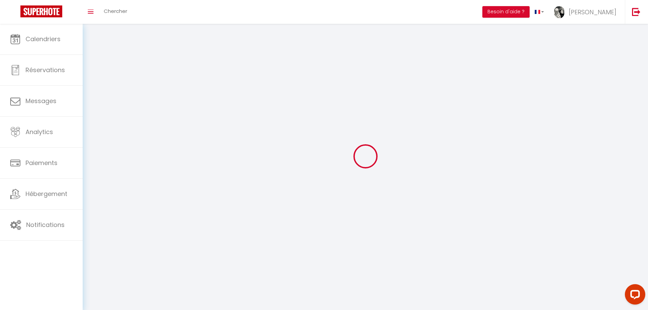
type input "[PERSON_NAME]"
type input "Durdan"
type input "0661922984"
type input "[STREET_ADDRESS]"
type input "38520"
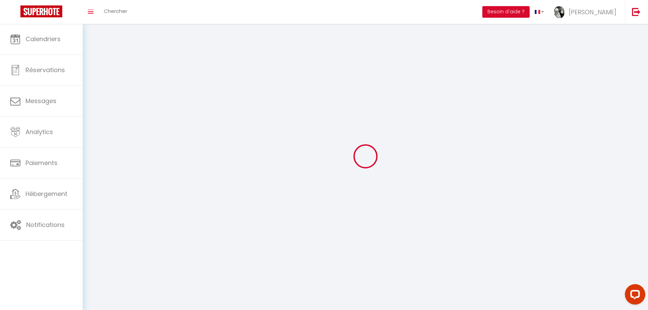
type input "Le Bourg d'Oisans"
type input "aybfsTrGCMgygzSL2wY7abmYX"
type input "nfEjdBChllTjeudIKgVggaleb"
type input "[URL][DOMAIN_NAME]"
type input "ML55129"
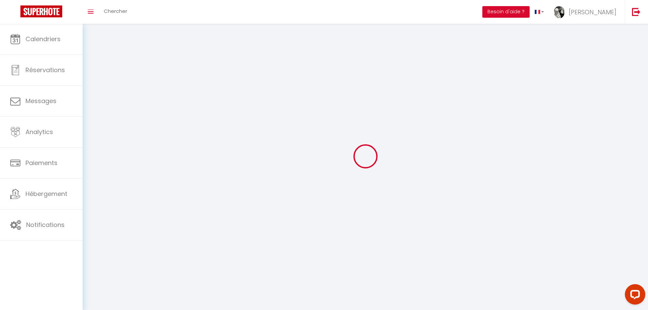
select select "28"
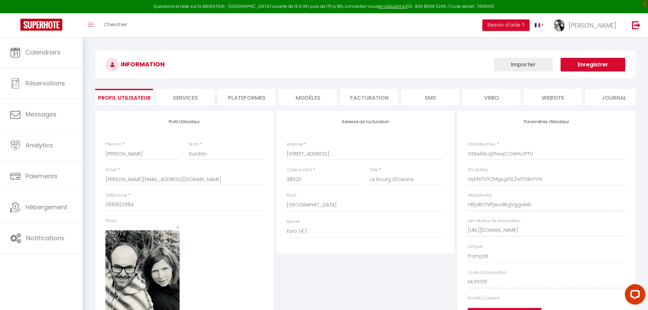
type input "aybfsTrGCMgygzSL2wY7abmYX"
type input "nfEjdBChllTjeudIKgVggaleb"
type input "[URL][DOMAIN_NAME]"
select select "fr"
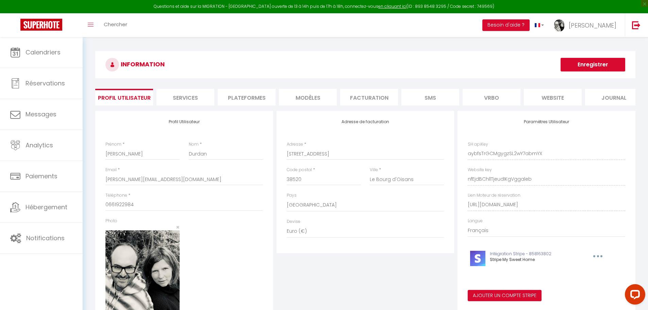
click at [250, 96] on li "Plateformes" at bounding box center [247, 97] width 58 height 17
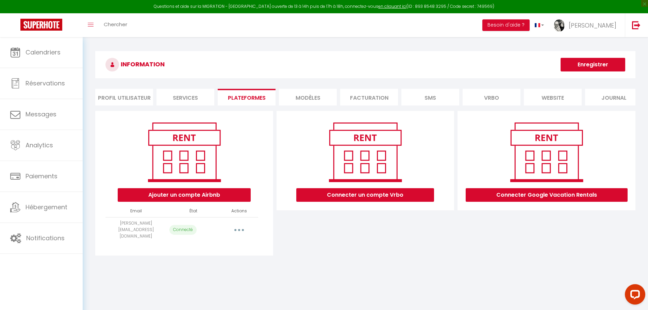
click at [242, 229] on button "button" at bounding box center [238, 229] width 19 height 11
click at [228, 246] on link "Importer les appartements" at bounding box center [208, 245] width 75 height 12
select select
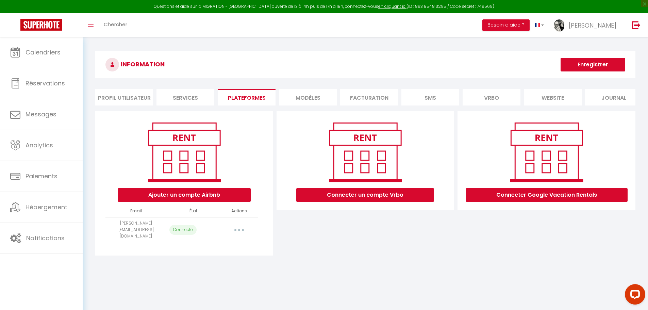
select select
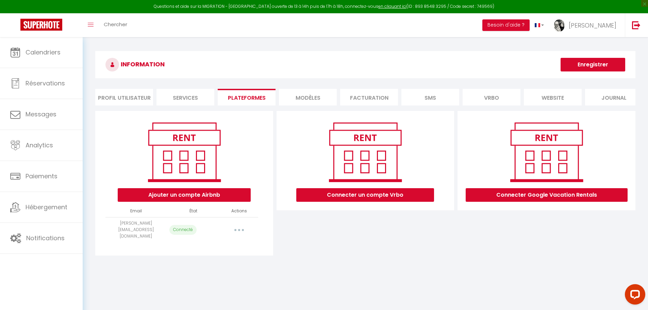
select select
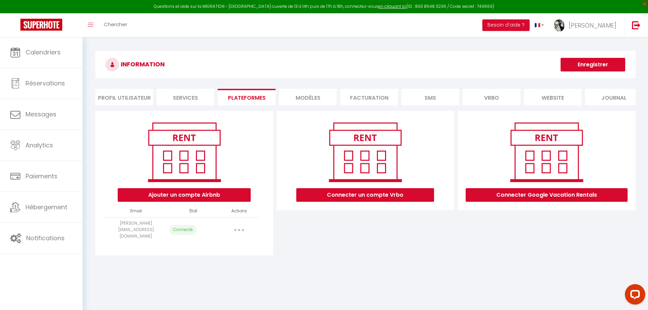
select select
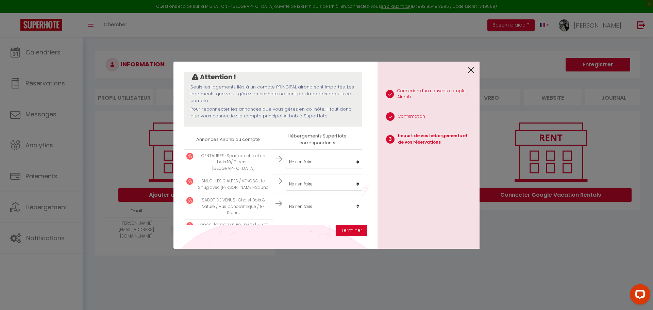
scroll to position [68, 0]
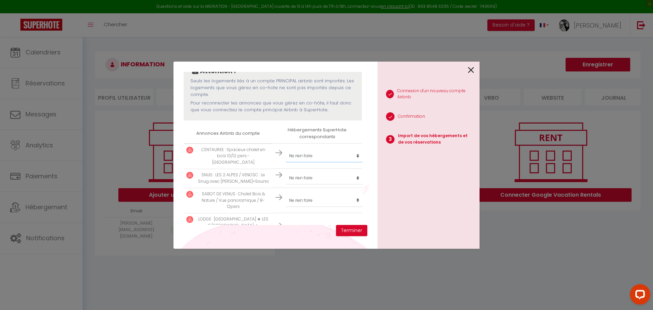
click at [302, 151] on select "Créer un nouveau hébergement Ne rien faire Centaurée Sabot de Vénus Télégraphe …" at bounding box center [324, 155] width 77 height 13
select select "1290"
click at [286, 149] on select "Créer un nouveau hébergement Ne rien faire Centaurée Sabot de Vénus Télégraphe …" at bounding box center [324, 155] width 77 height 13
click at [294, 162] on select "Créer un nouveau hébergement Ne rien faire Centaurée Sabot de Vénus Télégraphe …" at bounding box center [324, 155] width 77 height 13
select select "1292"
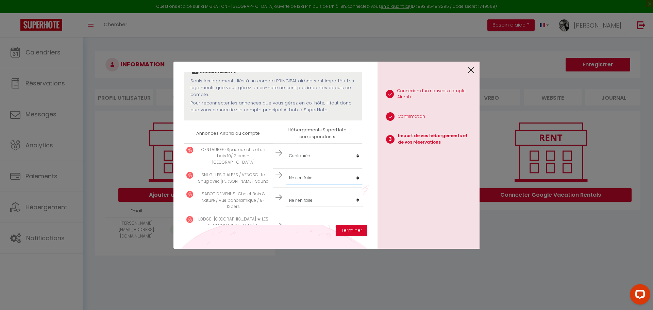
click at [286, 162] on select "Créer un nouveau hébergement Ne rien faire Centaurée Sabot de Vénus Télégraphe …" at bounding box center [324, 155] width 77 height 13
click at [299, 162] on select "Créer un nouveau hébergement Ne rien faire Centaurée Sabot de Vénus Télégraphe …" at bounding box center [324, 155] width 77 height 13
select select "1291"
click at [286, 162] on select "Créer un nouveau hébergement Ne rien faire Centaurée Sabot de Vénus Télégraphe …" at bounding box center [324, 155] width 77 height 13
click at [309, 162] on select "Créer un nouveau hébergement Ne rien faire Centaurée Sabot de Vénus Télégraphe …" at bounding box center [324, 155] width 77 height 13
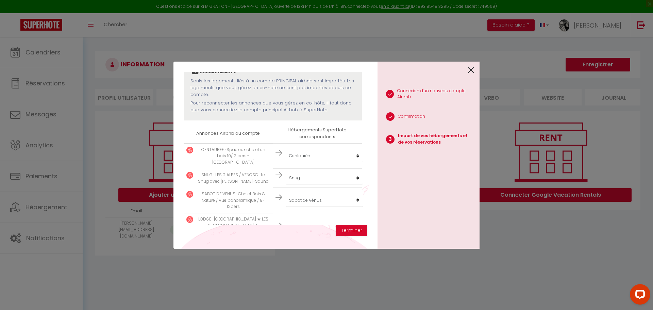
select select "1295"
click at [286, 162] on select "Créer un nouveau hébergement Ne rien faire Centaurée Sabot de Vénus Télégraphe …" at bounding box center [324, 155] width 77 height 13
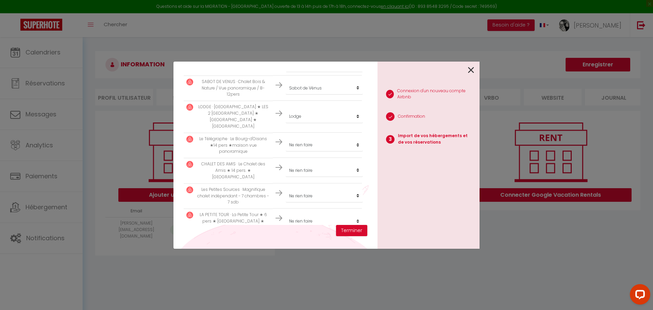
scroll to position [184, 0]
click at [317, 47] on select "Créer un nouveau hébergement Ne rien faire Centaurée Sabot de Vénus Télégraphe …" at bounding box center [324, 40] width 77 height 13
select select "1297"
click at [286, 47] on select "Créer un nouveau hébergement Ne rien faire Centaurée Sabot de Vénus Télégraphe …" at bounding box center [324, 40] width 77 height 13
click at [300, 47] on select "Créer un nouveau hébergement Ne rien faire Centaurée Sabot de Vénus Télégraphe …" at bounding box center [324, 40] width 77 height 13
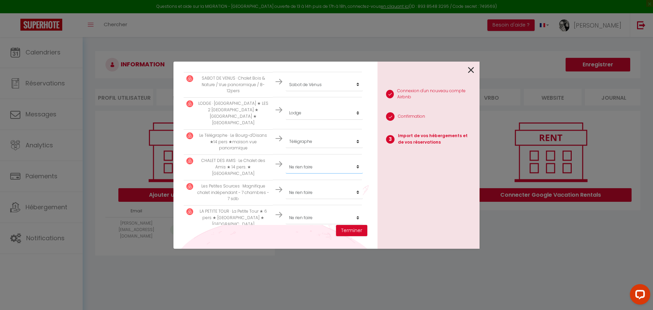
select select "1455"
click at [286, 47] on select "Créer un nouveau hébergement Ne rien faire Centaurée Sabot de Vénus Télégraphe …" at bounding box center [324, 40] width 77 height 13
click at [299, 47] on select "Créer un nouveau hébergement Ne rien faire Centaurée Sabot de Vénus Télégraphe …" at bounding box center [324, 40] width 77 height 13
select select "1754"
click at [286, 47] on select "Créer un nouveau hébergement Ne rien faire Centaurée Sabot de Vénus Télégraphe …" at bounding box center [324, 40] width 77 height 13
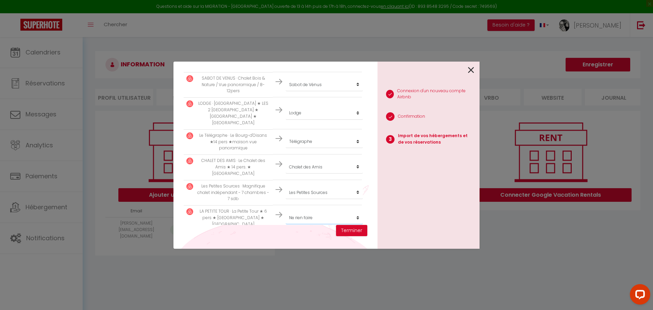
click at [294, 47] on select "Créer un nouveau hébergement Ne rien faire Centaurée Sabot de Vénus Télégraphe …" at bounding box center [324, 40] width 77 height 13
select select "4126"
click at [286, 47] on select "Créer un nouveau hébergement Ne rien faire Centaurée Sabot de Vénus Télégraphe …" at bounding box center [324, 40] width 77 height 13
click at [303, 47] on select "Créer un nouveau hébergement Ne rien faire Centaurée Sabot de Vénus Télégraphe …" at bounding box center [324, 40] width 77 height 13
select select "4127"
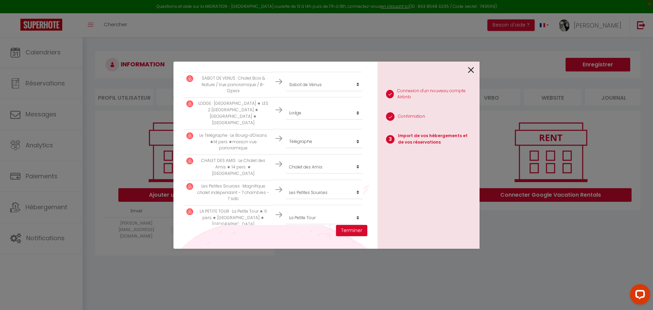
click at [286, 47] on select "Créer un nouveau hébergement Ne rien faire Centaurée Sabot de Vénus Télégraphe …" at bounding box center [324, 40] width 77 height 13
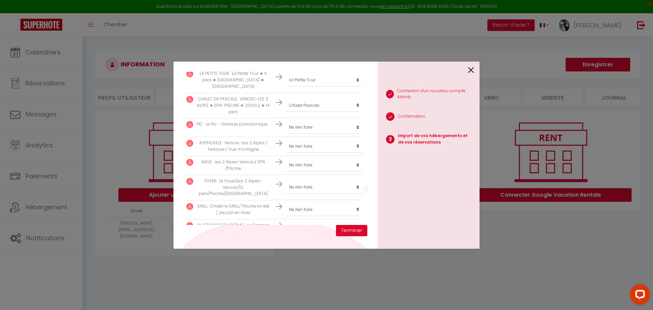
scroll to position [325, 0]
select select "11729"
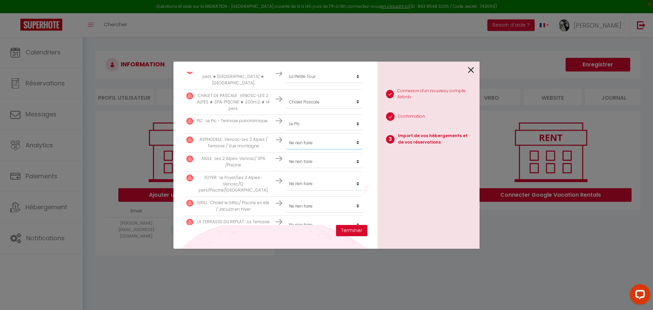
select select "1933"
select select "1296"
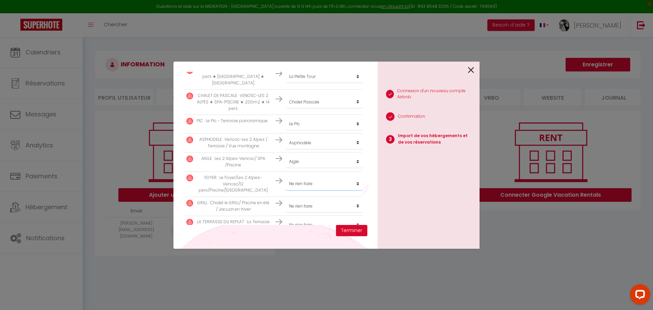
select select "1293"
select select "1294"
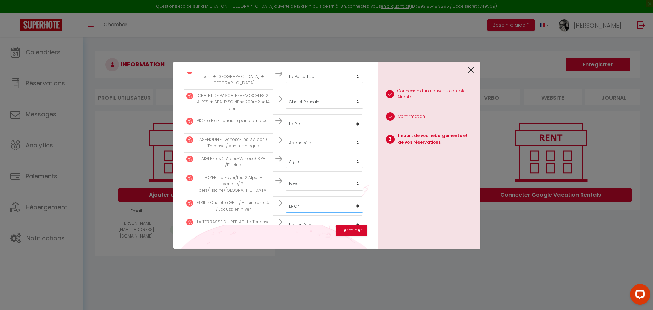
select select "32465"
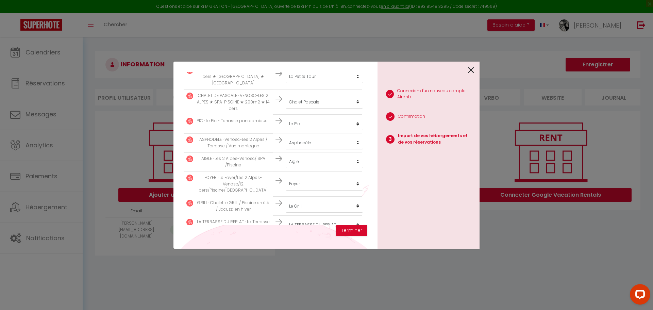
select select "69831"
click at [350, 229] on button "Terminer" at bounding box center [351, 231] width 31 height 12
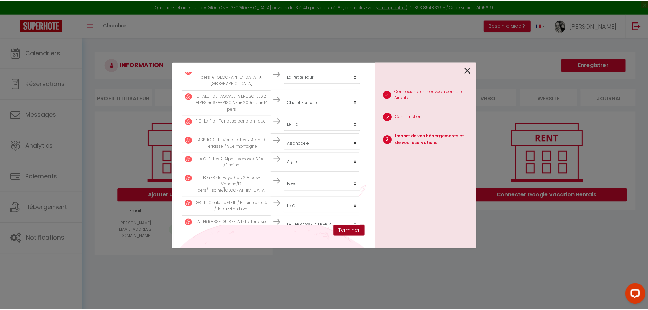
scroll to position [342, 0]
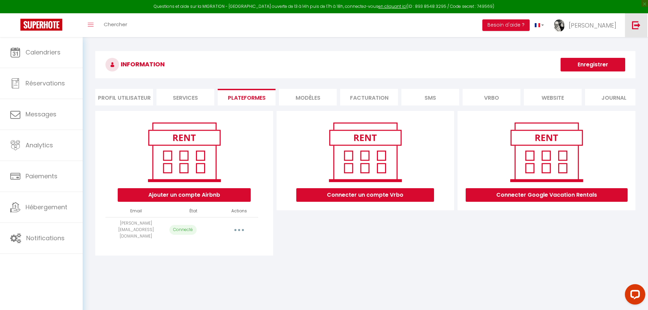
click at [630, 27] on link at bounding box center [635, 25] width 22 height 24
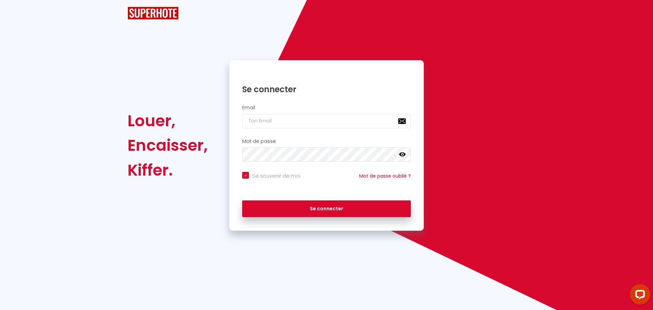
checkbox input "true"
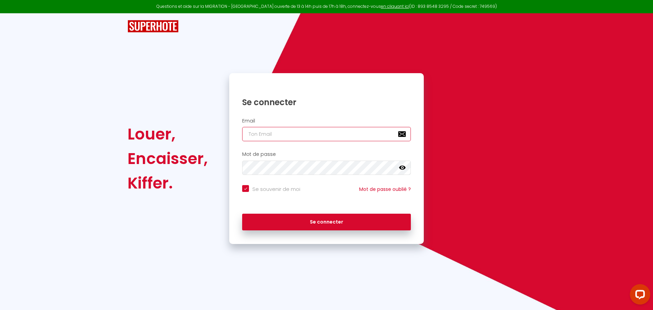
type input "[PERSON_NAME][EMAIL_ADDRESS][DOMAIN_NAME]"
checkbox input "true"
drag, startPoint x: 309, startPoint y: 135, endPoint x: 210, endPoint y: 135, distance: 98.9
click at [210, 135] on div "Louer, Encaisser, Kiffer. Se connecter Email [PERSON_NAME][EMAIL_ADDRESS][DOMAI…" at bounding box center [326, 158] width 407 height 171
paste input "[EMAIL_ADDRESS]"
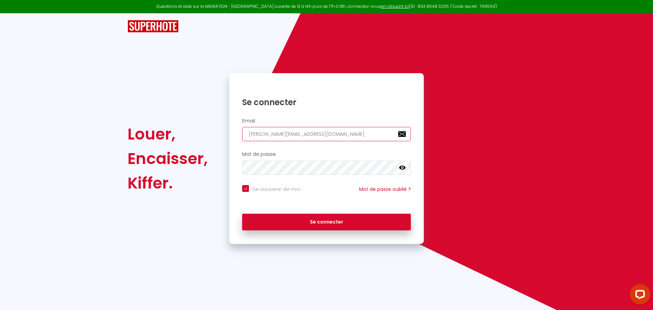
type input "[PERSON_NAME][EMAIL_ADDRESS][DOMAIN_NAME]"
checkbox input "true"
type input "[PERSON_NAME][EMAIL_ADDRESS][DOMAIN_NAME]"
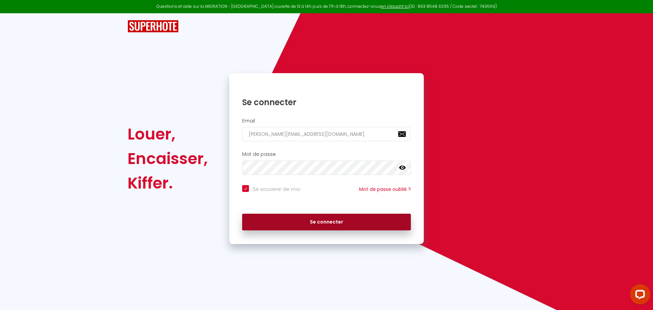
click at [299, 219] on button "Se connecter" at bounding box center [326, 221] width 169 height 17
checkbox input "true"
